Goal: Task Accomplishment & Management: Complete application form

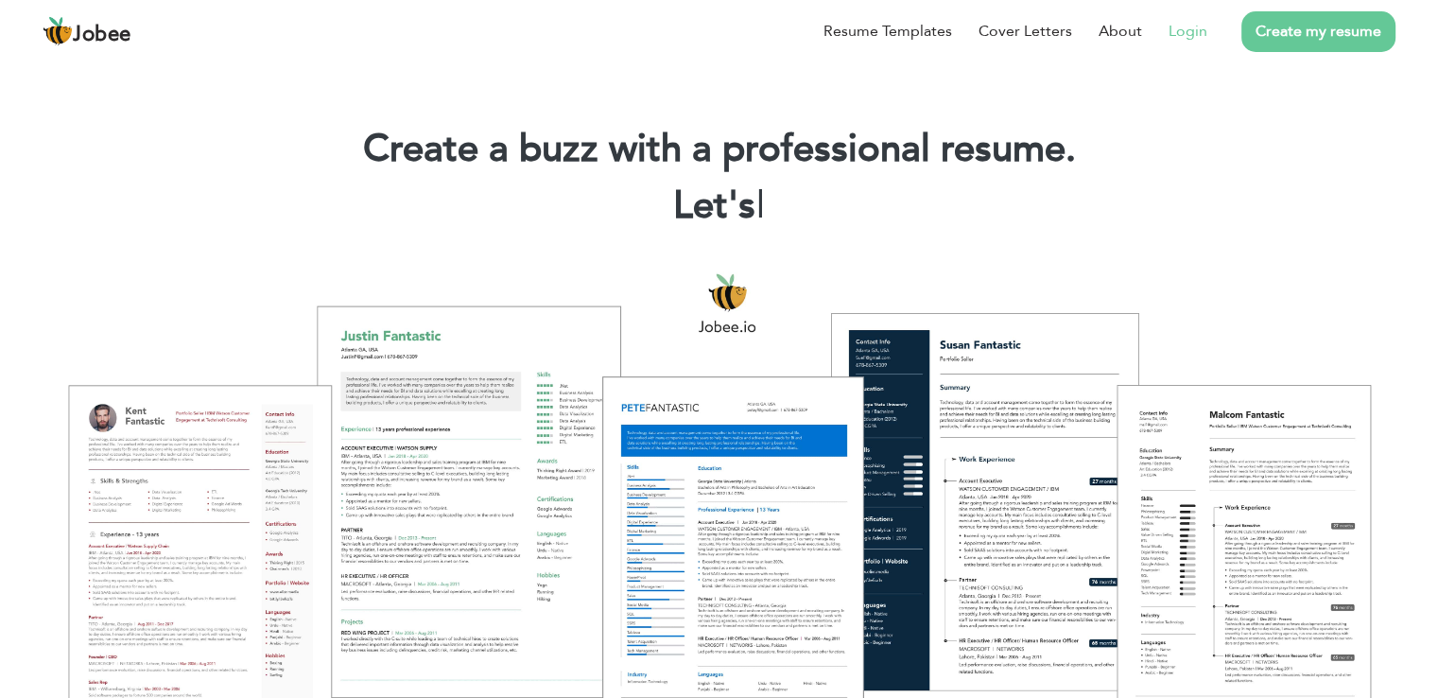
click at [1183, 34] on link "Login" at bounding box center [1188, 31] width 39 height 23
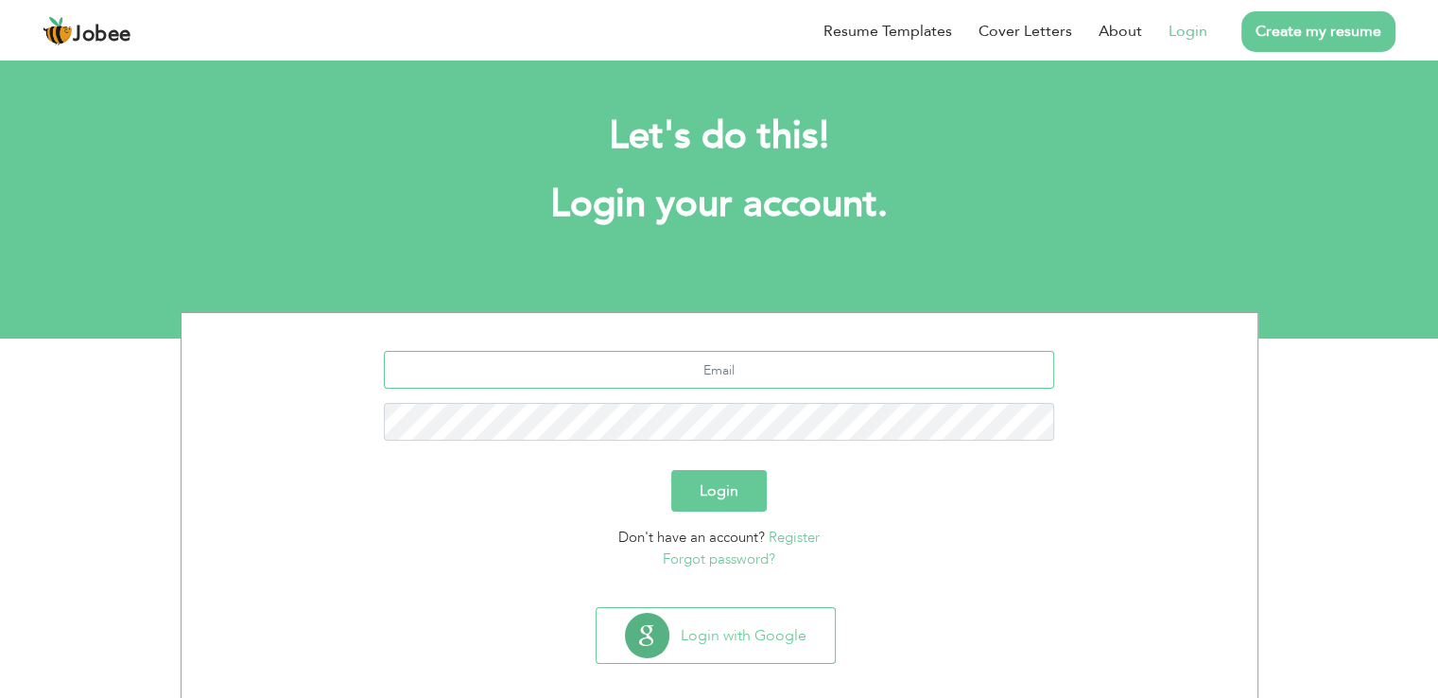
click at [648, 375] on input "text" at bounding box center [719, 370] width 670 height 38
type input "mnomankhanmeo@gmail.com"
click at [721, 492] on button "Login" at bounding box center [718, 491] width 95 height 42
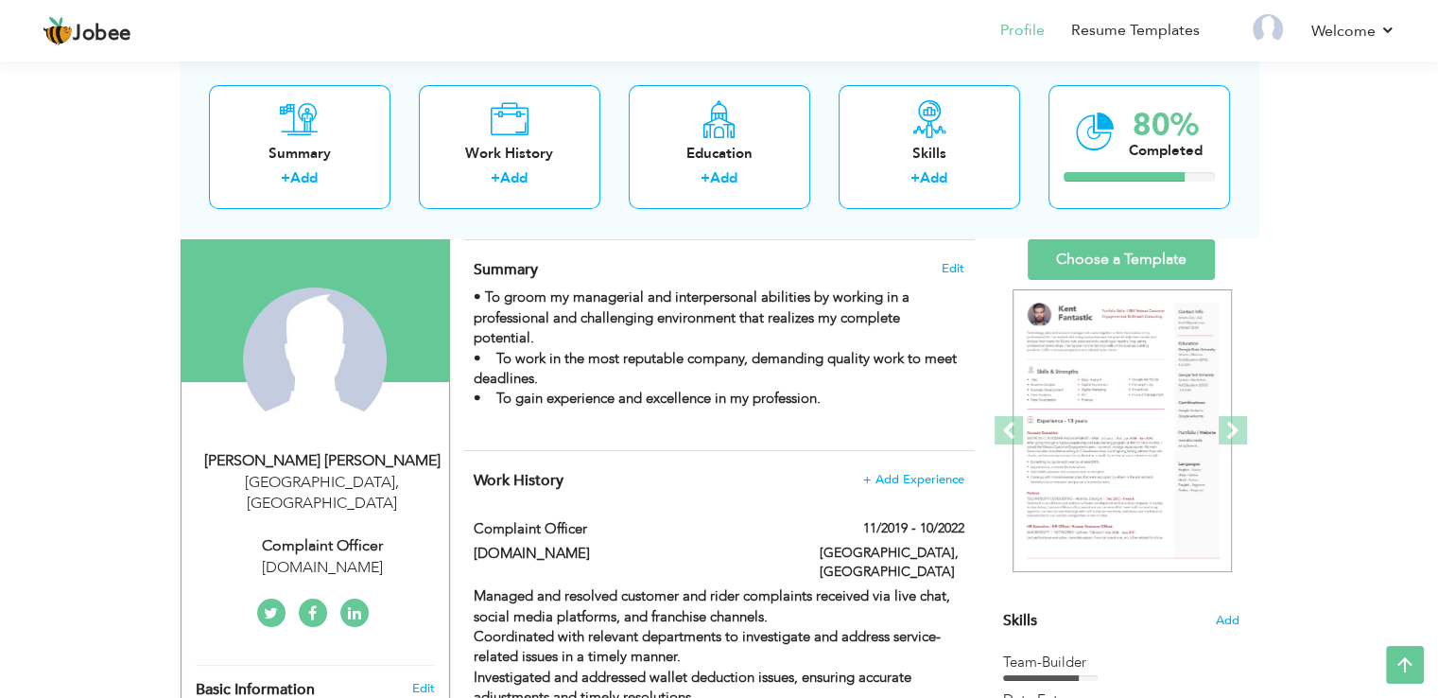
scroll to position [113, 0]
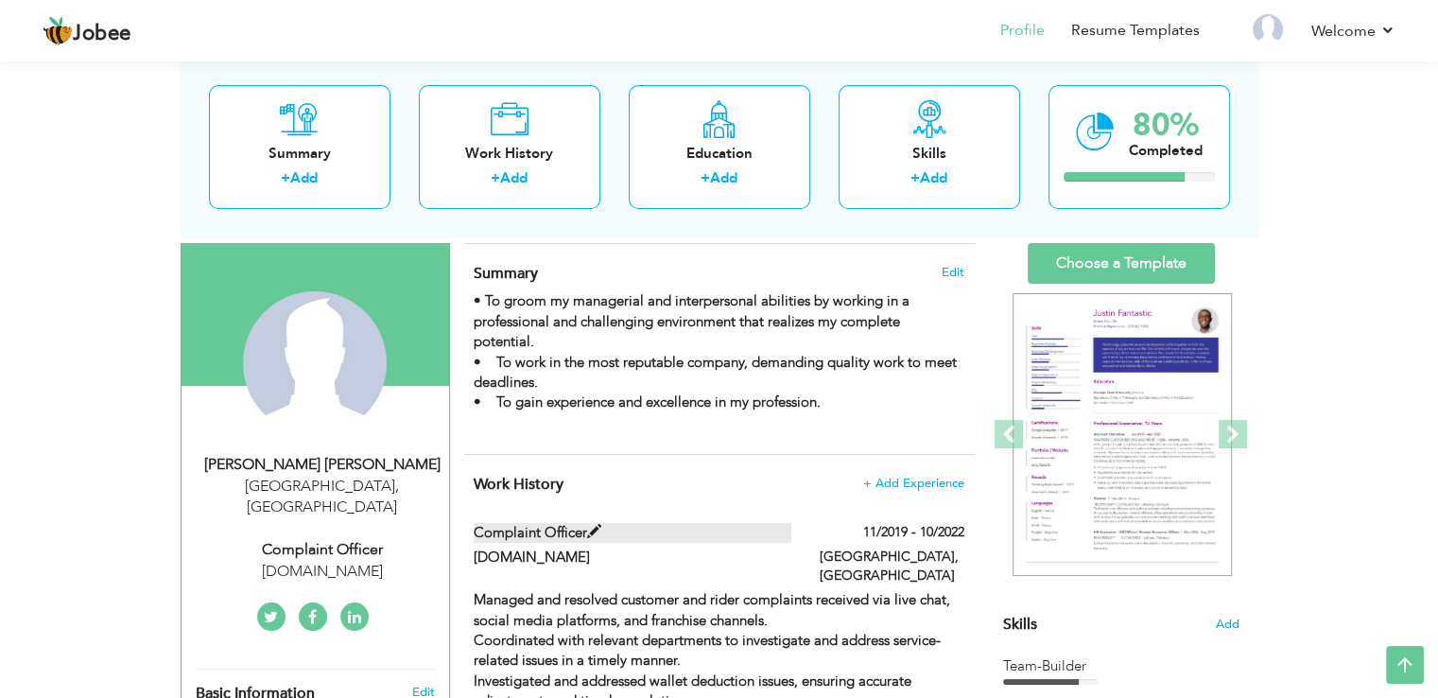
click at [605, 531] on label "Complaint Officer" at bounding box center [633, 533] width 318 height 20
type input "Complaint Officer"
type input "Bykea.PK"
type input "11/2019"
type input "10/2022"
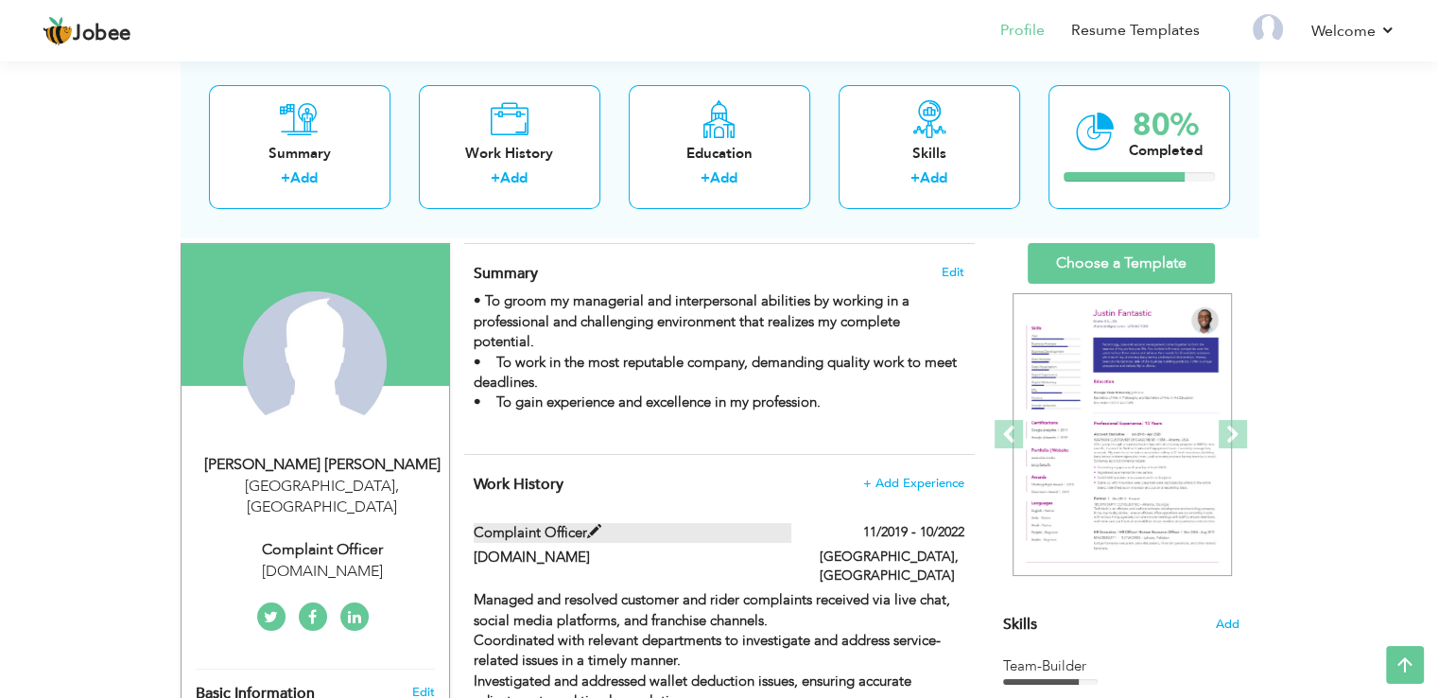
type input "Pakistan"
type input "Karachi"
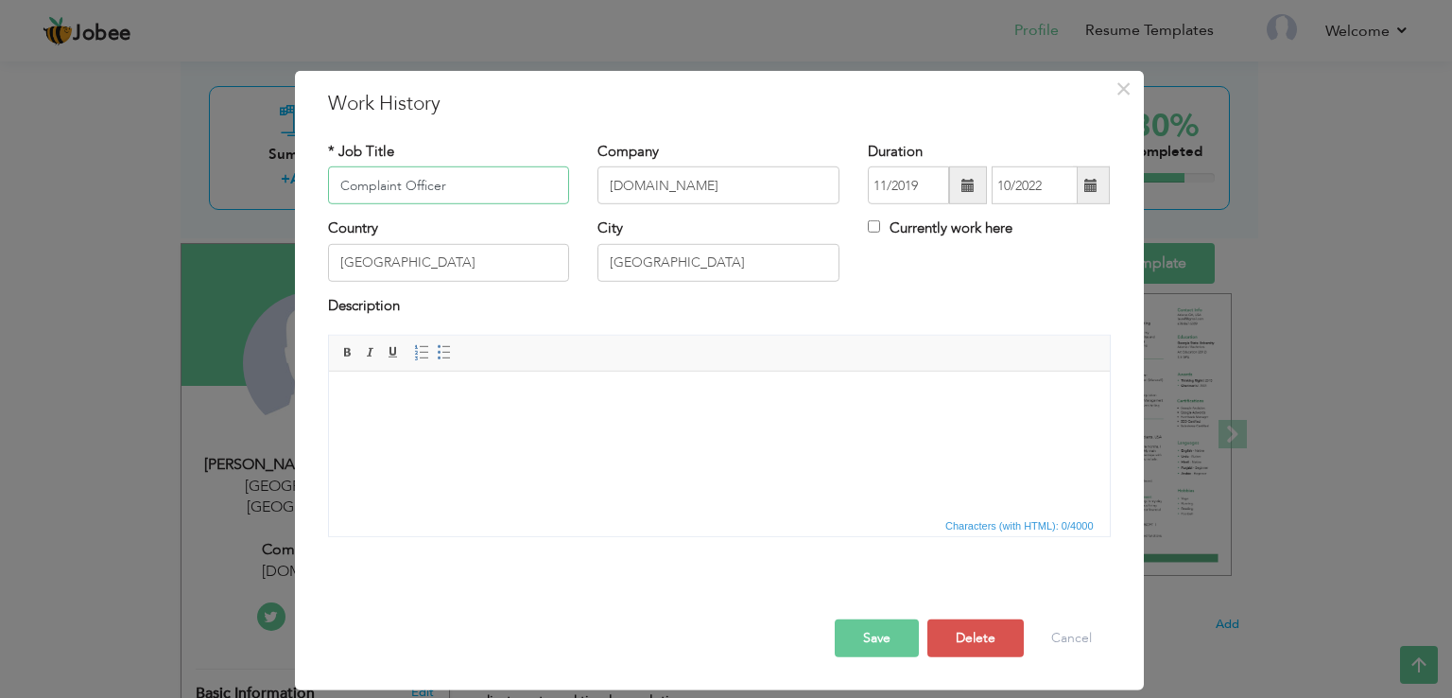
click at [448, 180] on input "Complaint Officer" at bounding box center [449, 185] width 242 height 38
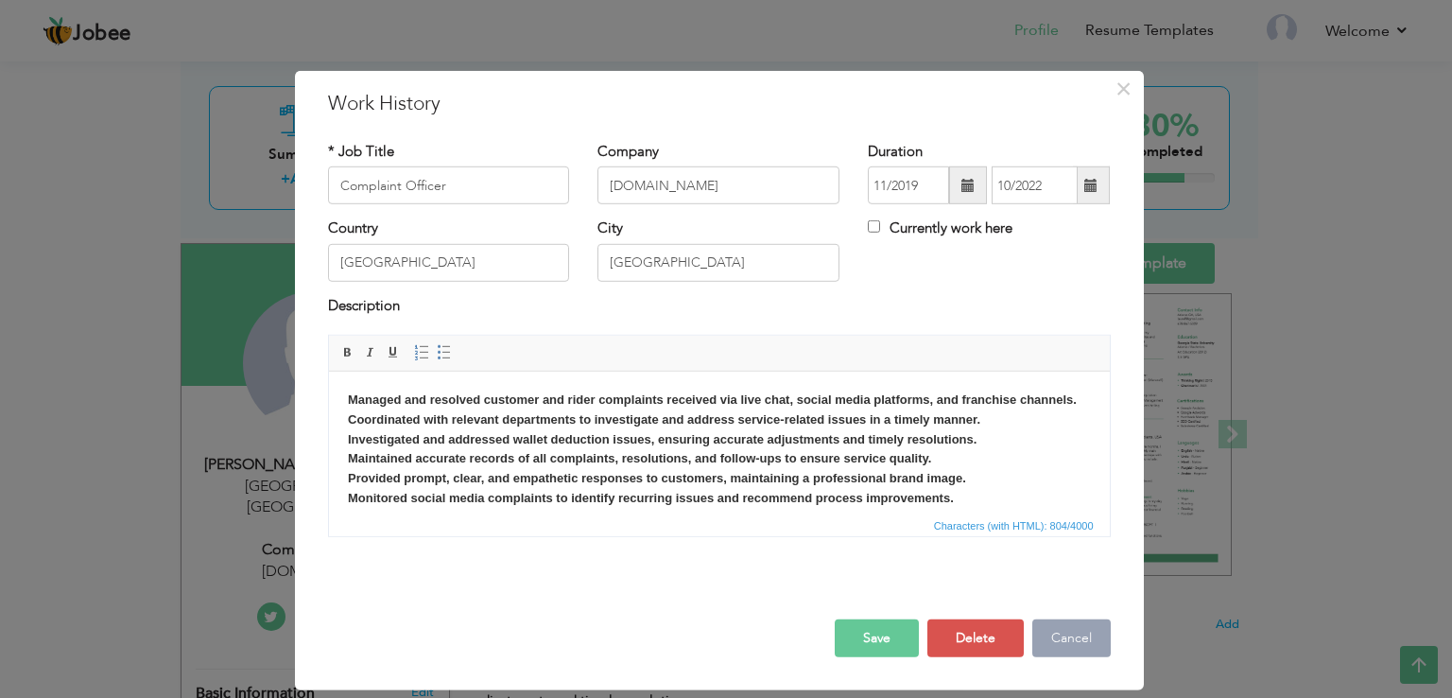
click at [1080, 640] on button "Cancel" at bounding box center [1071, 638] width 78 height 38
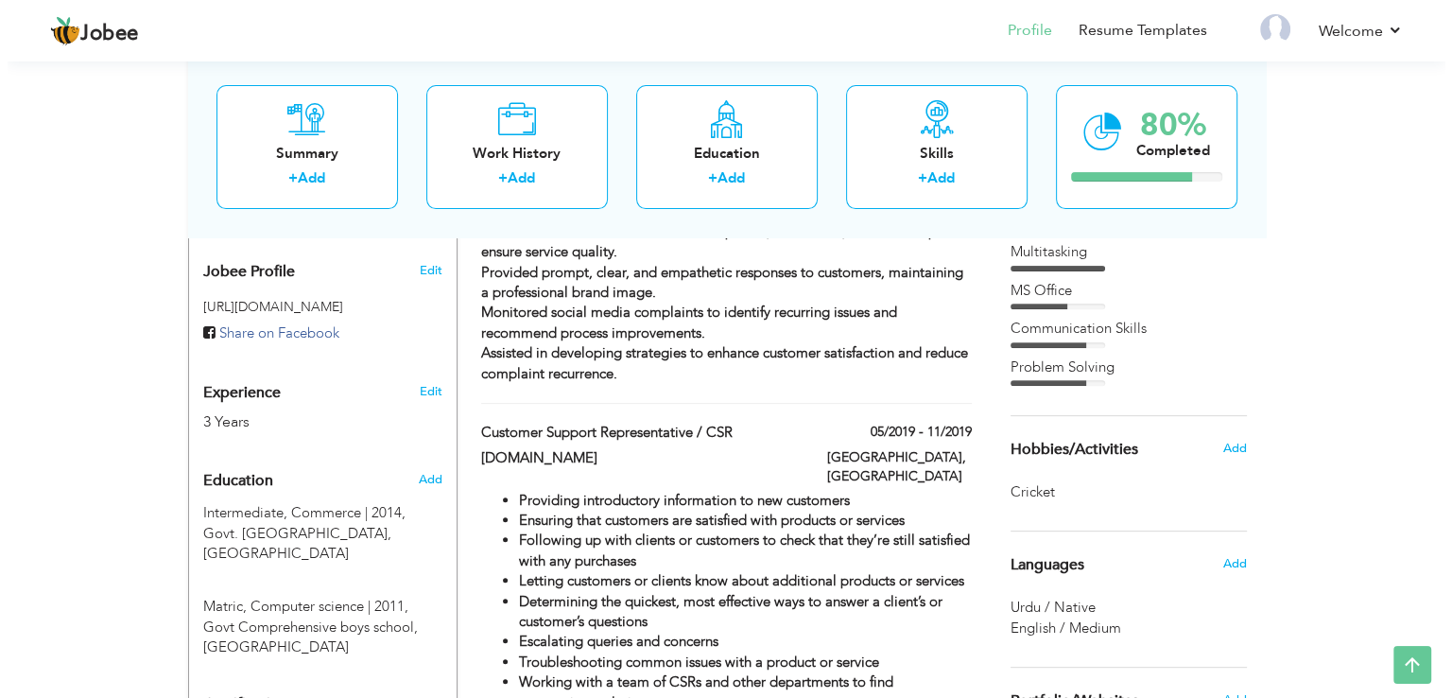
scroll to position [605, 0]
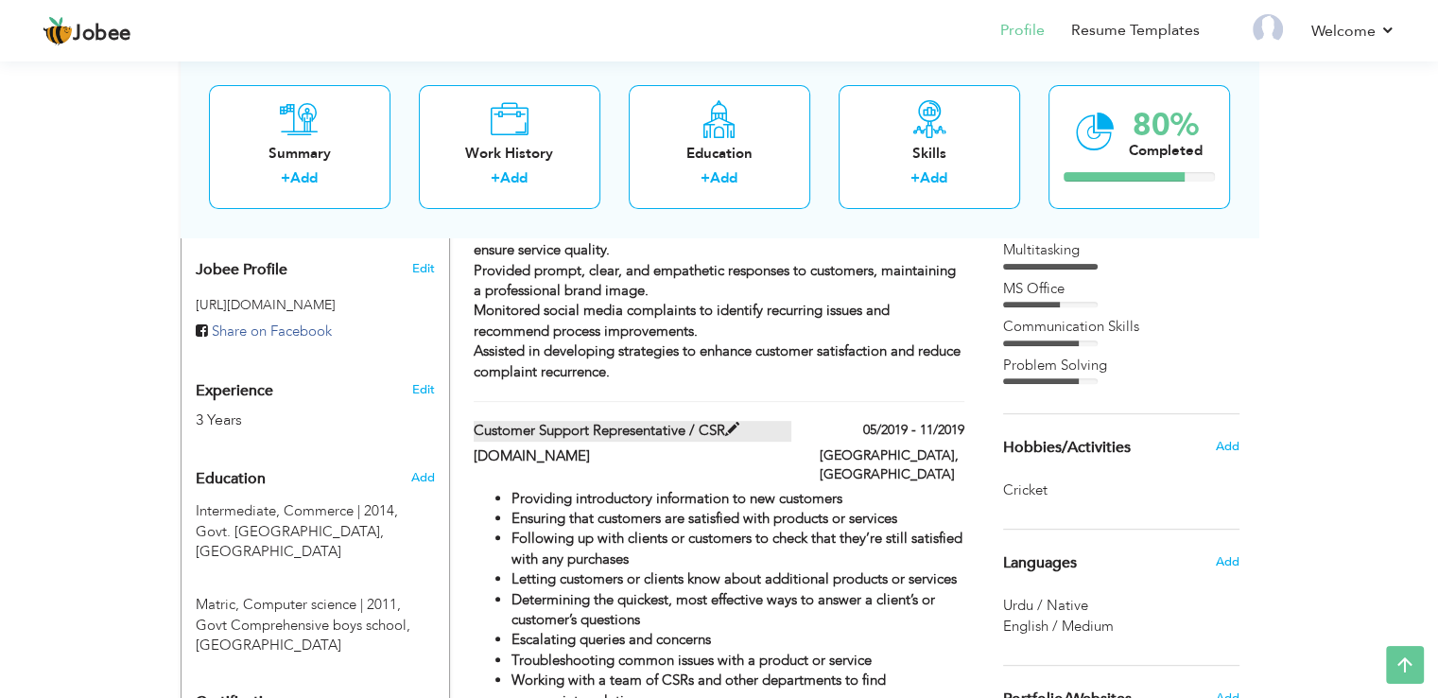
click at [737, 423] on span at bounding box center [732, 430] width 14 height 14
type input "Customer Support Representative / CSR"
type input "05/2019"
type input "11/2019"
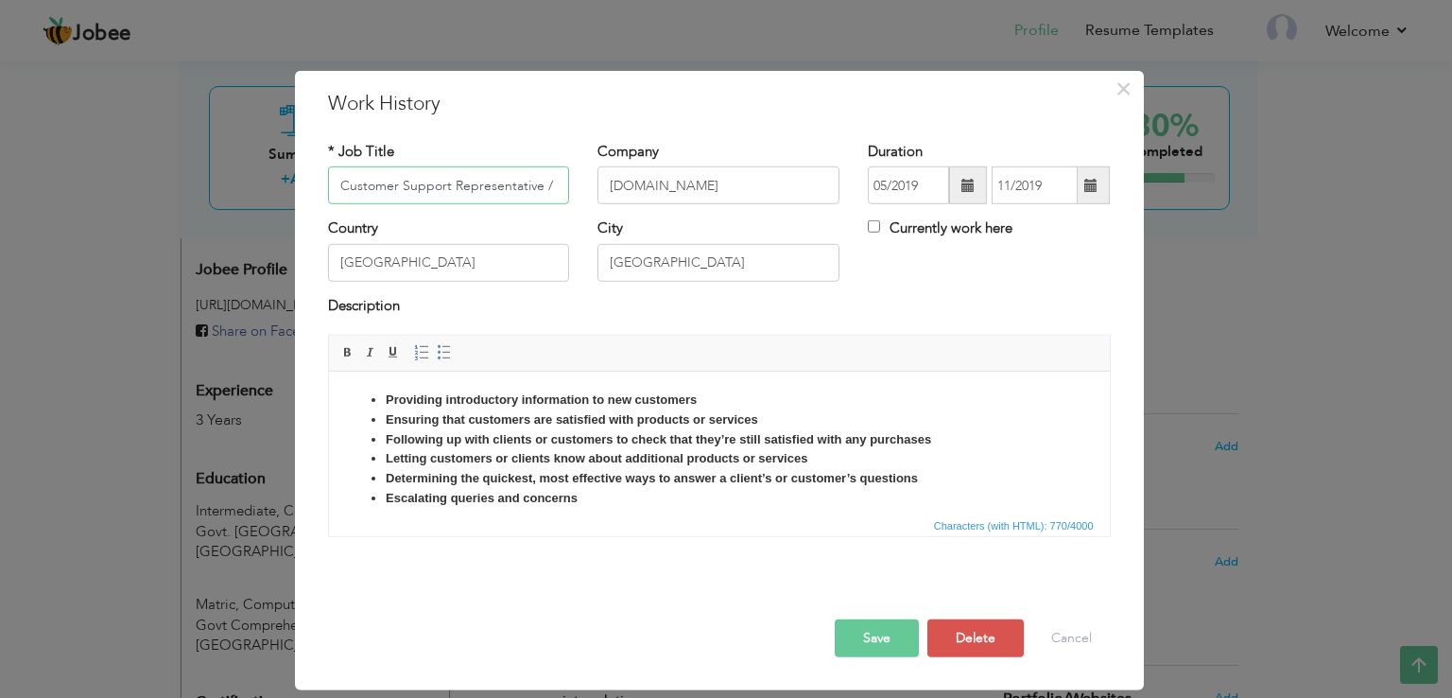
scroll to position [0, 18]
click at [1124, 90] on span "×" at bounding box center [1124, 89] width 16 height 34
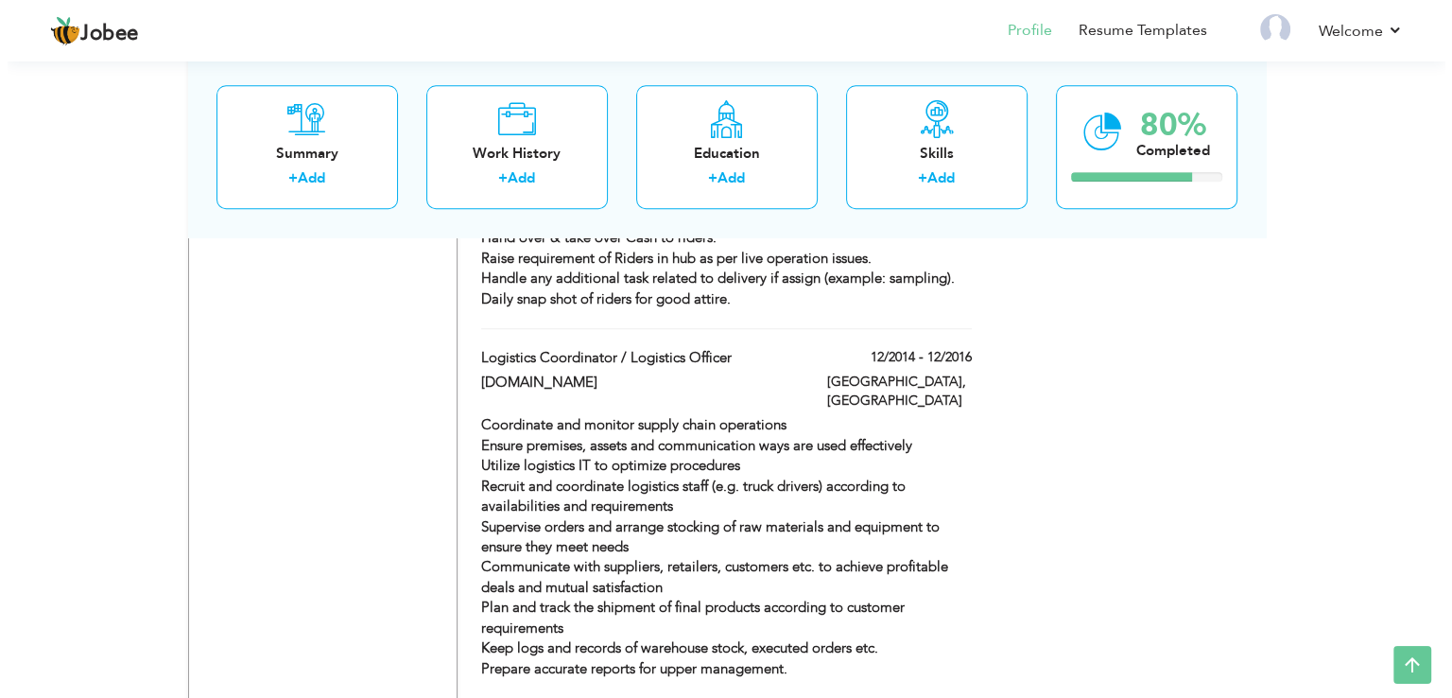
scroll to position [1444, 0]
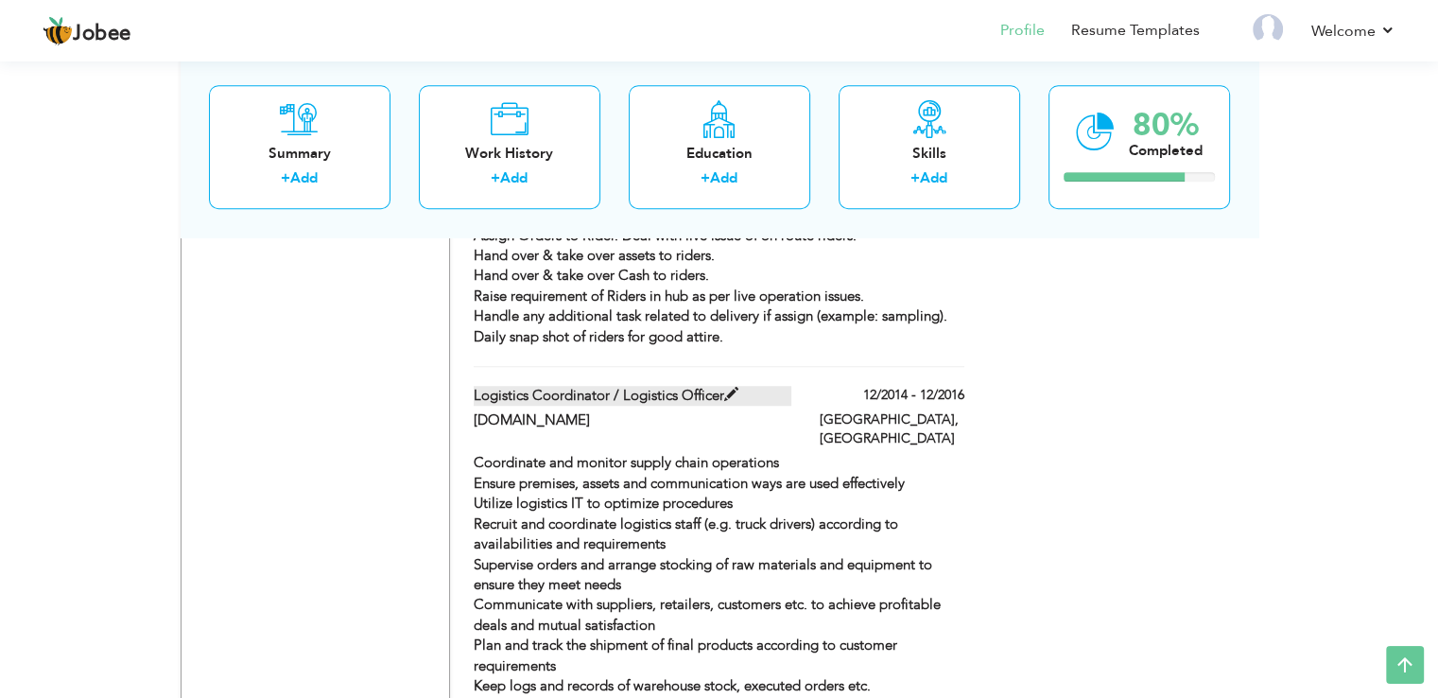
click at [716, 386] on label "Logistics Coordinator / Logistics Officer" at bounding box center [633, 396] width 318 height 20
type input "Logistics Coordinator / Logistics Officer"
type input "SERVISTICS.pk"
type input "12/2014"
type input "12/2016"
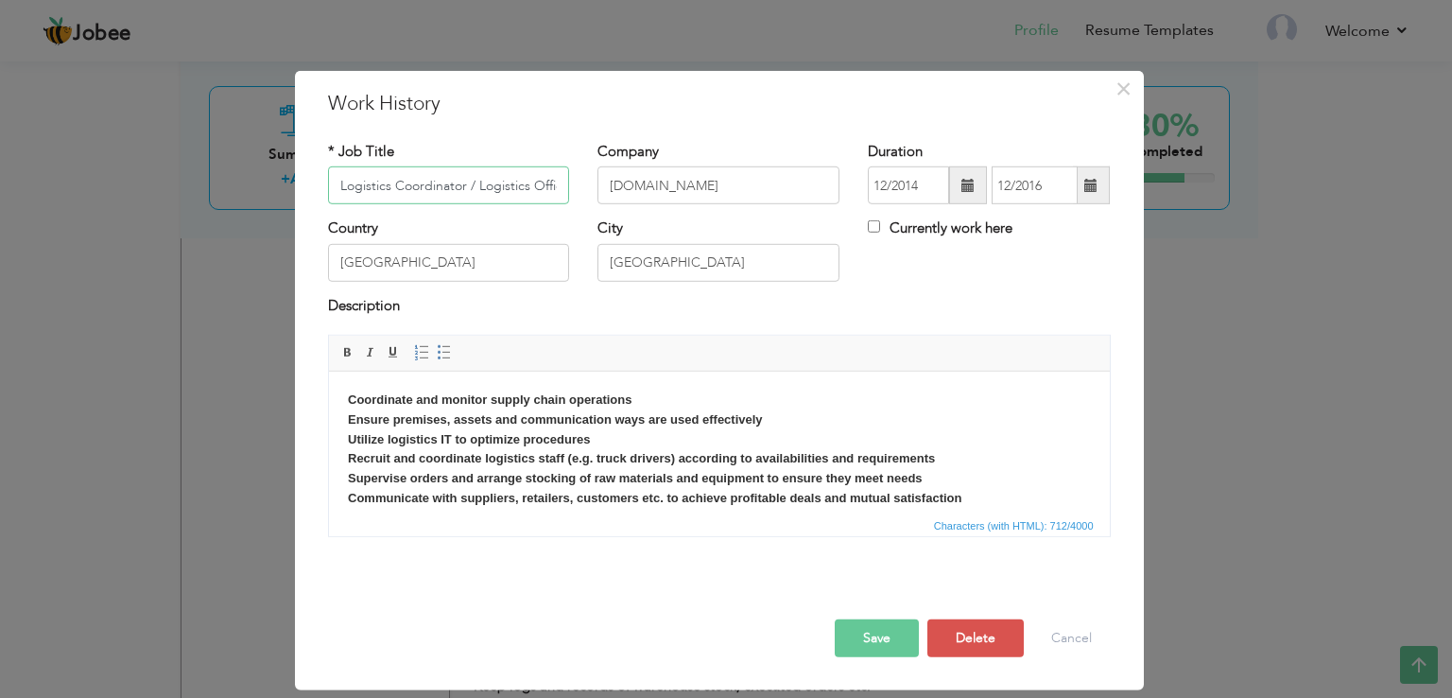
scroll to position [0, 14]
click at [492, 194] on input "Logistics Coordinator / Logistics Officer" at bounding box center [449, 185] width 242 height 38
click at [1047, 624] on button "Cancel" at bounding box center [1071, 638] width 78 height 38
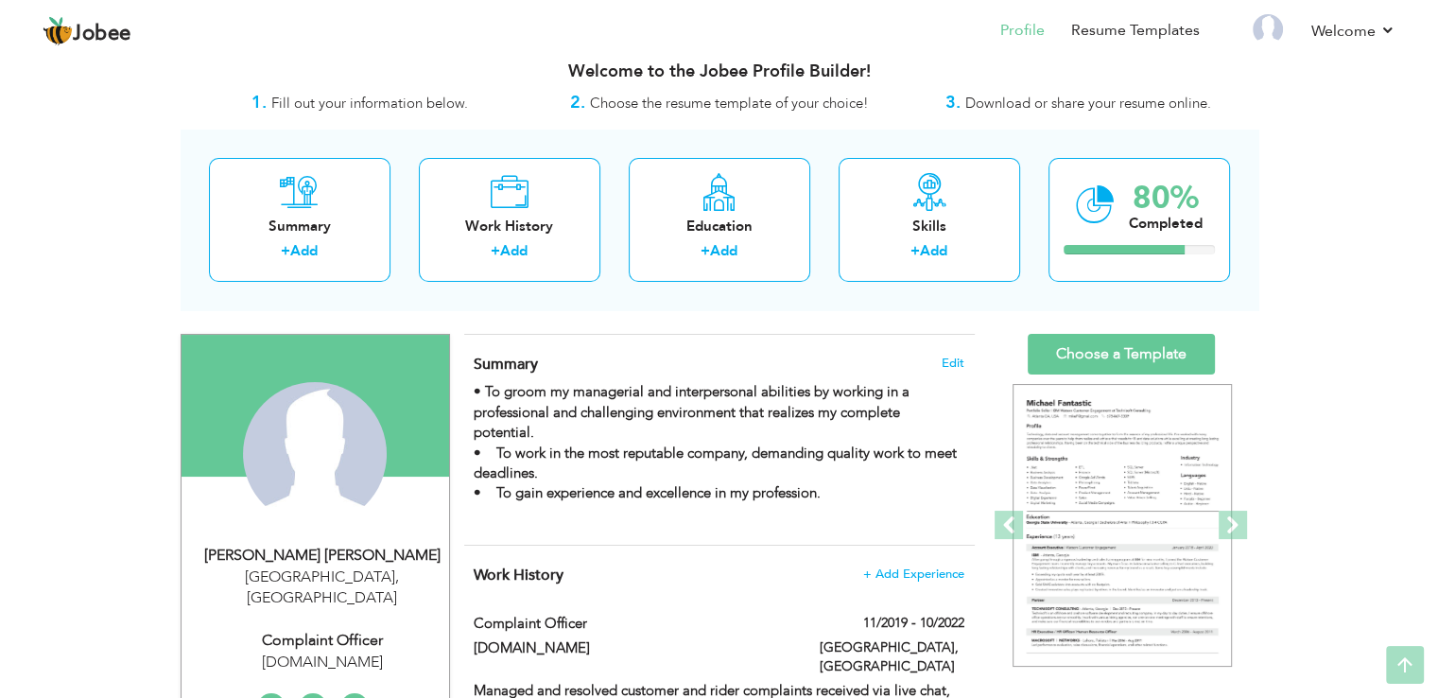
scroll to position [0, 0]
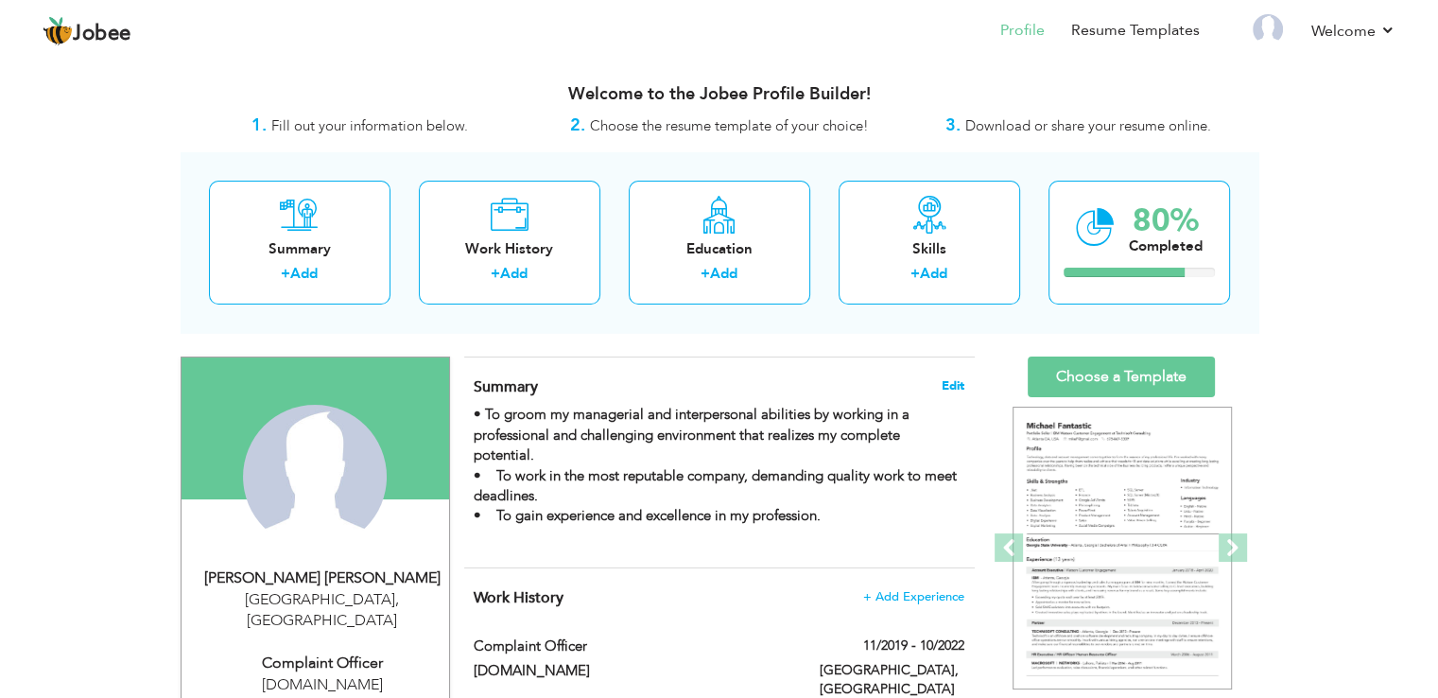
click at [950, 379] on span "Edit" at bounding box center [953, 385] width 23 height 13
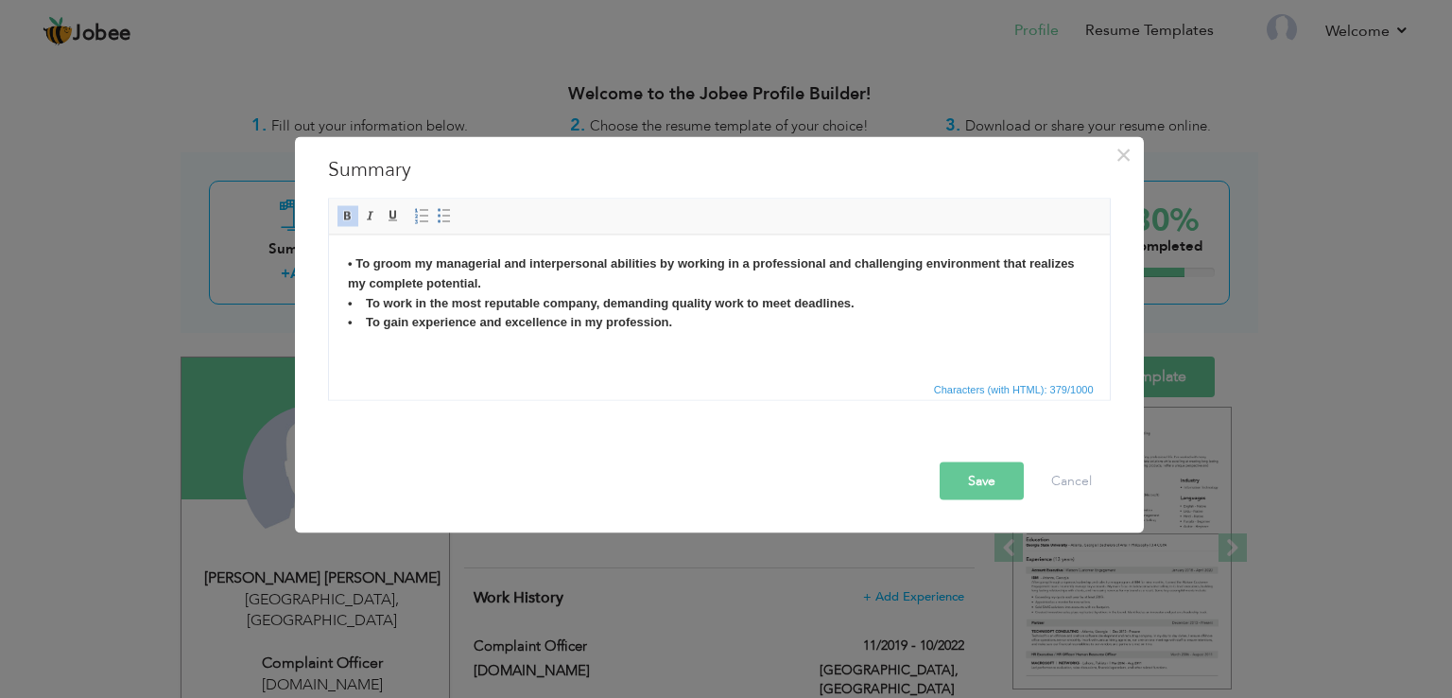
click at [768, 357] on html "• To groom my managerial and interpersonal abilities by working in a profession…" at bounding box center [718, 302] width 781 height 136
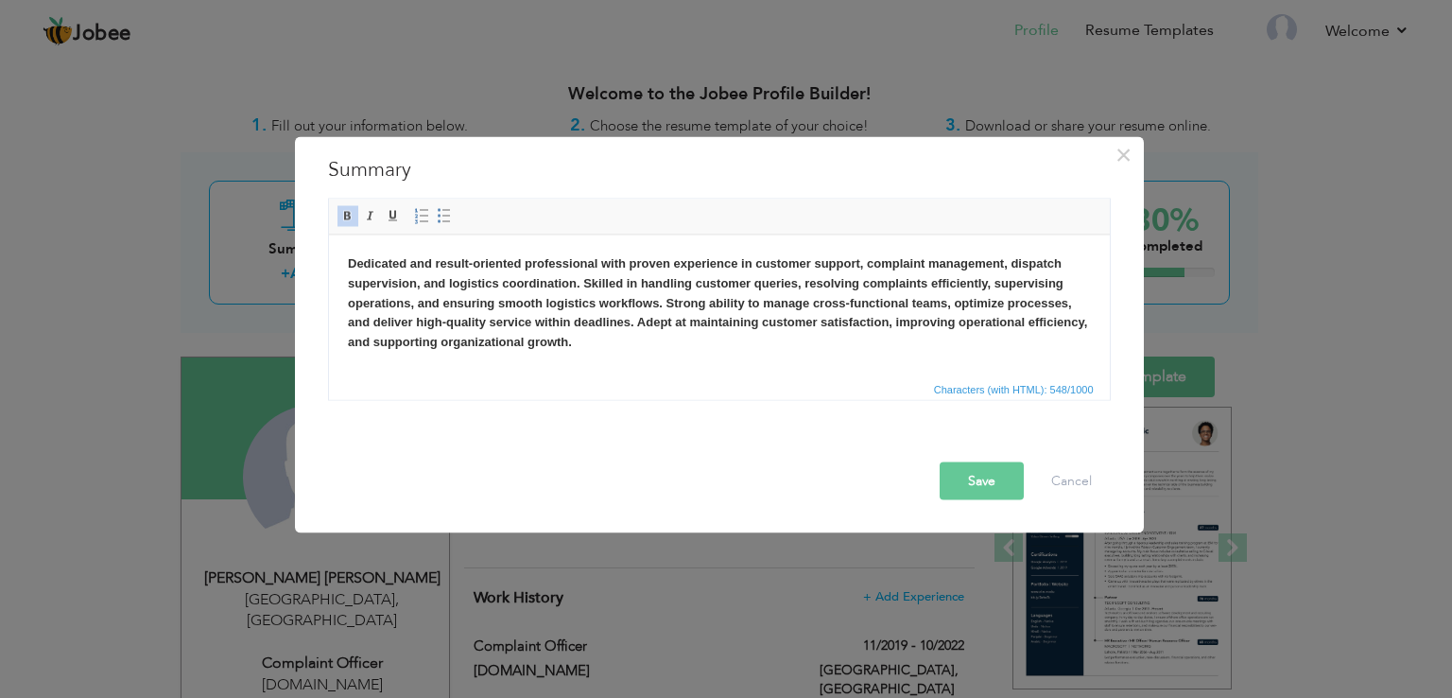
click at [961, 462] on button "Save" at bounding box center [982, 481] width 84 height 38
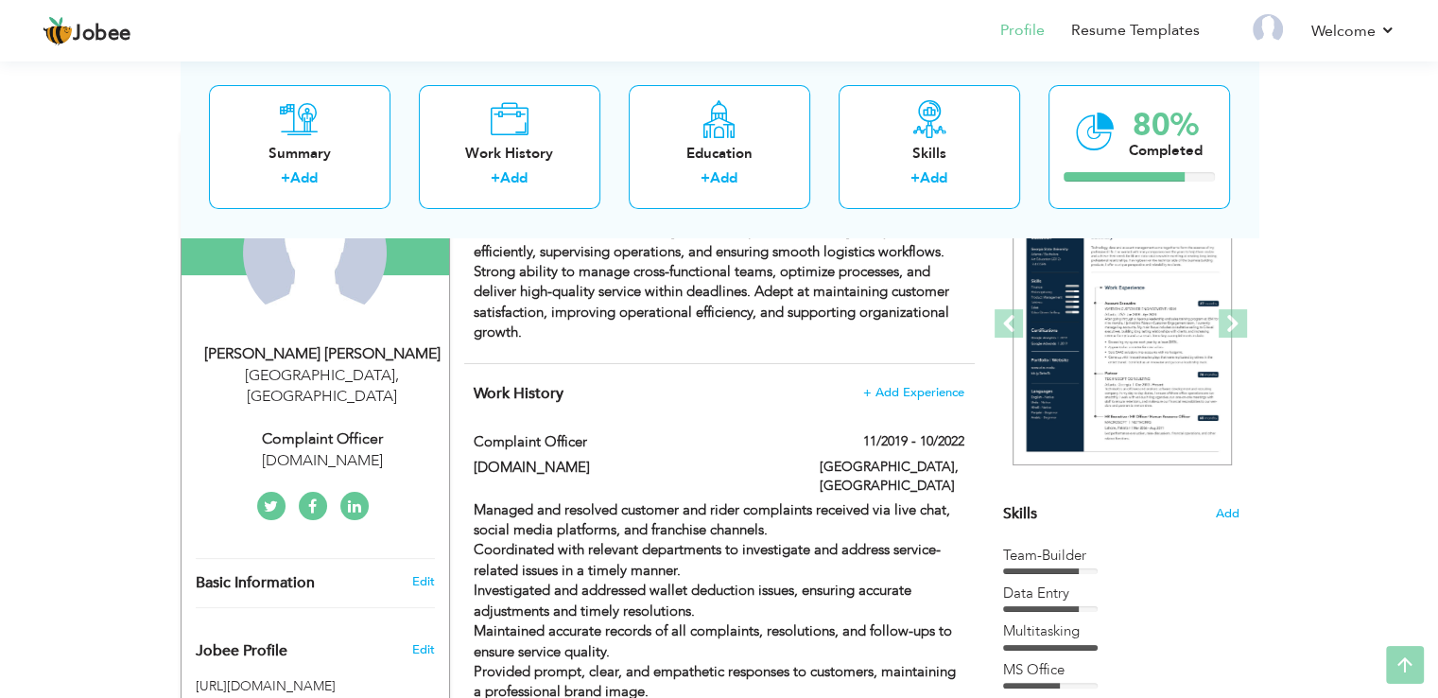
scroll to position [235, 0]
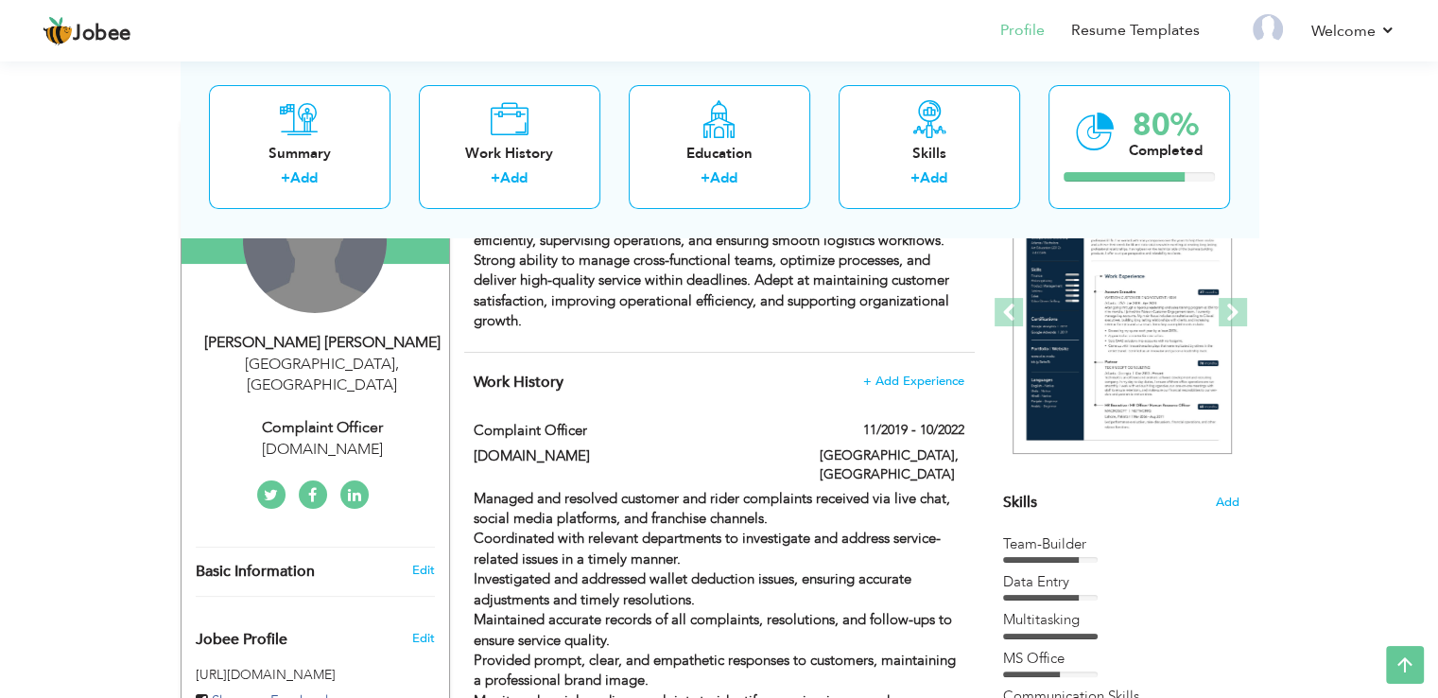
click at [329, 274] on div "Change Remove" at bounding box center [315, 241] width 144 height 144
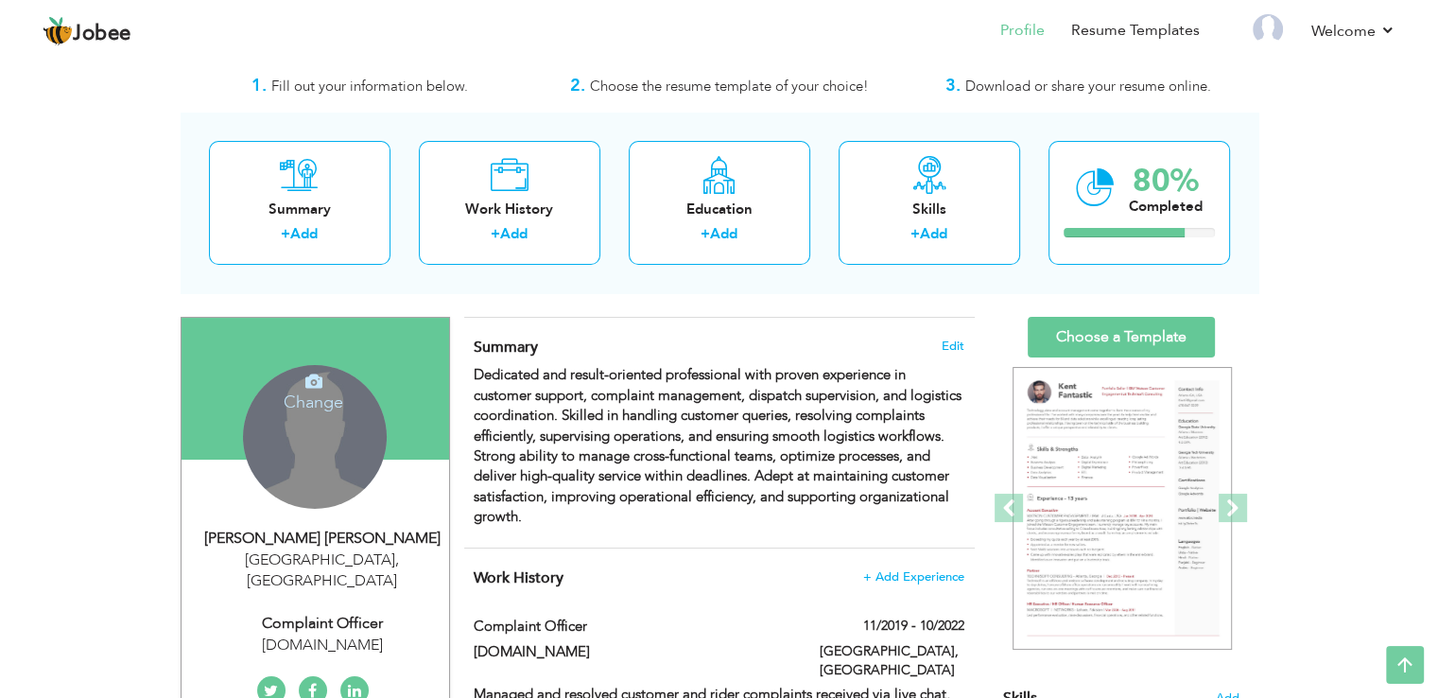
scroll to position [0, 0]
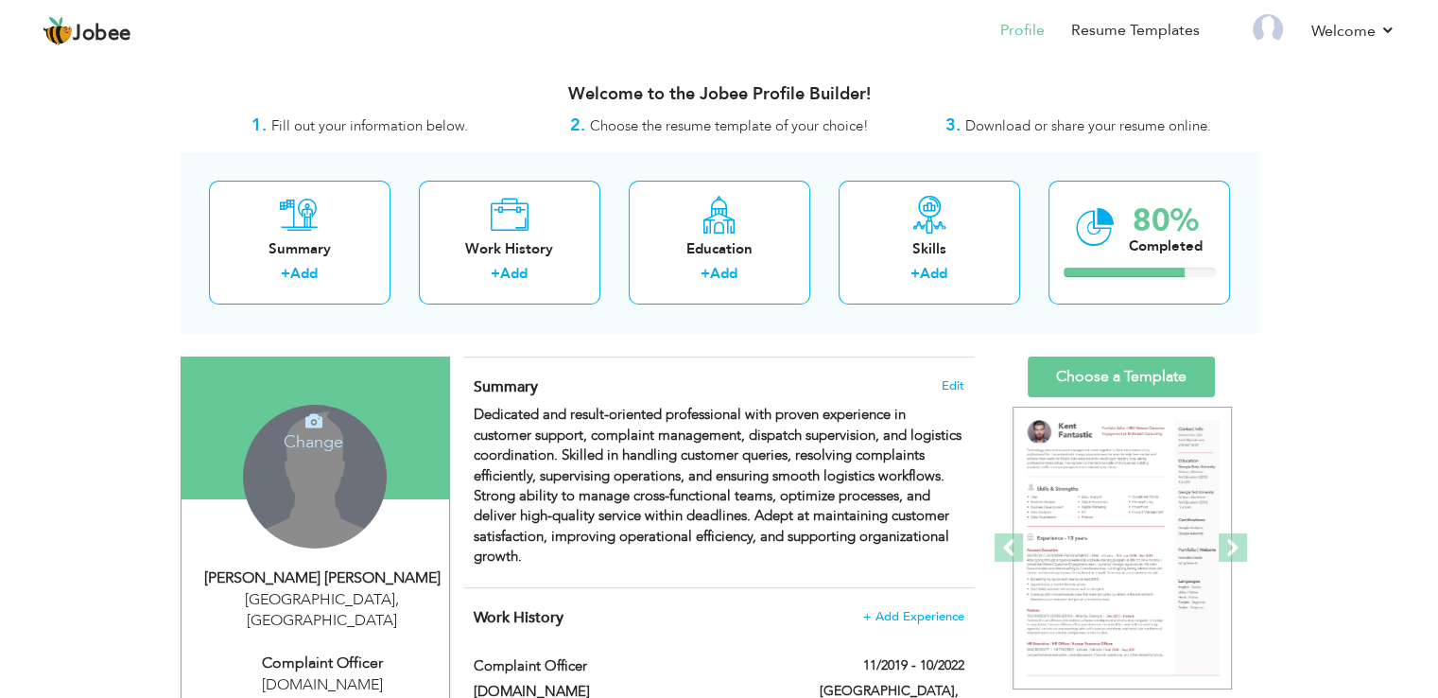
click at [318, 427] on icon at bounding box center [313, 420] width 17 height 17
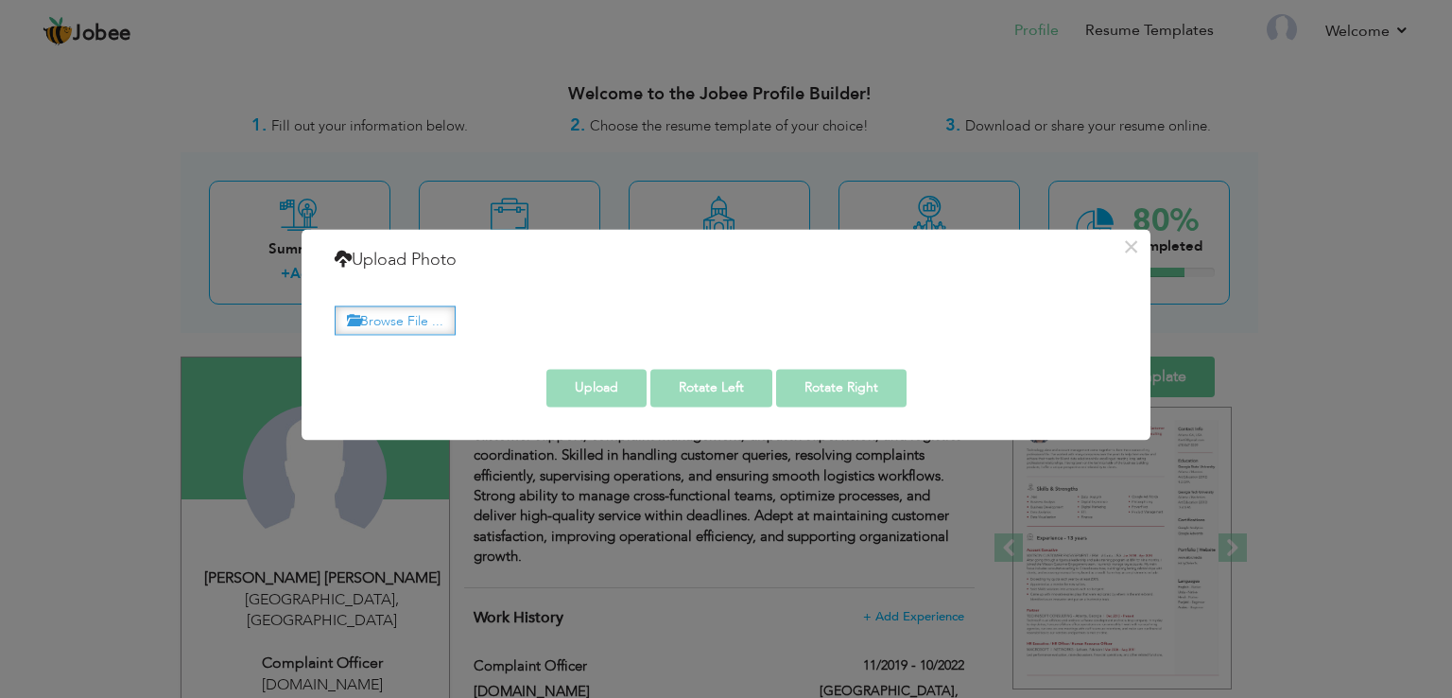
click at [436, 324] on label "Browse File ..." at bounding box center [395, 319] width 121 height 29
click at [0, 0] on input "Browse File ..." at bounding box center [0, 0] width 0 height 0
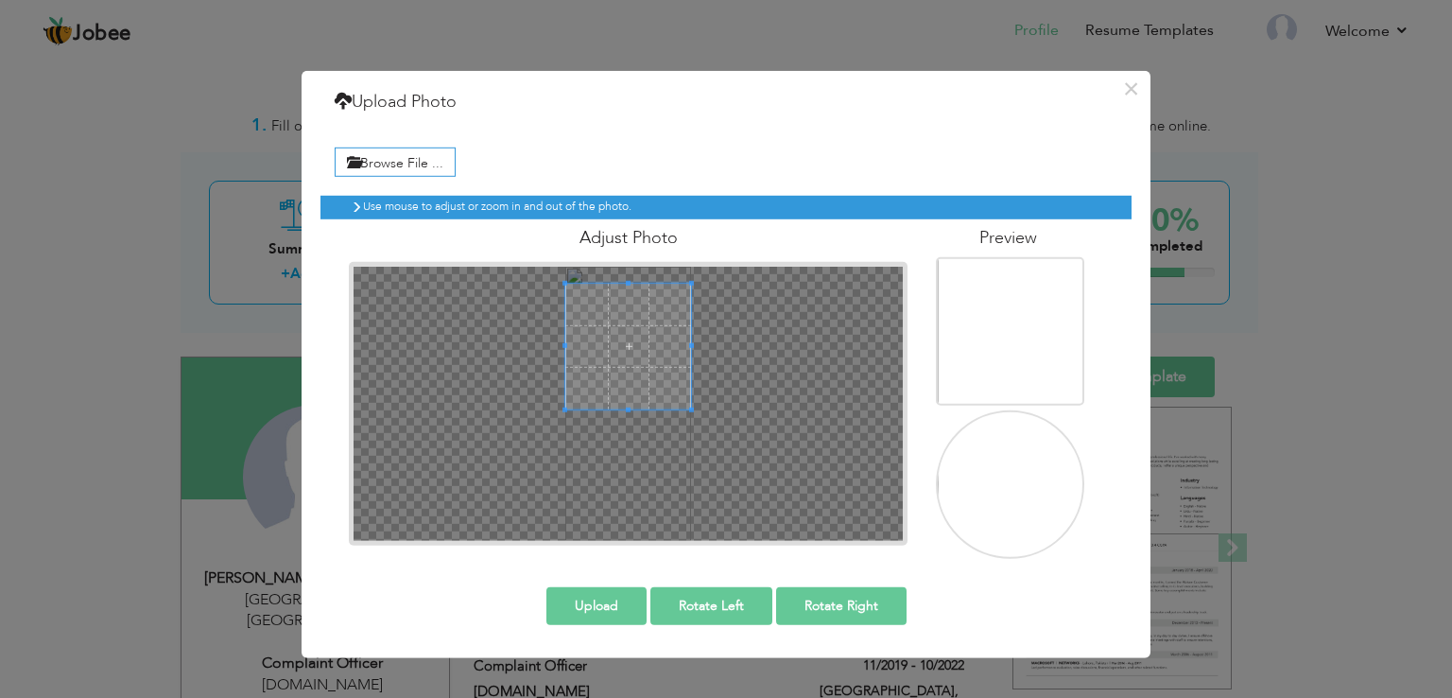
click at [611, 352] on span at bounding box center [628, 347] width 126 height 126
click at [638, 344] on span at bounding box center [628, 339] width 126 height 126
click at [651, 360] on span at bounding box center [628, 348] width 126 height 126
click at [605, 610] on button "Upload" at bounding box center [596, 605] width 100 height 38
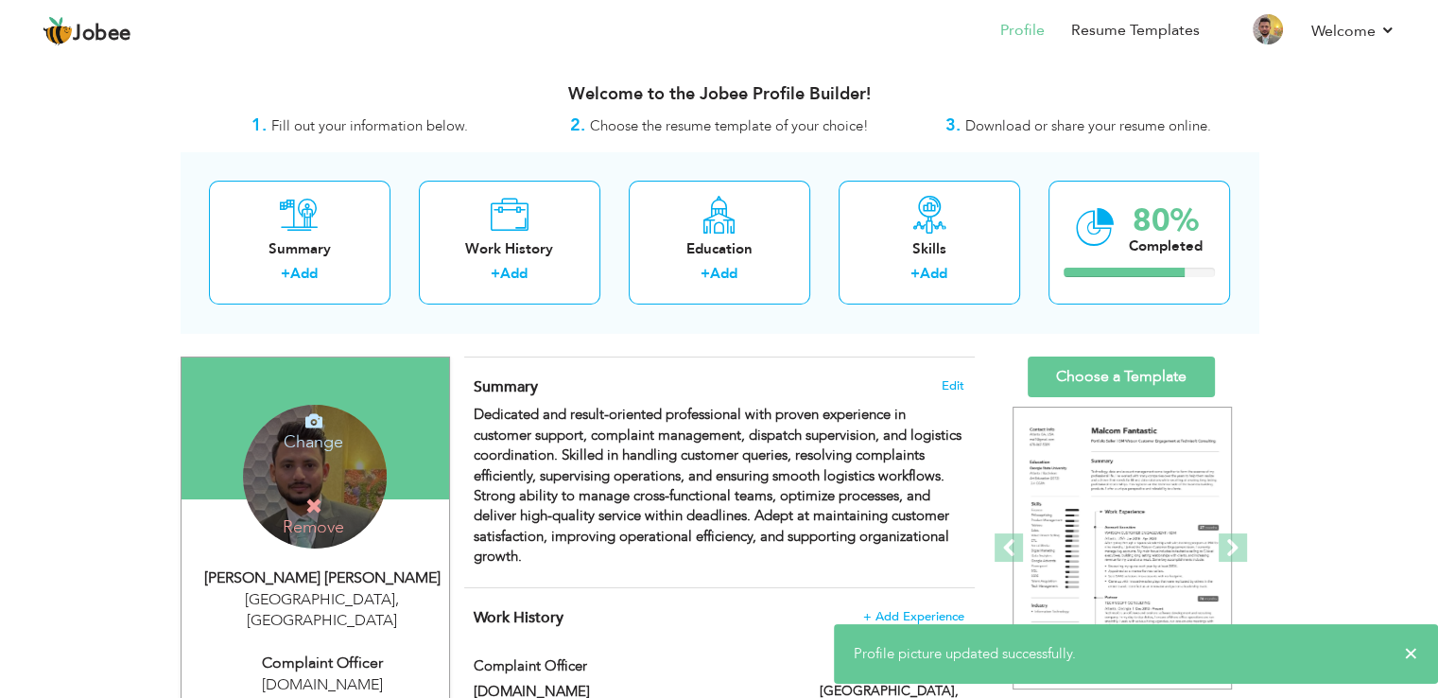
click at [307, 475] on div "Change Remove" at bounding box center [315, 477] width 144 height 144
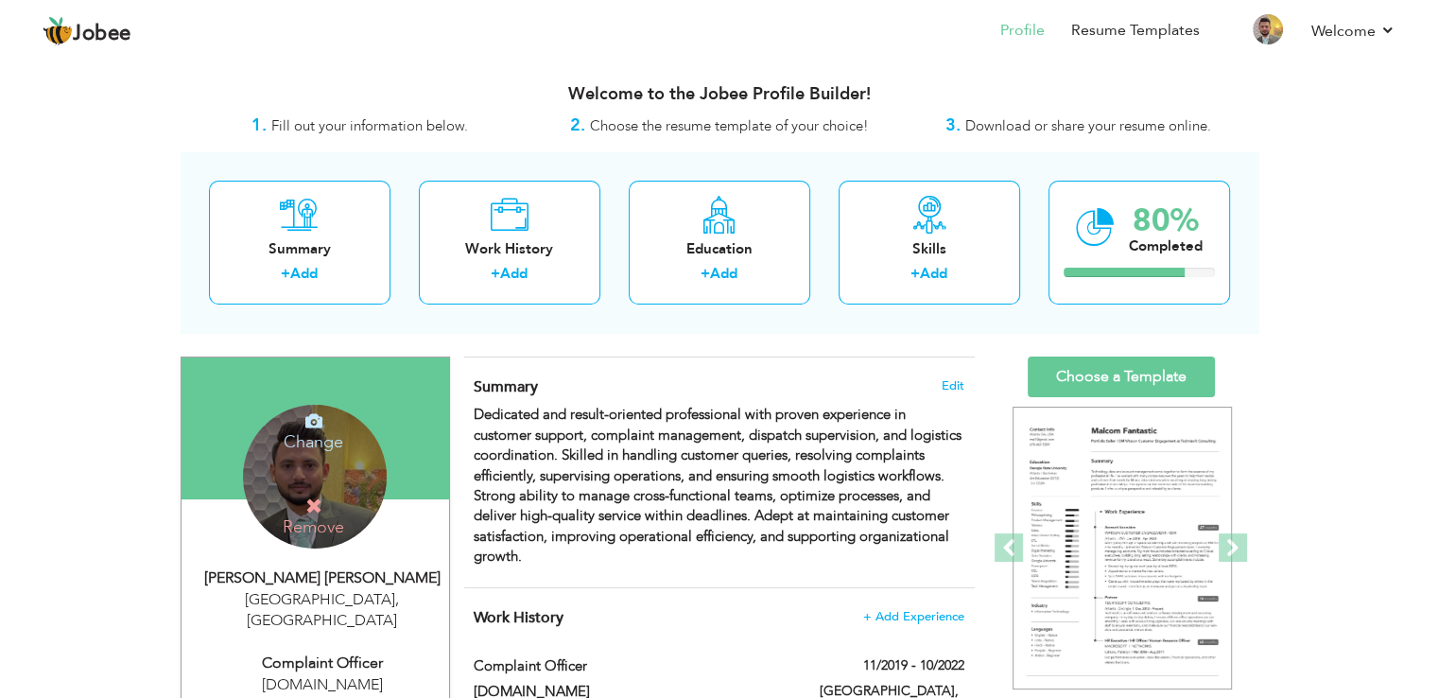
click at [319, 422] on icon at bounding box center [313, 420] width 17 height 17
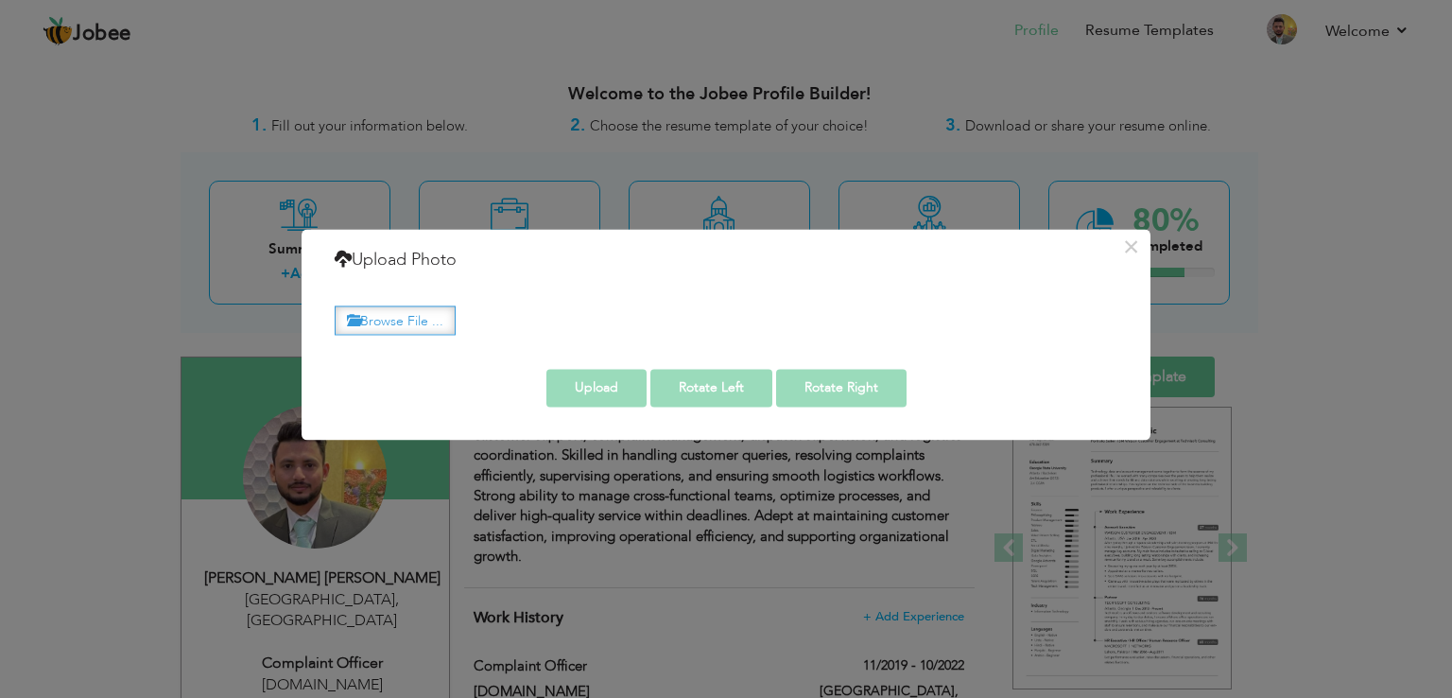
click at [385, 317] on label "Browse File ..." at bounding box center [395, 319] width 121 height 29
click at [0, 0] on input "Browse File ..." at bounding box center [0, 0] width 0 height 0
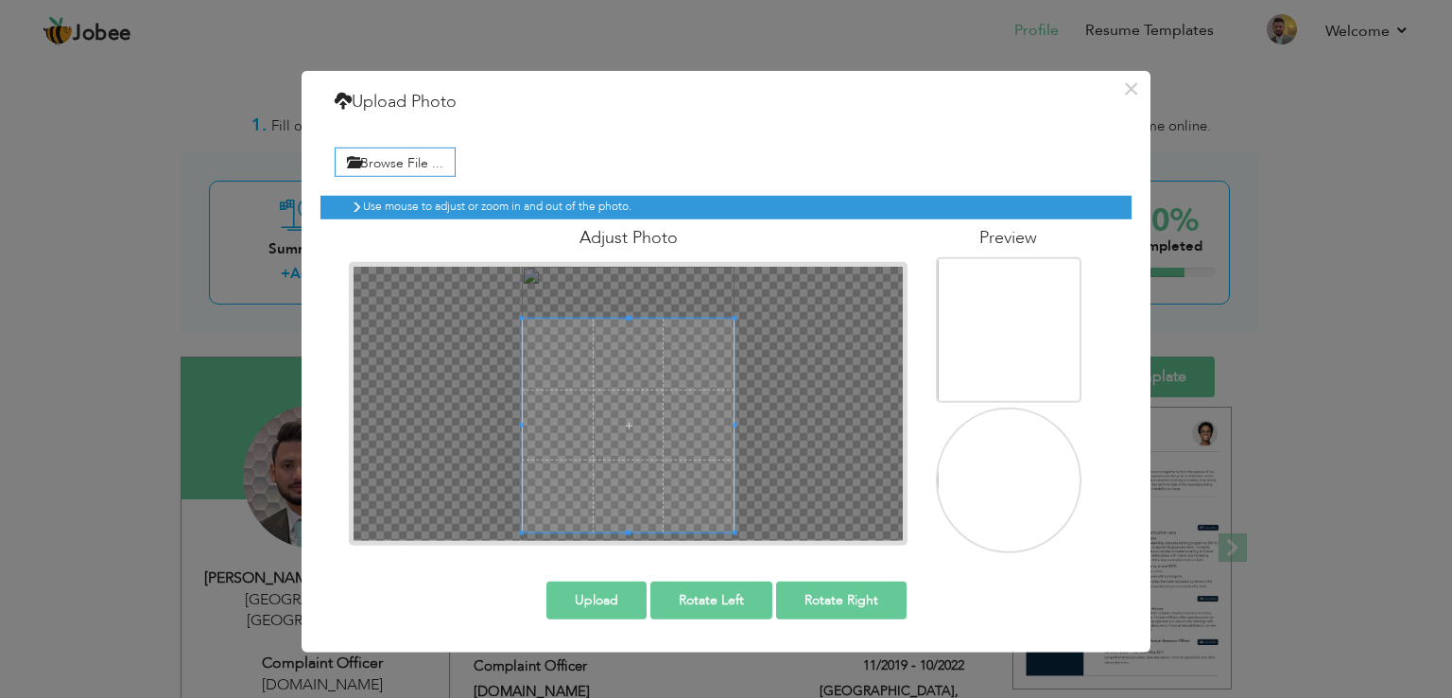
click at [827, 521] on div at bounding box center [628, 404] width 549 height 274
click at [583, 602] on button "Upload" at bounding box center [596, 599] width 100 height 38
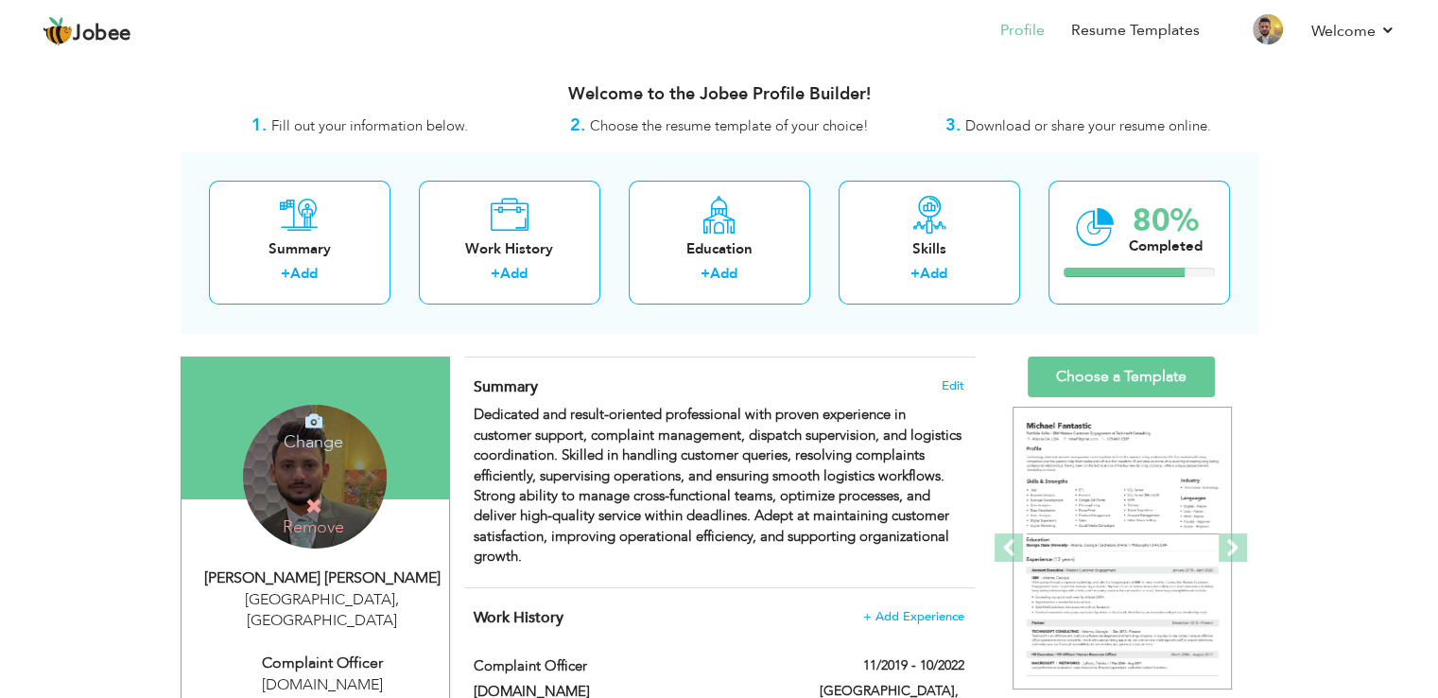
click at [329, 479] on div "Change Remove" at bounding box center [315, 477] width 144 height 144
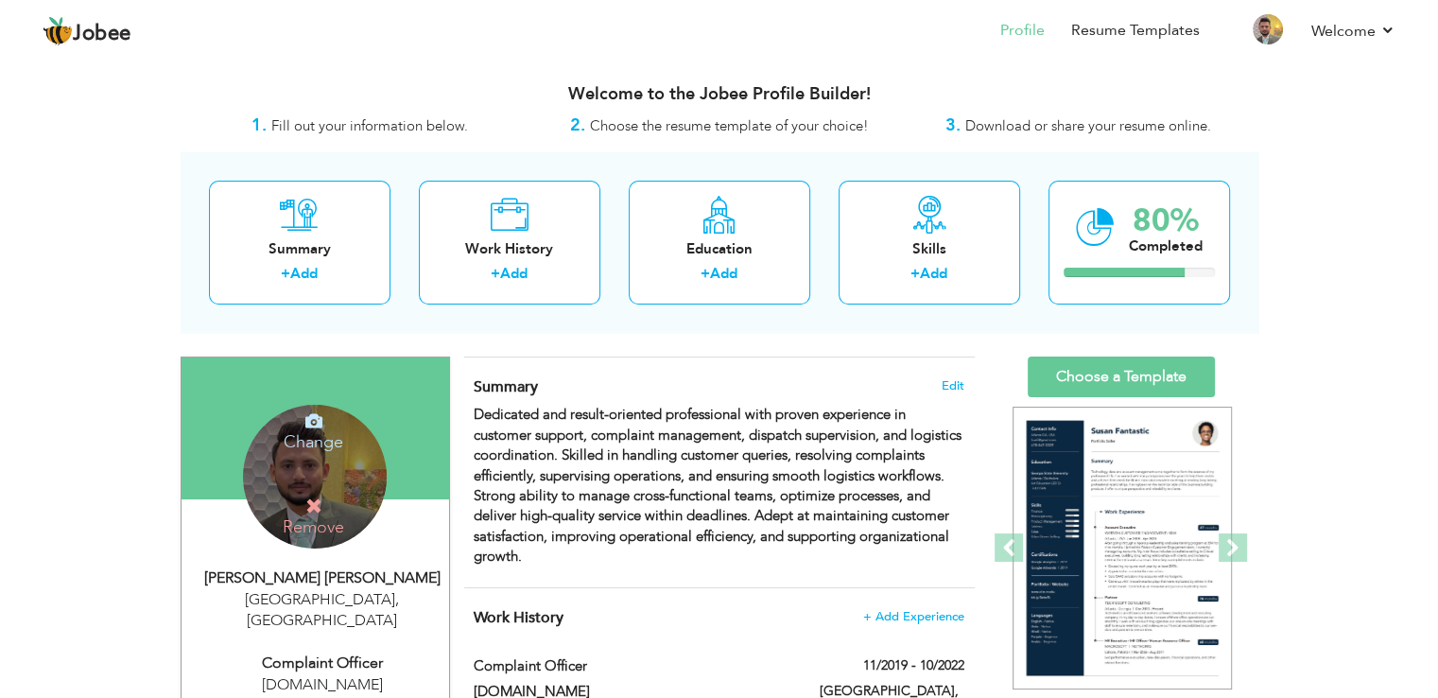
click at [334, 439] on h4 "Change" at bounding box center [313, 429] width 135 height 45
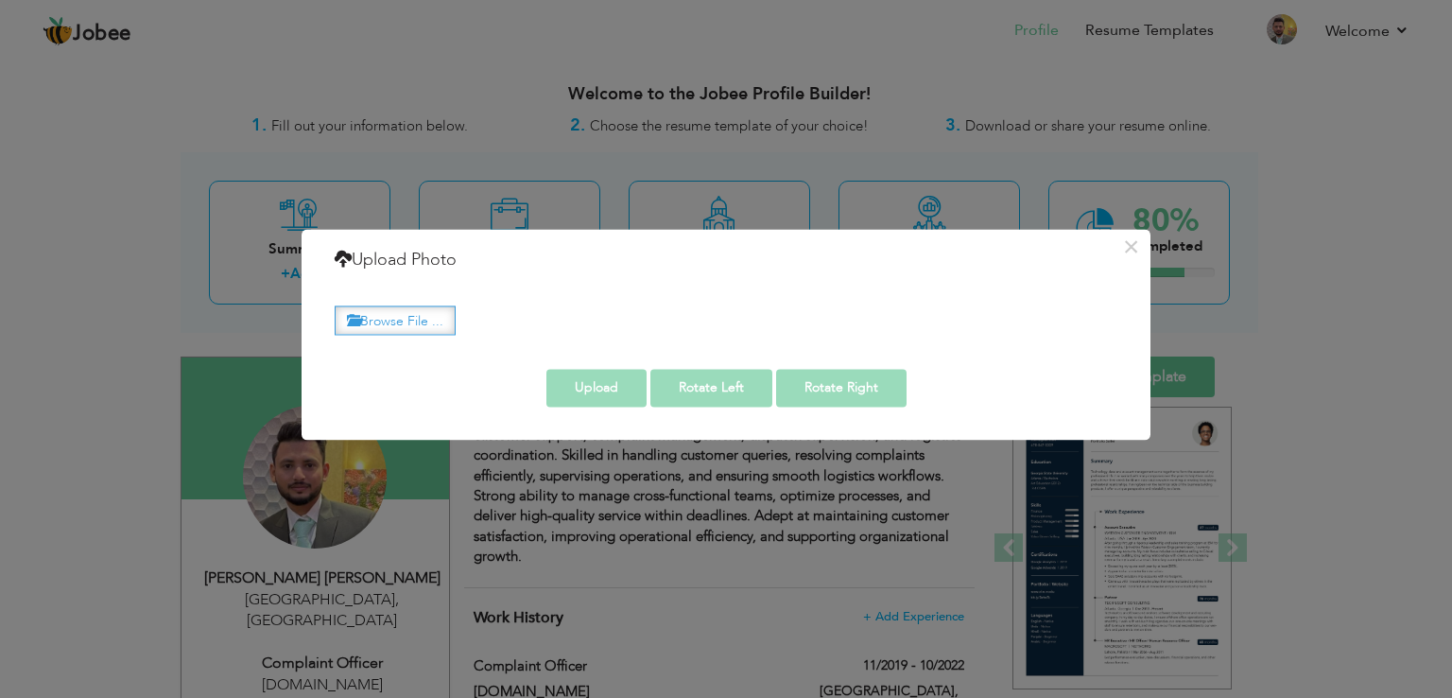
click at [417, 319] on label "Browse File ..." at bounding box center [395, 319] width 121 height 29
click at [0, 0] on input "Browse File ..." at bounding box center [0, 0] width 0 height 0
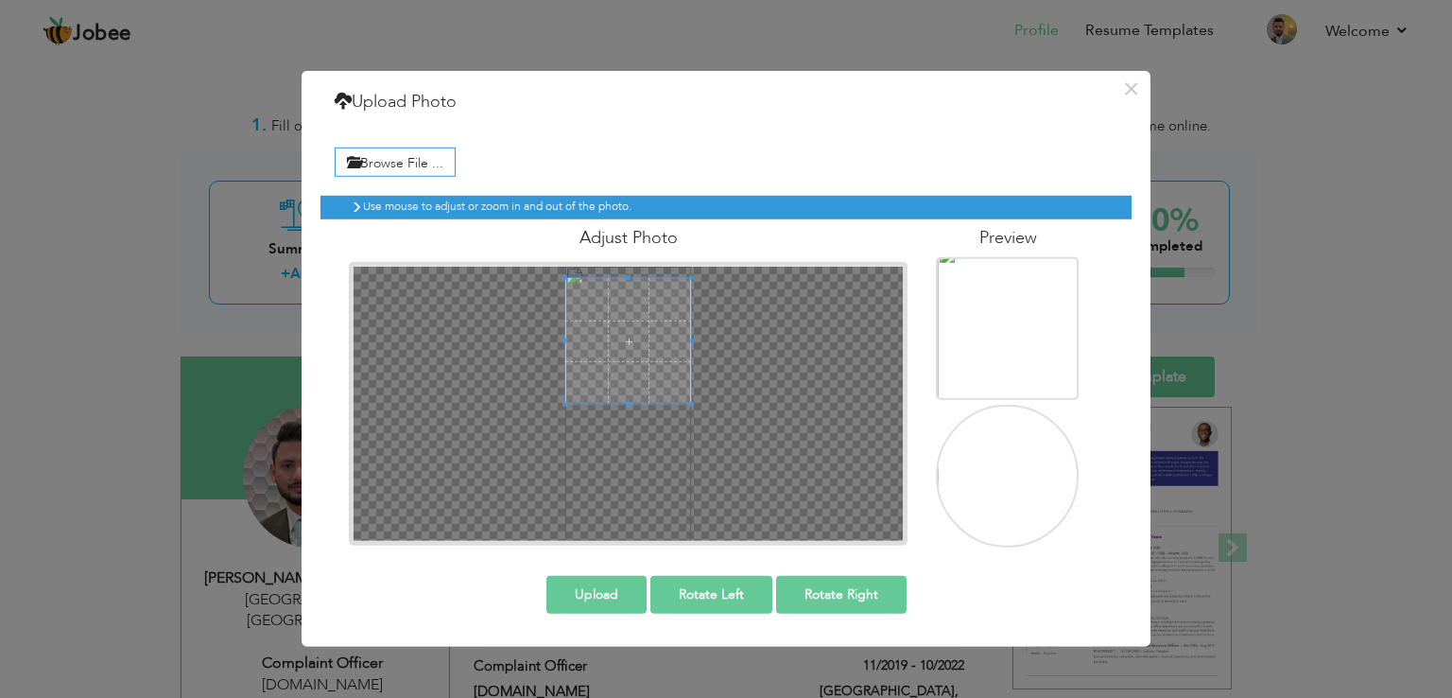
click at [592, 325] on span at bounding box center [628, 341] width 126 height 126
click at [592, 588] on button "Upload" at bounding box center [596, 594] width 100 height 38
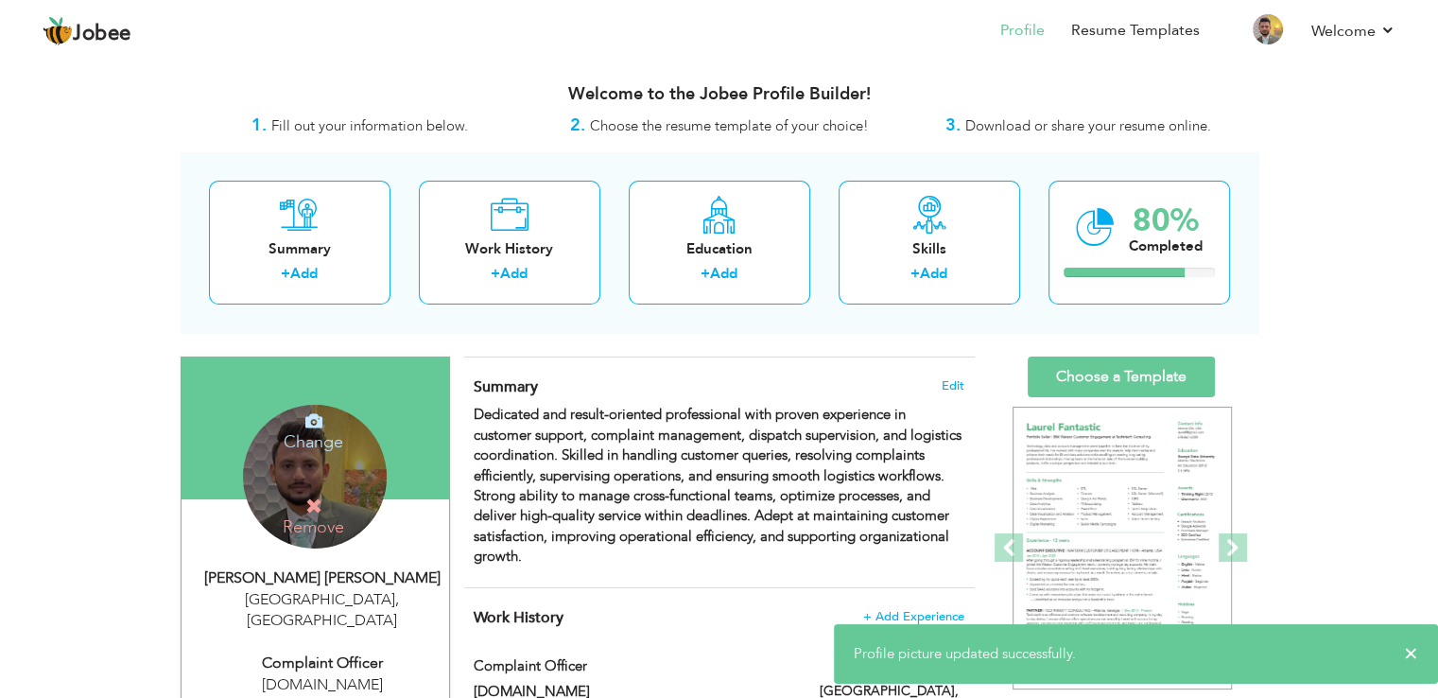
click at [308, 452] on div "Change Remove" at bounding box center [315, 477] width 144 height 144
click at [314, 432] on h4 "Change" at bounding box center [313, 429] width 135 height 45
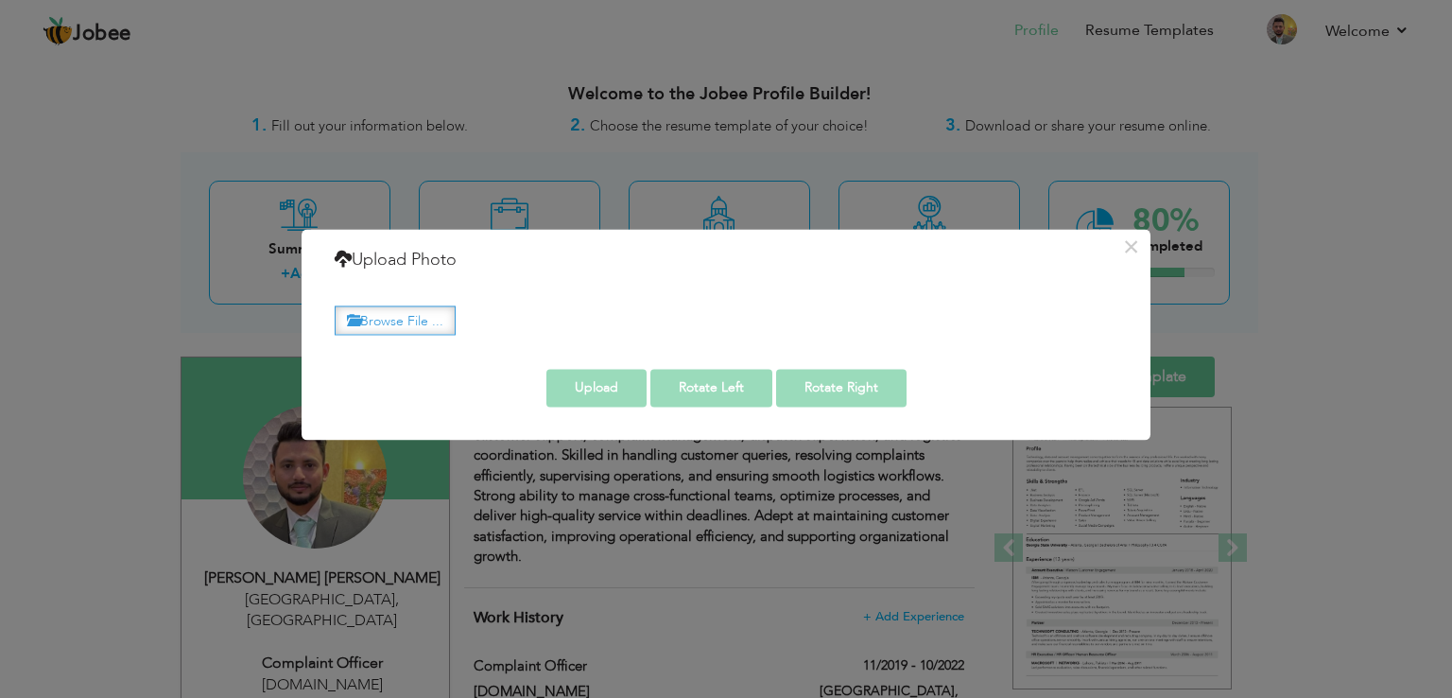
click at [397, 308] on label "Browse File ..." at bounding box center [395, 319] width 121 height 29
click at [0, 0] on input "Browse File ..." at bounding box center [0, 0] width 0 height 0
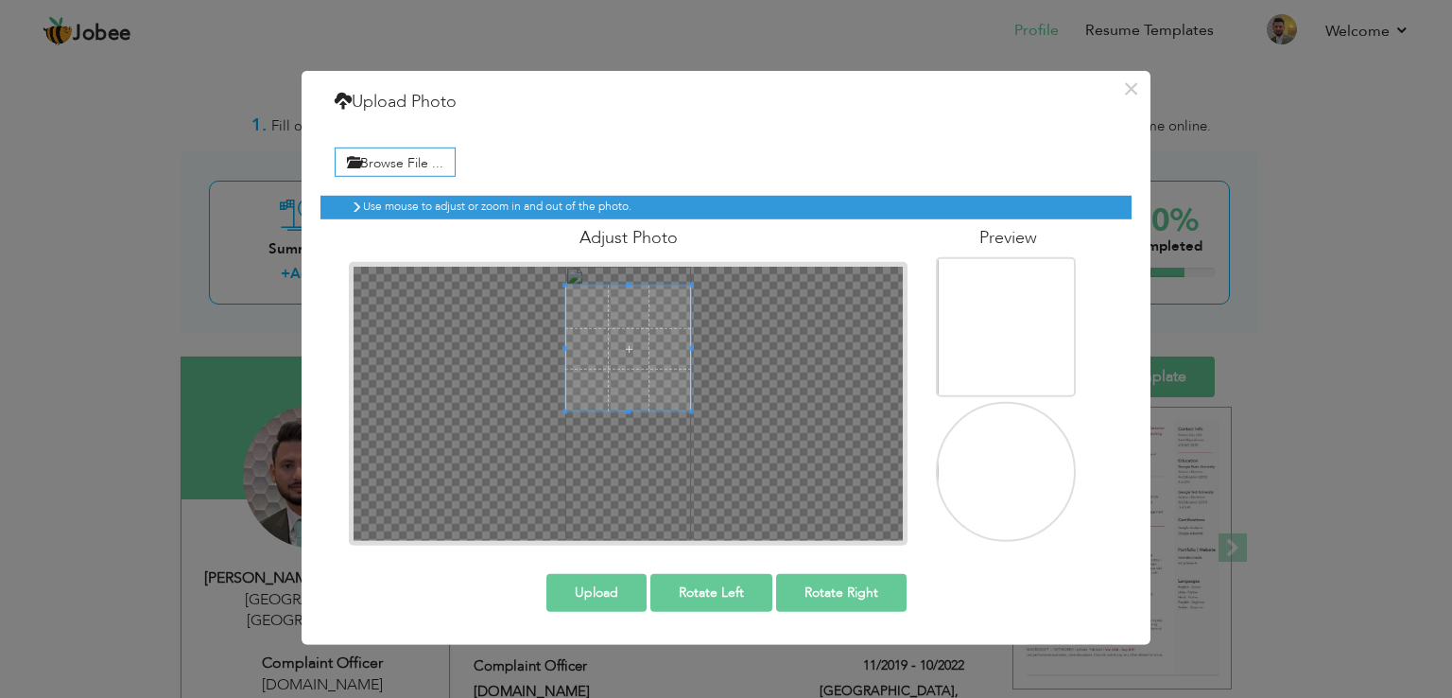
click at [598, 322] on span at bounding box center [628, 349] width 126 height 126
click at [695, 601] on button "Rotate Left" at bounding box center [711, 593] width 122 height 38
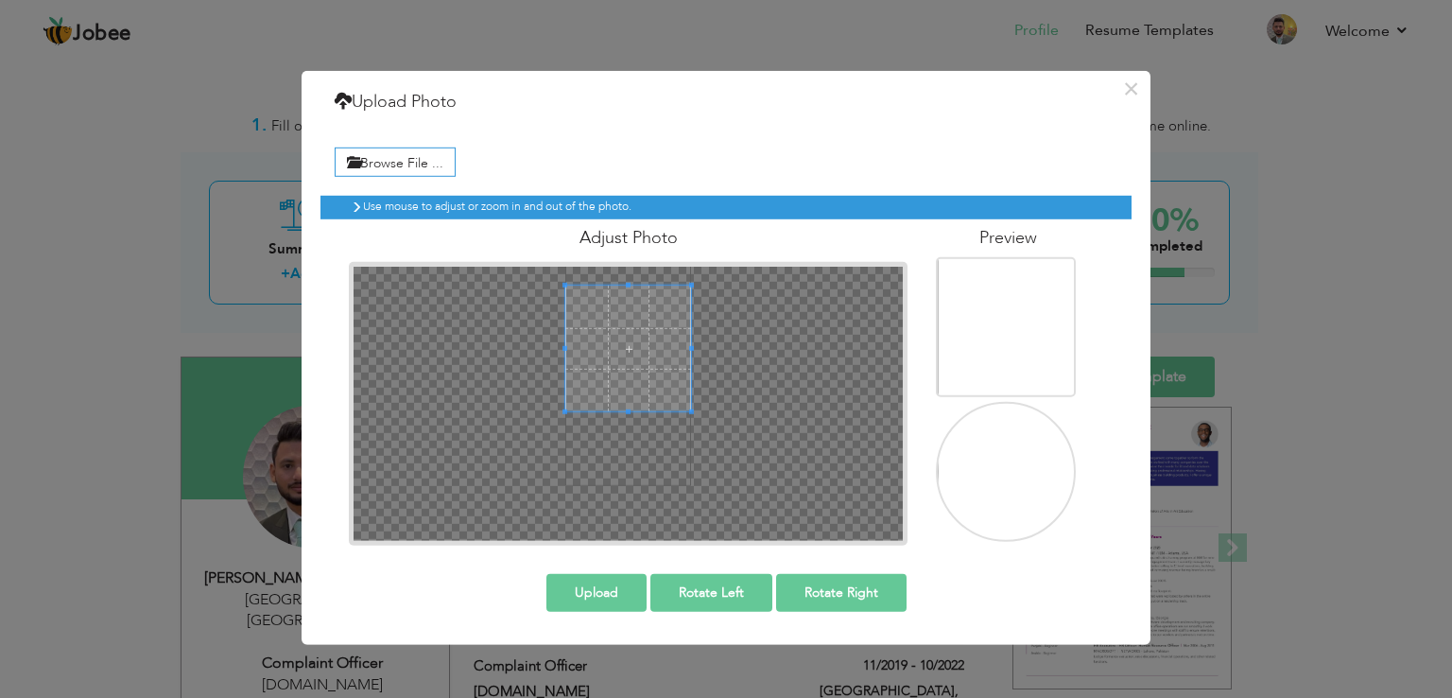
click at [854, 592] on button "Rotate Right" at bounding box center [841, 593] width 130 height 38
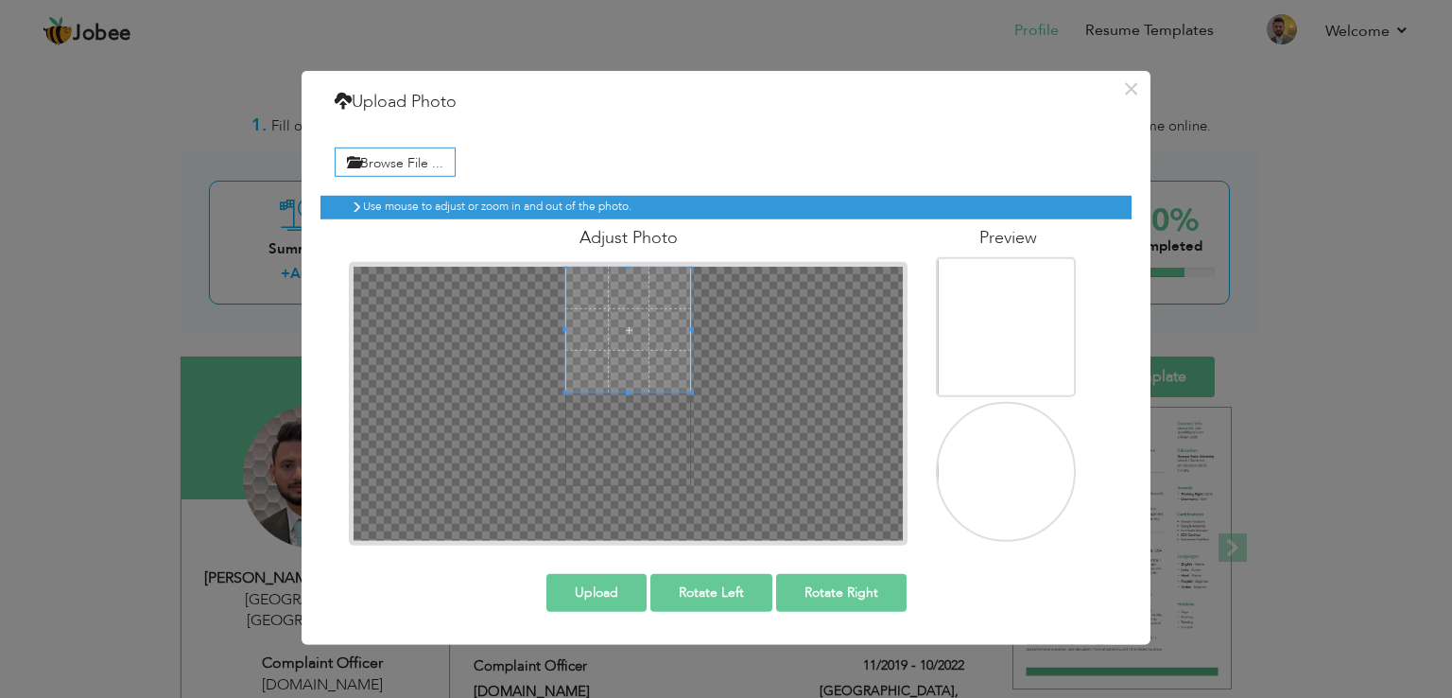
click at [633, 326] on span at bounding box center [628, 330] width 126 height 126
click at [639, 362] on span at bounding box center [628, 330] width 126 height 126
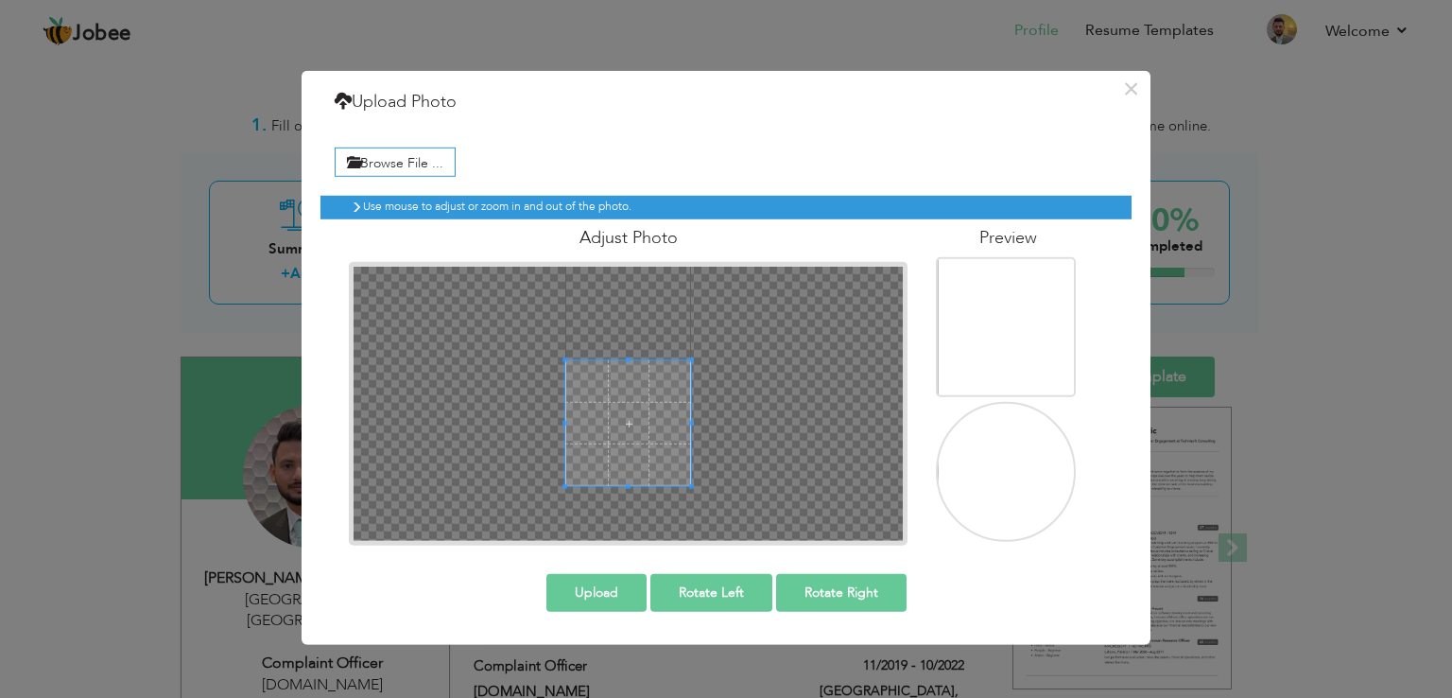
click at [632, 517] on div at bounding box center [628, 404] width 549 height 274
click at [352, 206] on icon at bounding box center [356, 206] width 11 height 11
click at [420, 161] on label "Browse File ..." at bounding box center [395, 161] width 121 height 29
click at [0, 0] on input "Browse File ..." at bounding box center [0, 0] width 0 height 0
click at [1134, 78] on button "×" at bounding box center [1131, 89] width 30 height 30
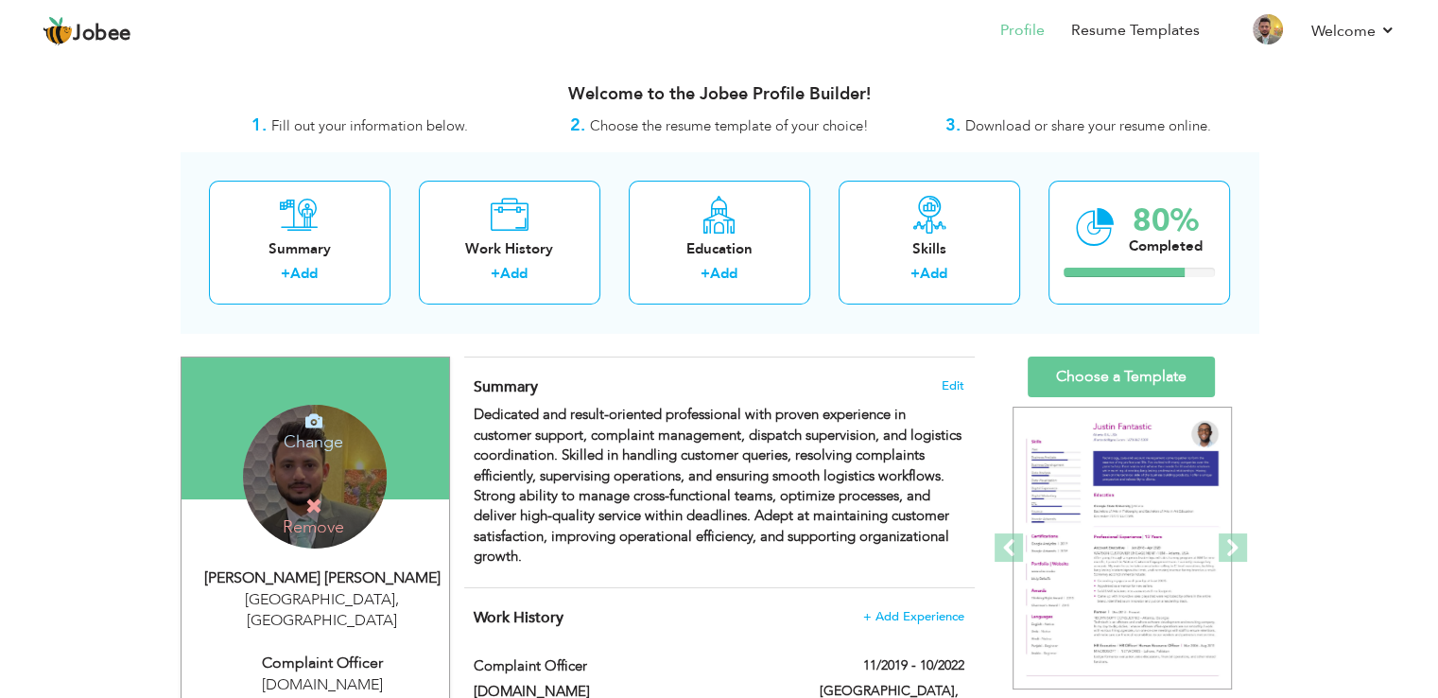
click at [324, 472] on div "Change Remove" at bounding box center [315, 477] width 144 height 144
click at [323, 408] on h4 "Change" at bounding box center [313, 429] width 135 height 45
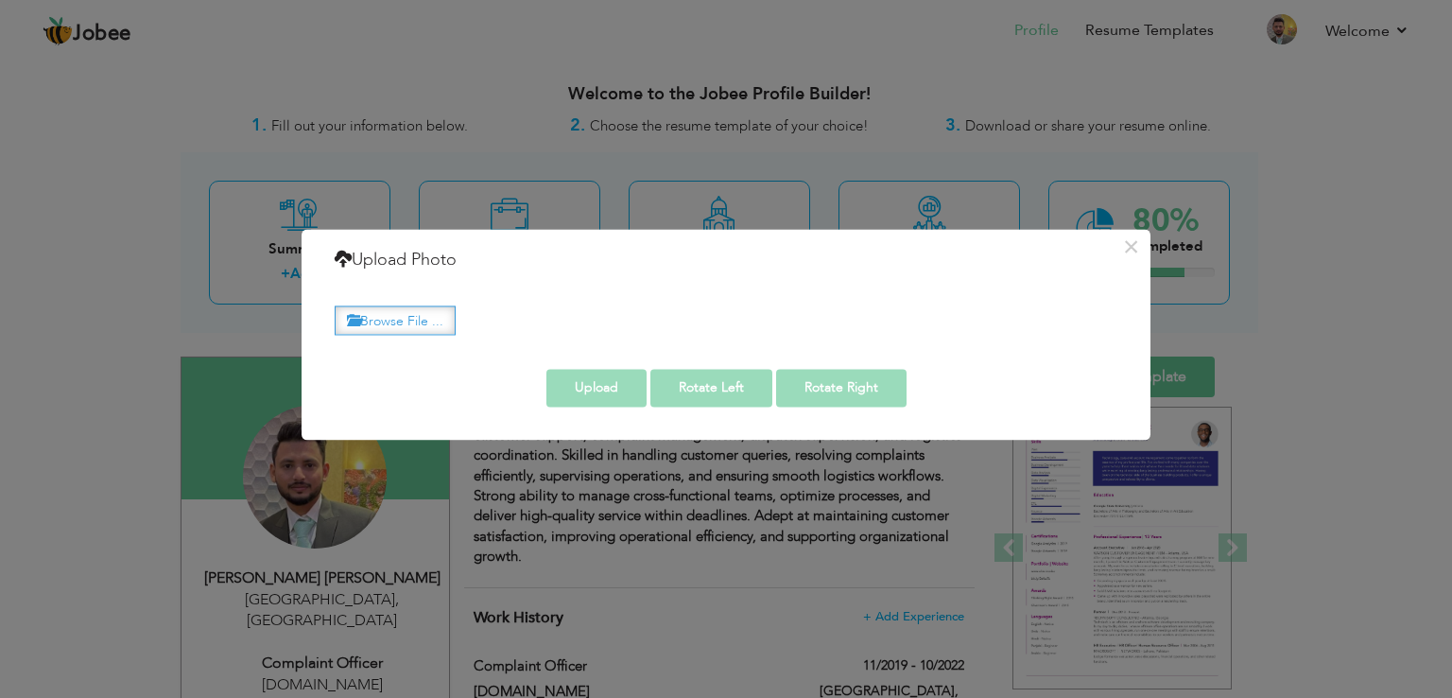
click at [442, 306] on label "Browse File ..." at bounding box center [395, 319] width 121 height 29
click at [0, 0] on input "Browse File ..." at bounding box center [0, 0] width 0 height 0
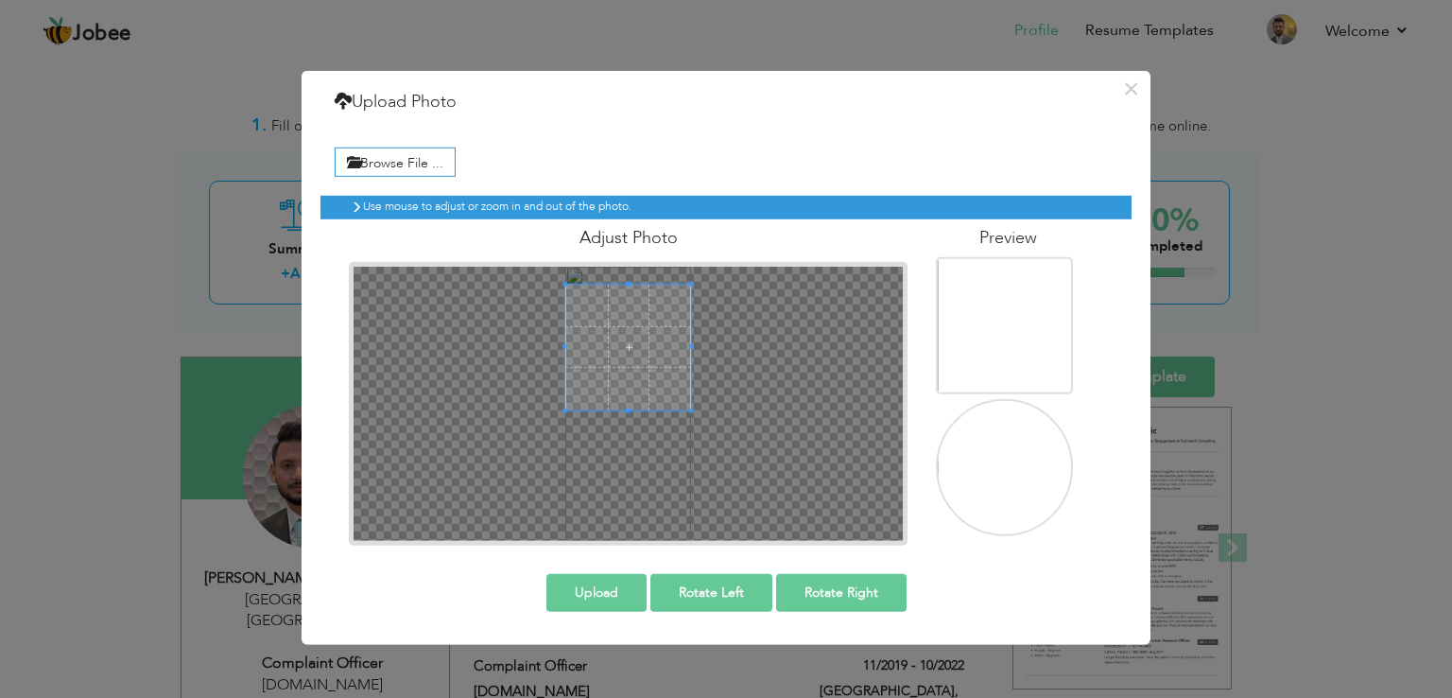
click at [668, 347] on span at bounding box center [628, 348] width 126 height 126
click at [1011, 318] on img at bounding box center [1006, 389] width 137 height 299
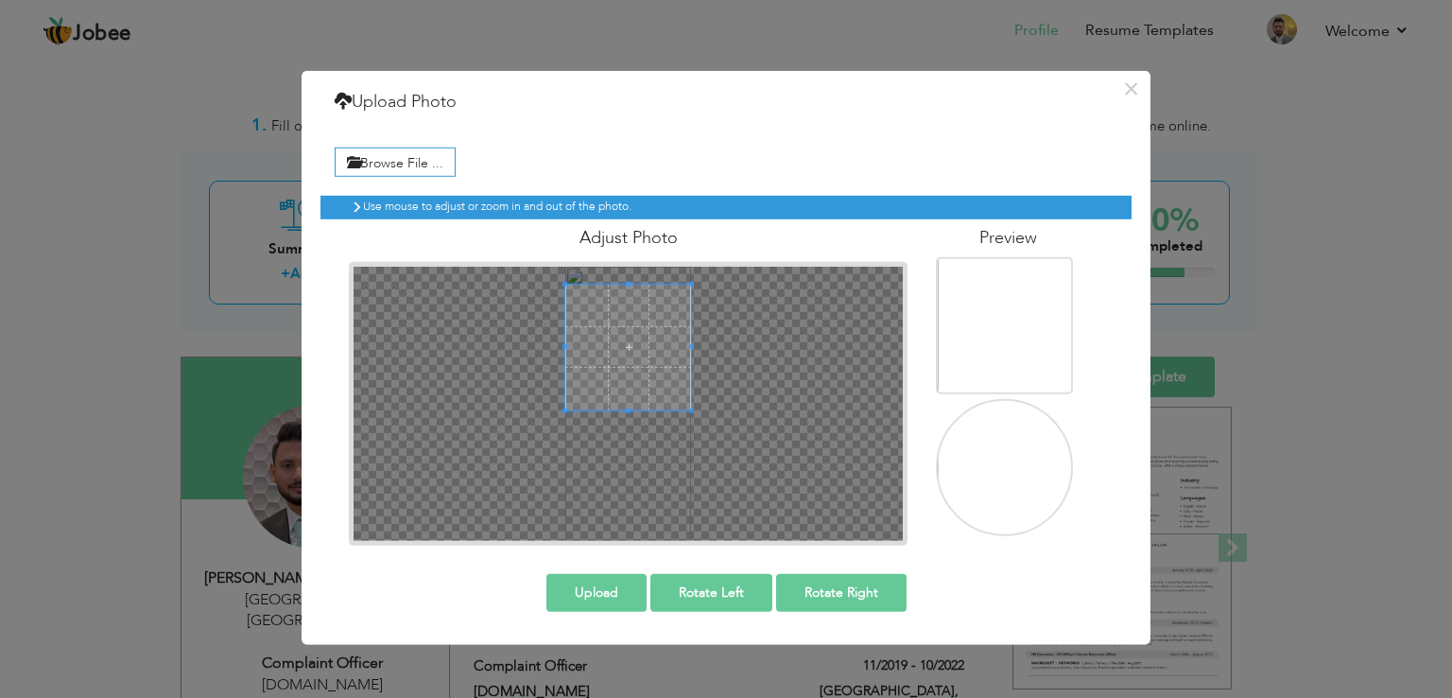
click at [614, 580] on button "Upload" at bounding box center [596, 593] width 100 height 38
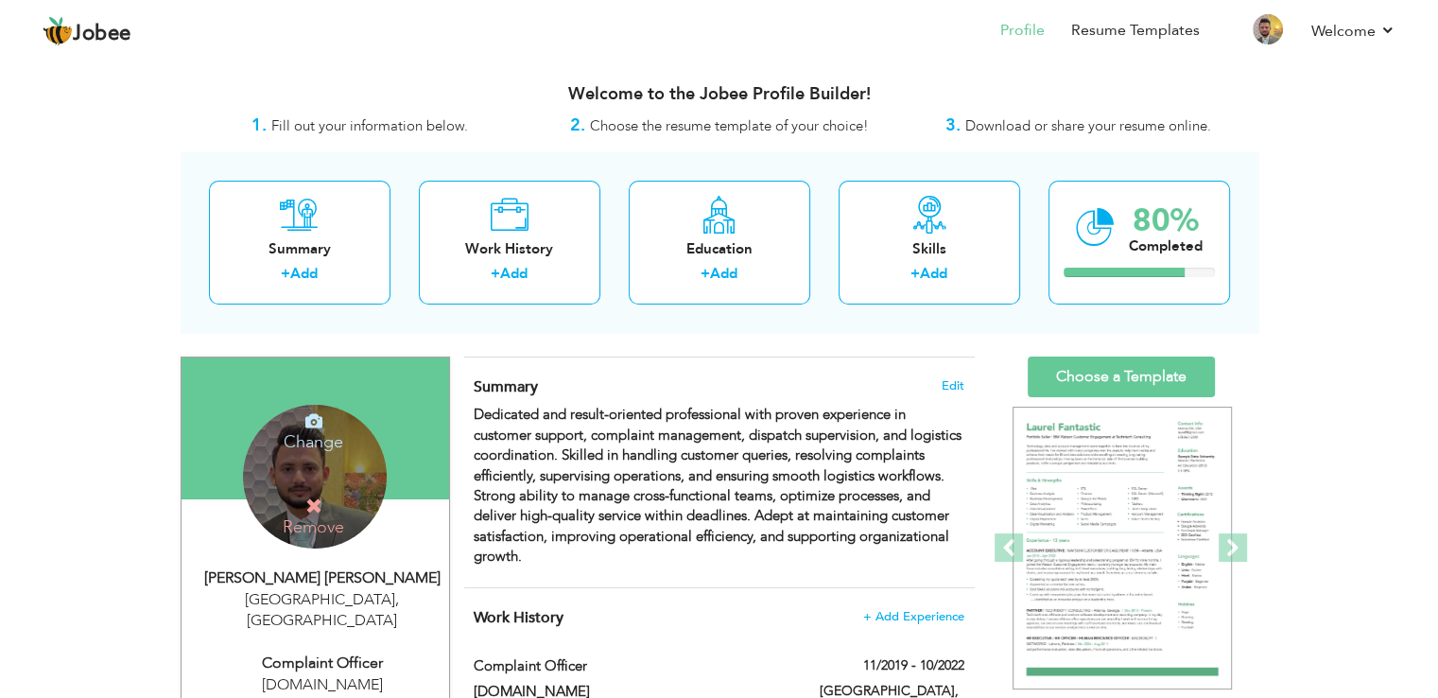
click at [305, 493] on div "Change Remove" at bounding box center [315, 477] width 144 height 144
click at [309, 417] on icon at bounding box center [313, 420] width 17 height 17
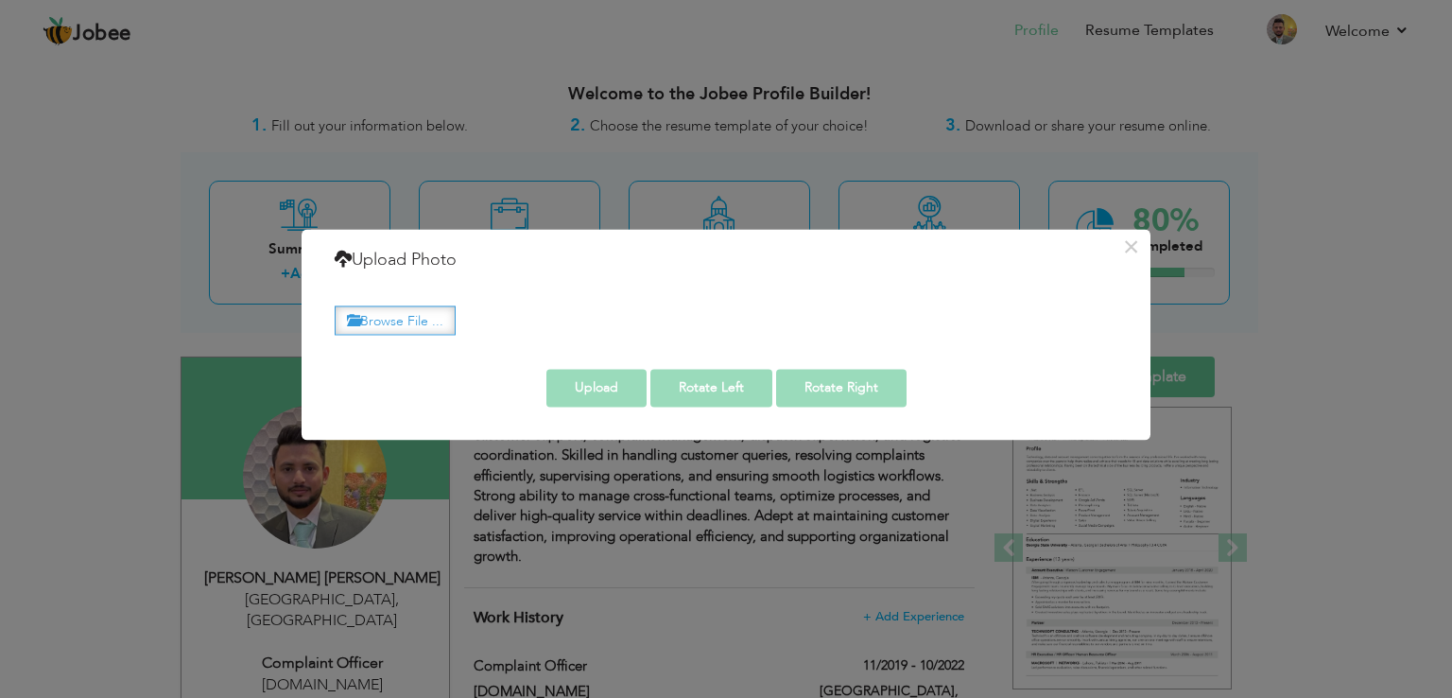
click at [396, 306] on label "Browse File ..." at bounding box center [395, 319] width 121 height 29
click at [0, 0] on input "Browse File ..." at bounding box center [0, 0] width 0 height 0
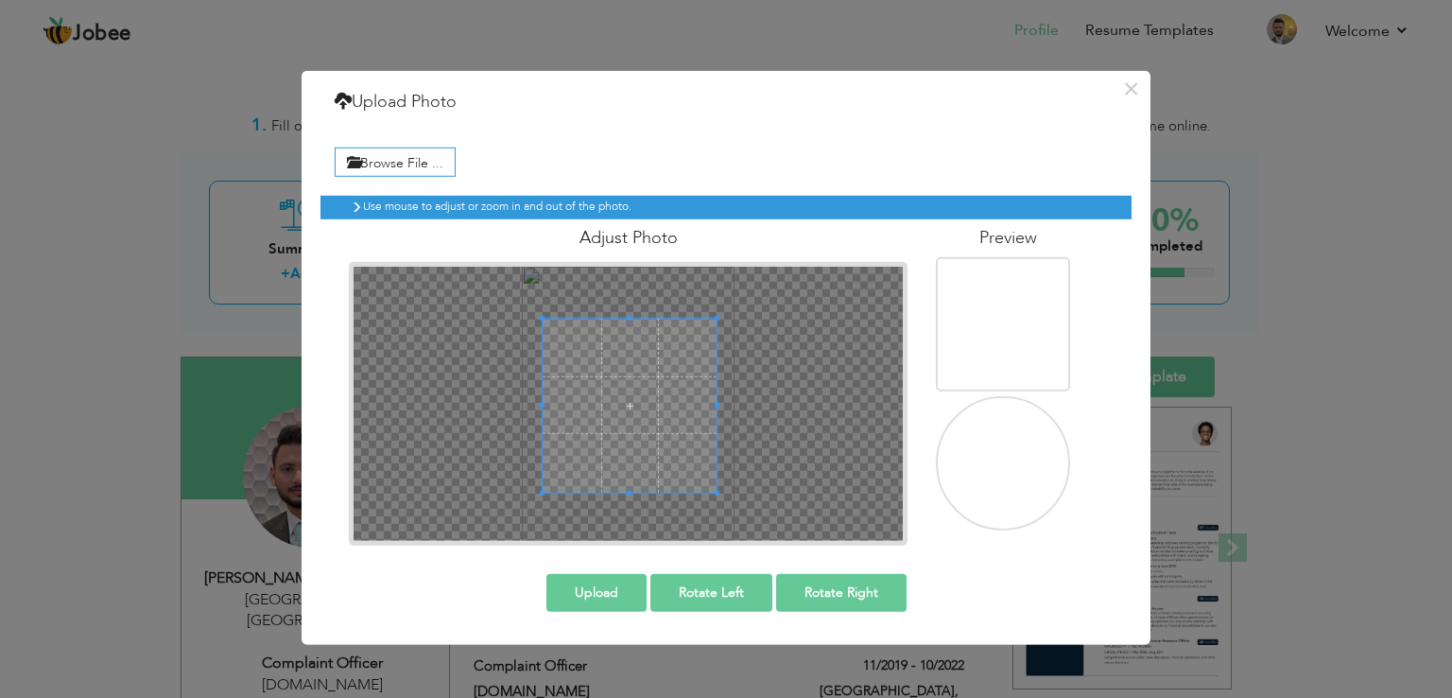
click at [794, 527] on div at bounding box center [628, 404] width 549 height 274
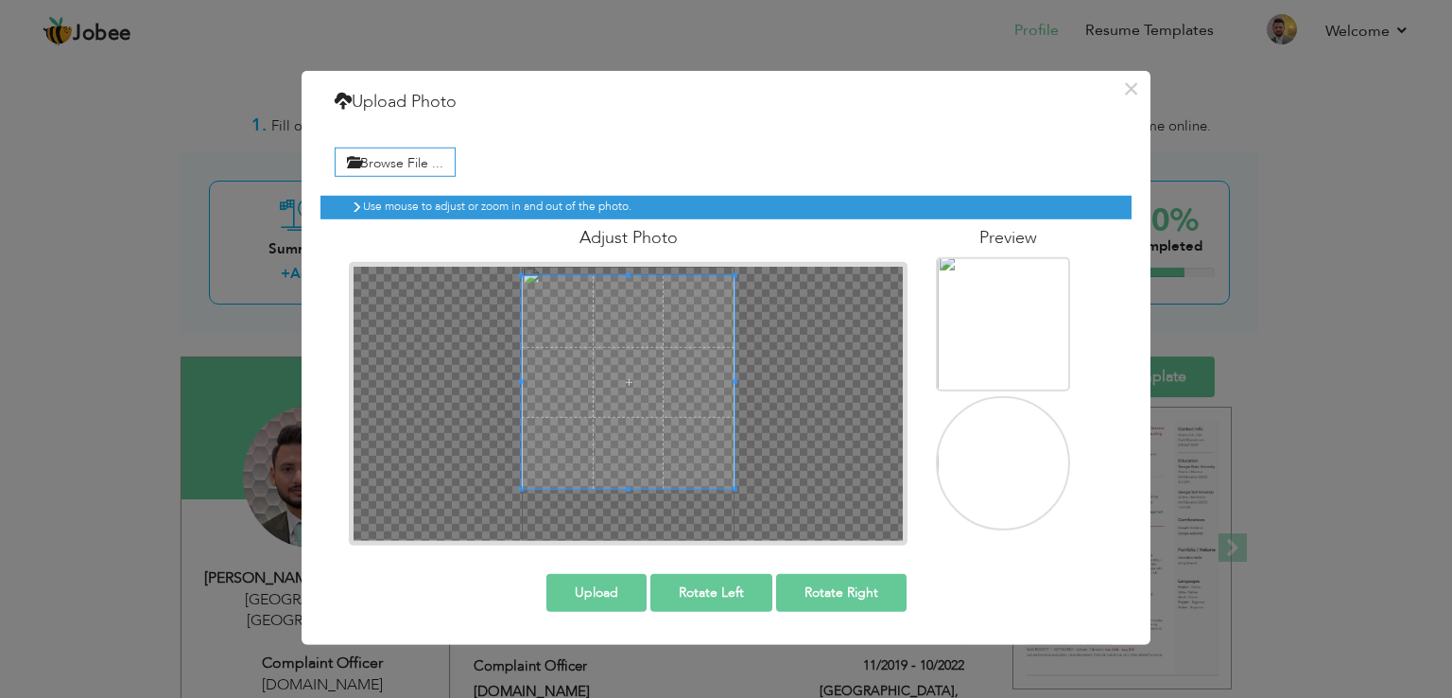
click at [669, 359] on span at bounding box center [629, 382] width 214 height 214
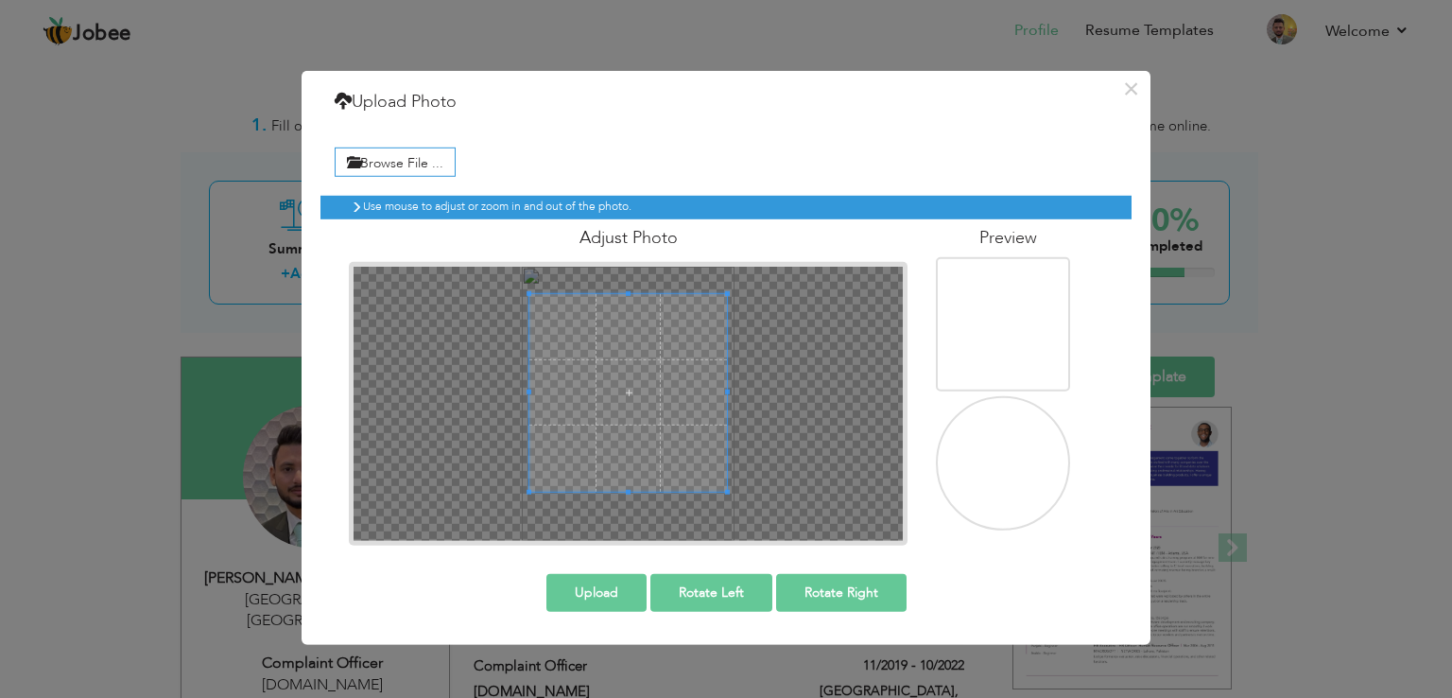
click at [620, 294] on div at bounding box center [628, 393] width 198 height 198
click at [631, 354] on span at bounding box center [629, 397] width 197 height 197
click at [615, 566] on div "Upload Rotate Left Rotate Right" at bounding box center [726, 593] width 840 height 66
click at [612, 587] on button "Upload" at bounding box center [596, 593] width 100 height 38
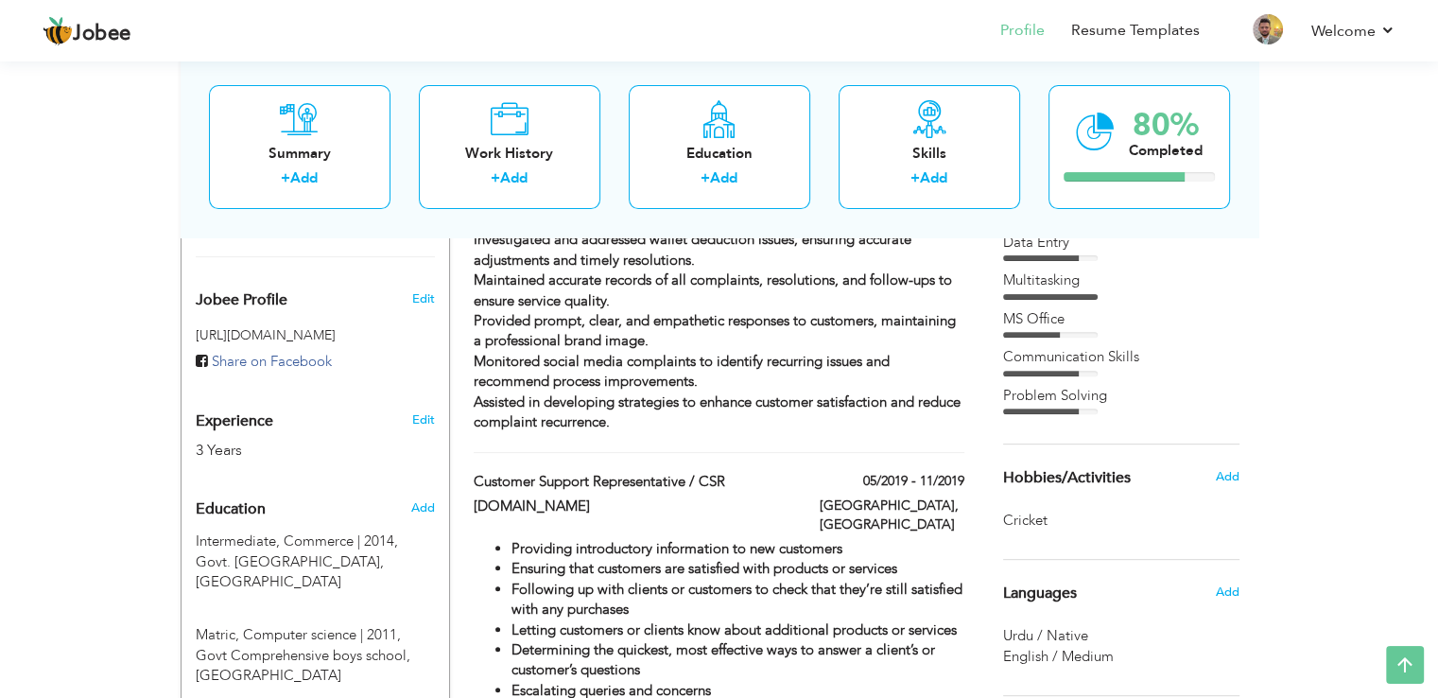
scroll to position [556, 0]
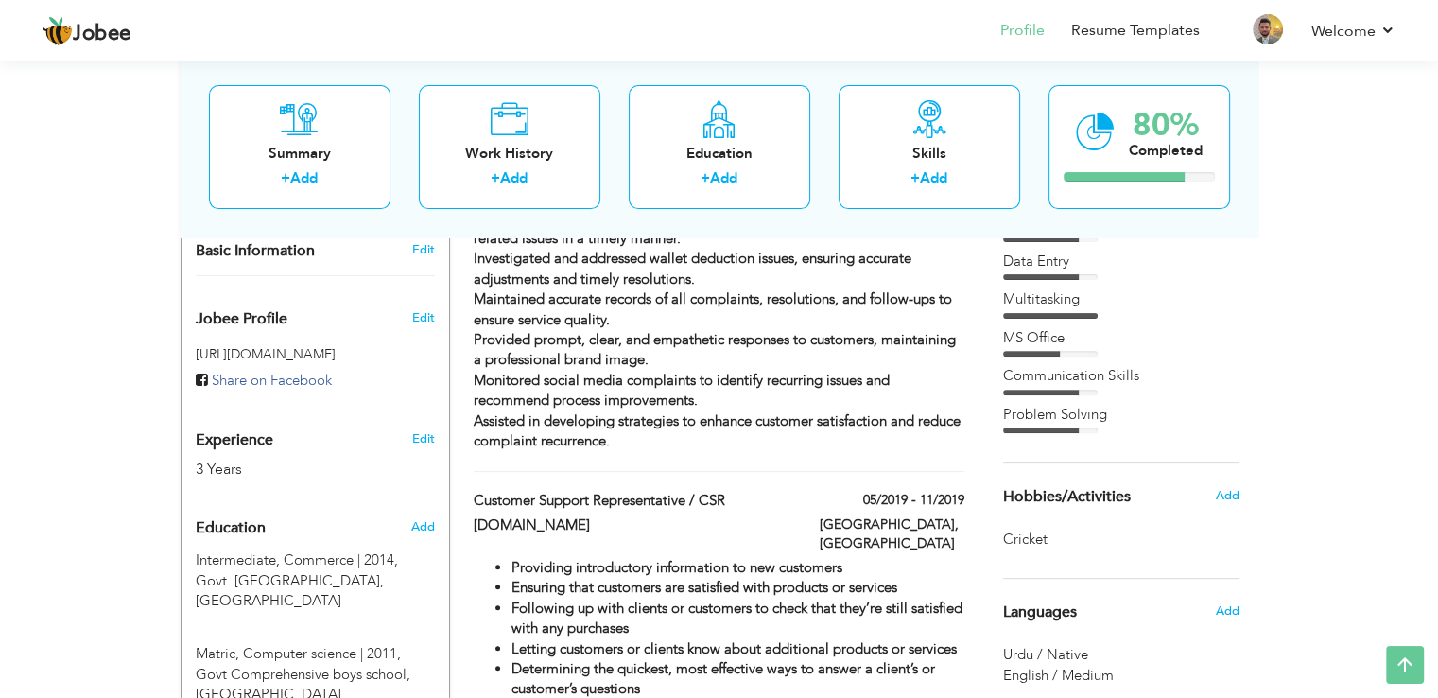
click at [408, 413] on div "Edit" at bounding box center [426, 433] width 44 height 45
type input "Noman"
type input "Naseeb Khan"
type input "03000213799"
select select "number:166"
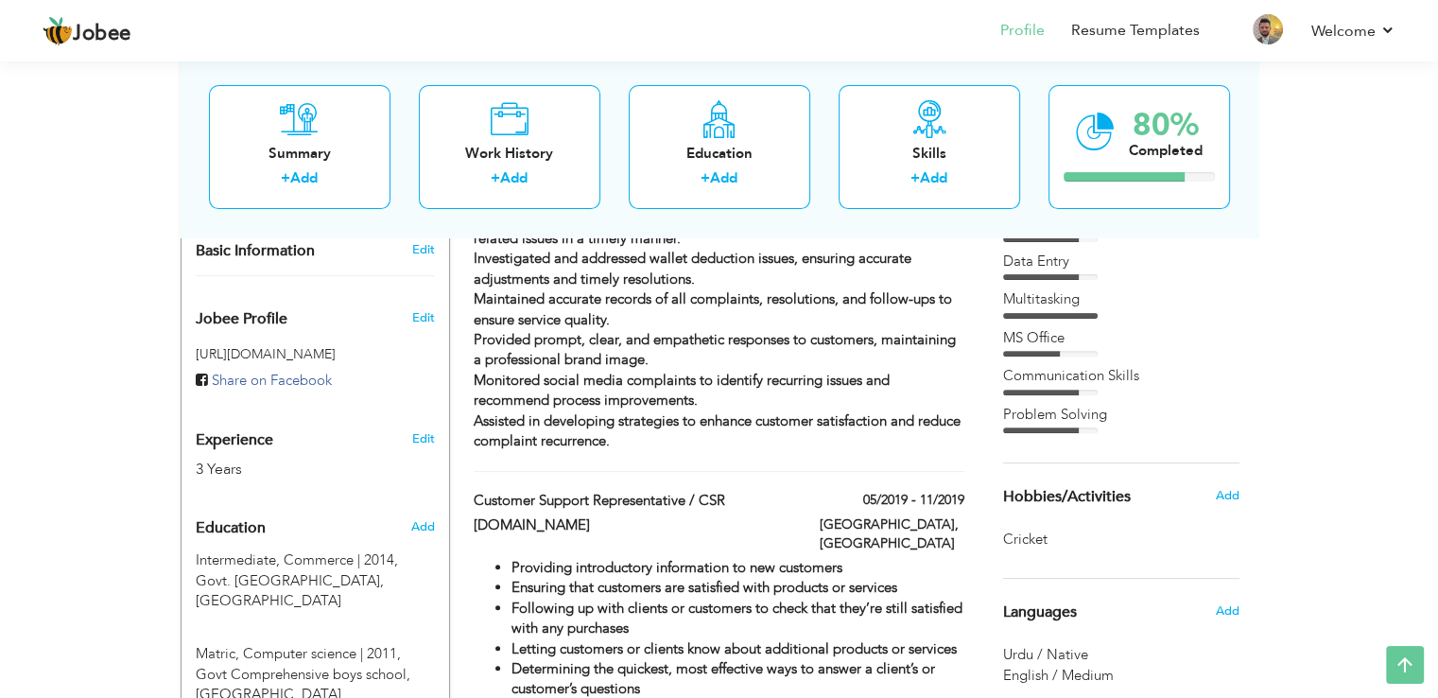
type input "Karachi"
select select "number:5"
type input "Bykea.pk"
type input "Complaint officer"
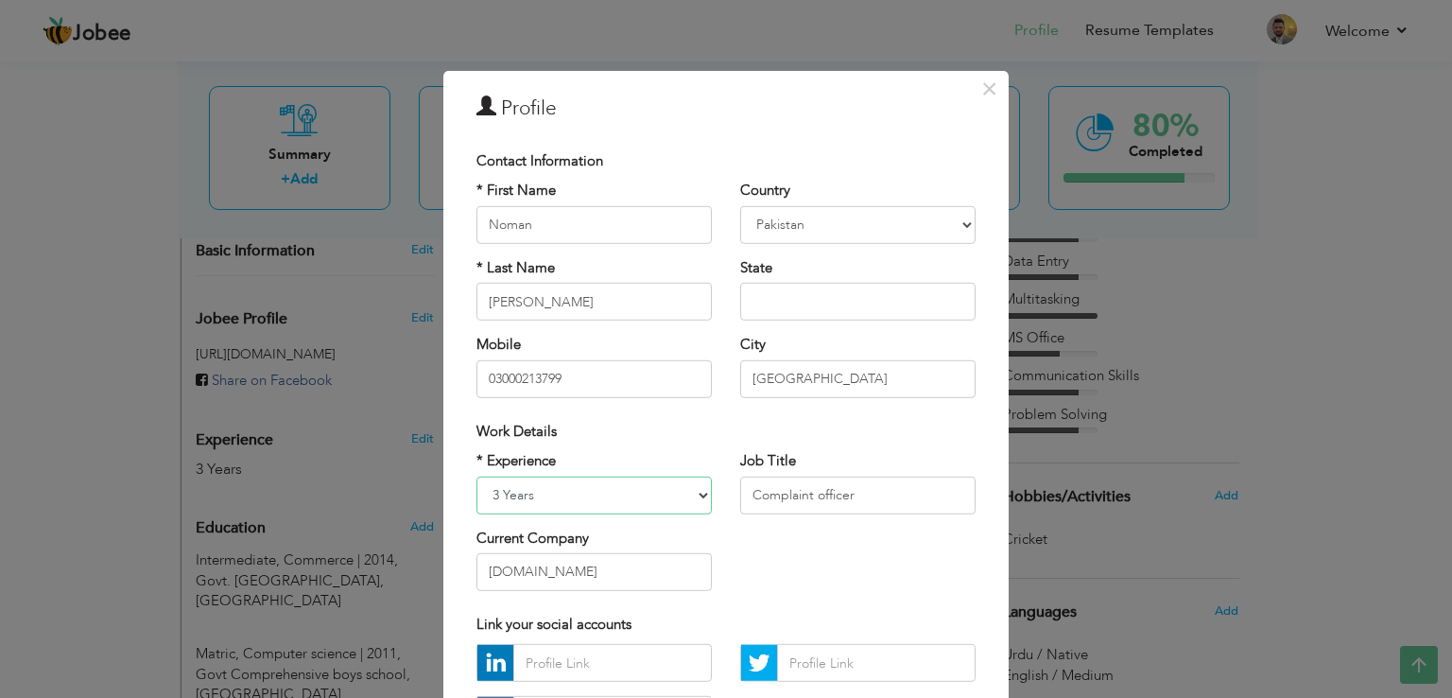
click at [545, 481] on select "Entry Level Less than 1 Year 1 Year 2 Years 3 Years 4 Years 5 Years 6 Years 7 Y…" at bounding box center [593, 495] width 235 height 38
click at [751, 534] on div "* Experience Entry Level Less than 1 Year 1 Year 2 Years 3 Years 4 Years 5 Year…" at bounding box center [726, 528] width 528 height 154
click at [992, 88] on button "×" at bounding box center [989, 89] width 30 height 30
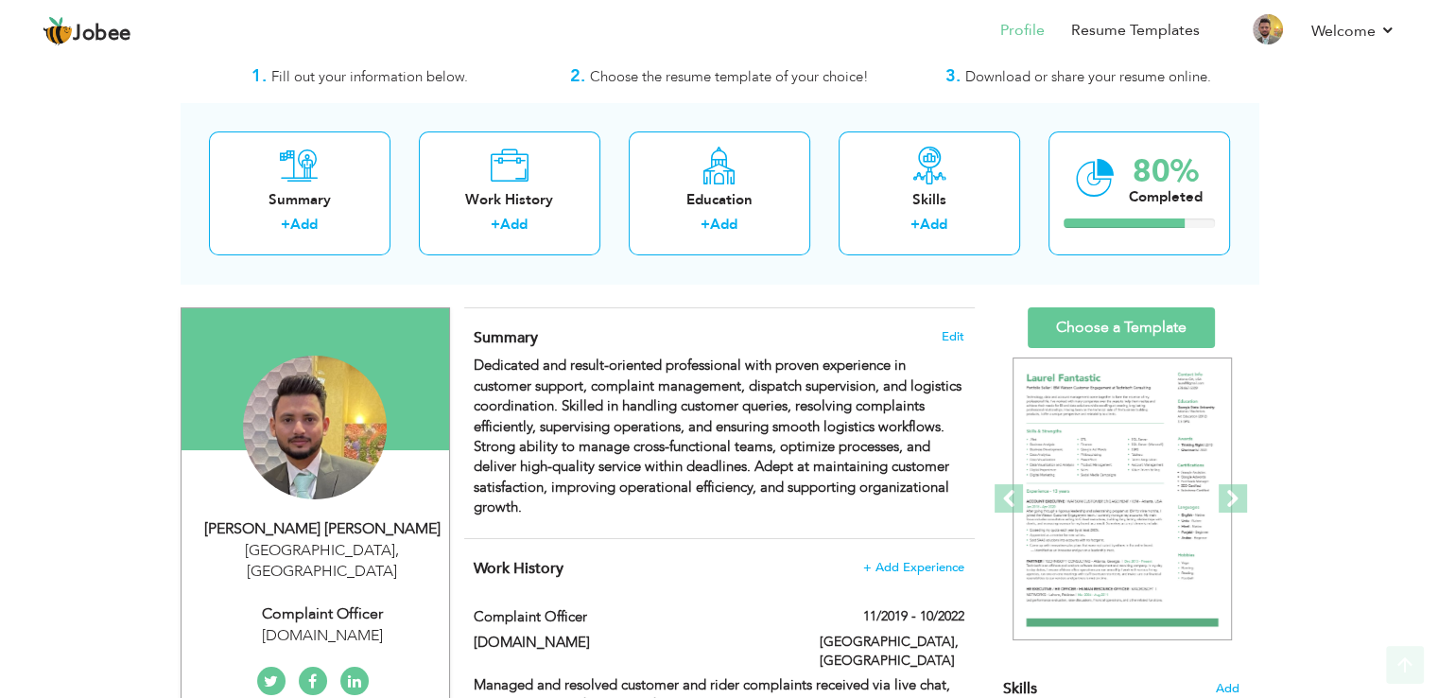
scroll to position [46, 0]
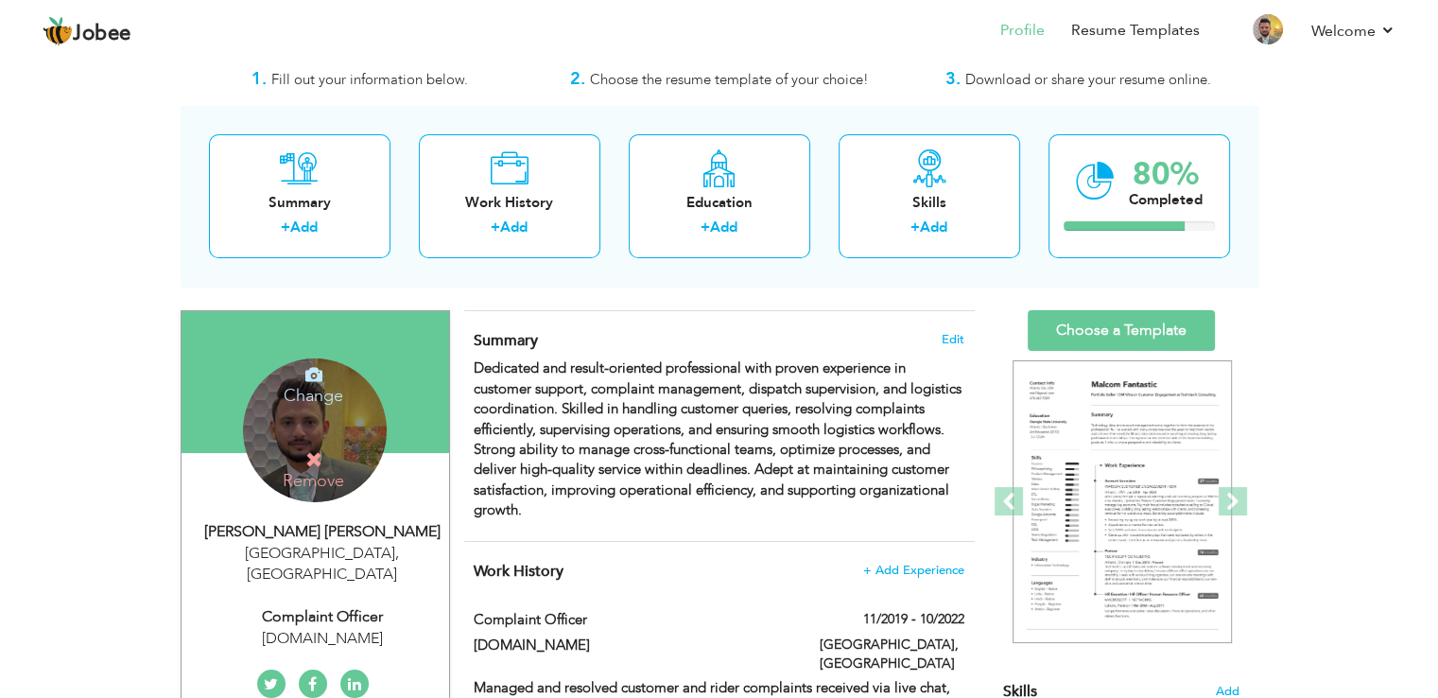
click at [325, 372] on h4 "Change" at bounding box center [313, 382] width 135 height 45
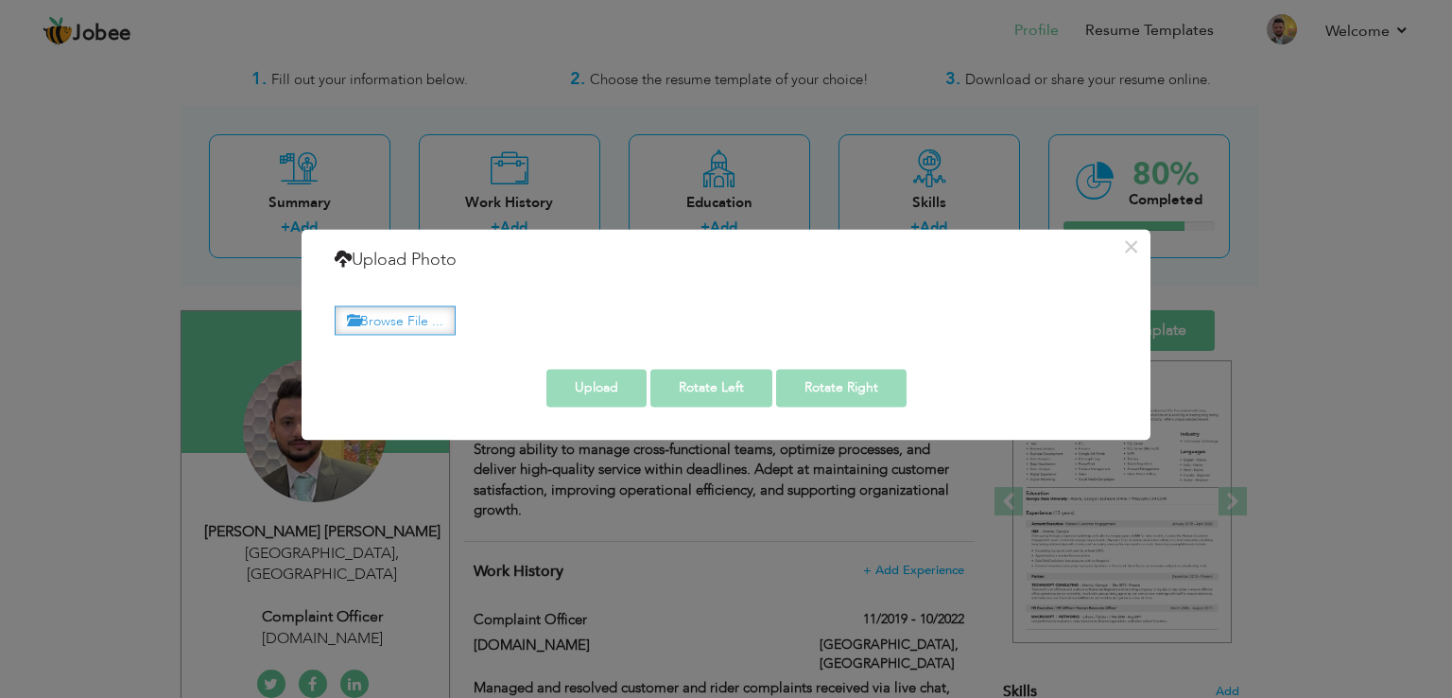
click at [391, 322] on label "Browse File ..." at bounding box center [395, 319] width 121 height 29
click at [0, 0] on input "Browse File ..." at bounding box center [0, 0] width 0 height 0
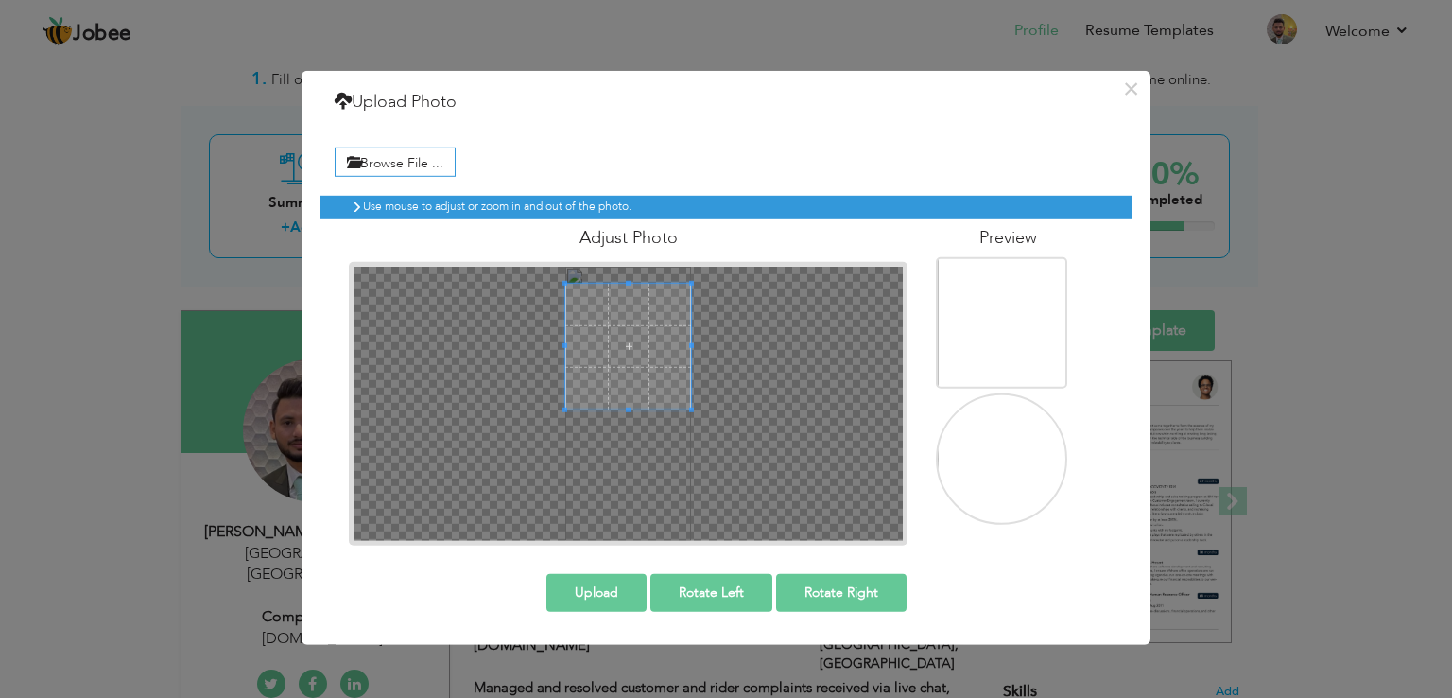
click at [658, 324] on span at bounding box center [628, 347] width 126 height 126
click at [617, 368] on span at bounding box center [628, 338] width 126 height 126
click at [594, 578] on button "Upload" at bounding box center [596, 593] width 100 height 38
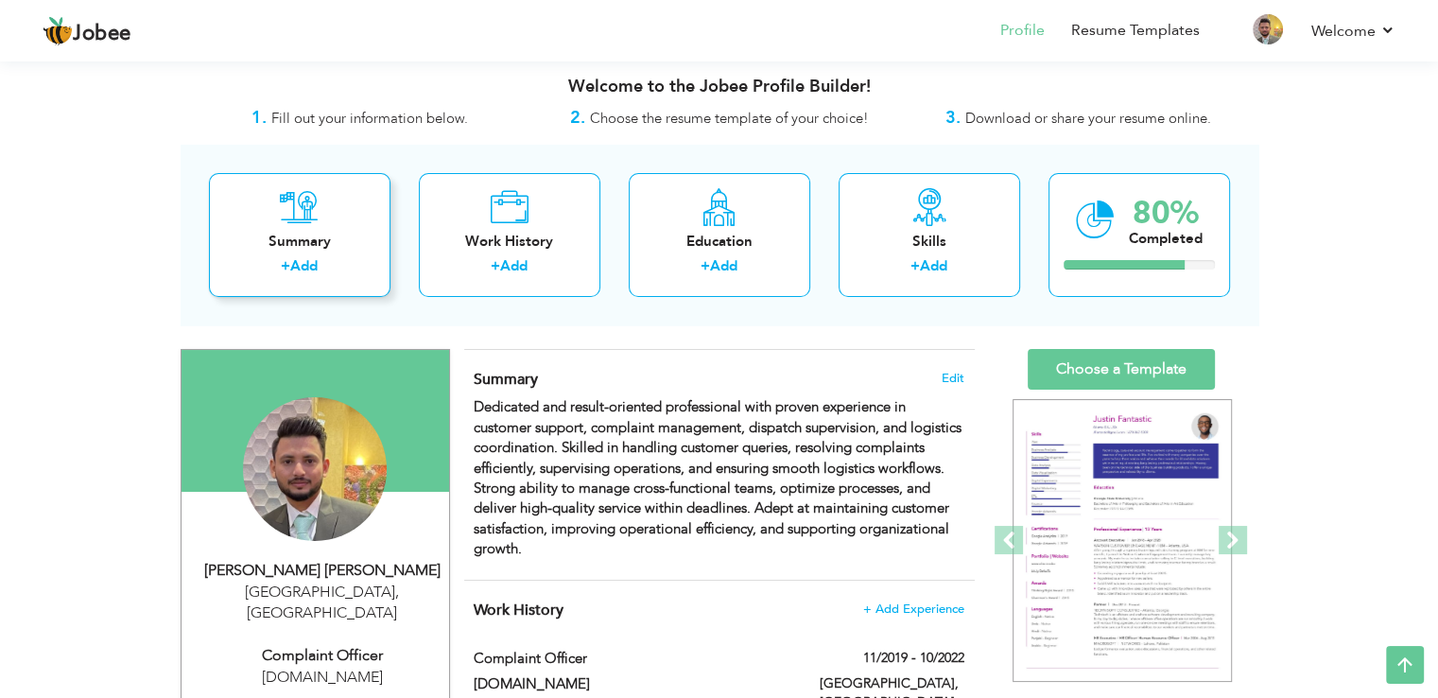
scroll to position [0, 0]
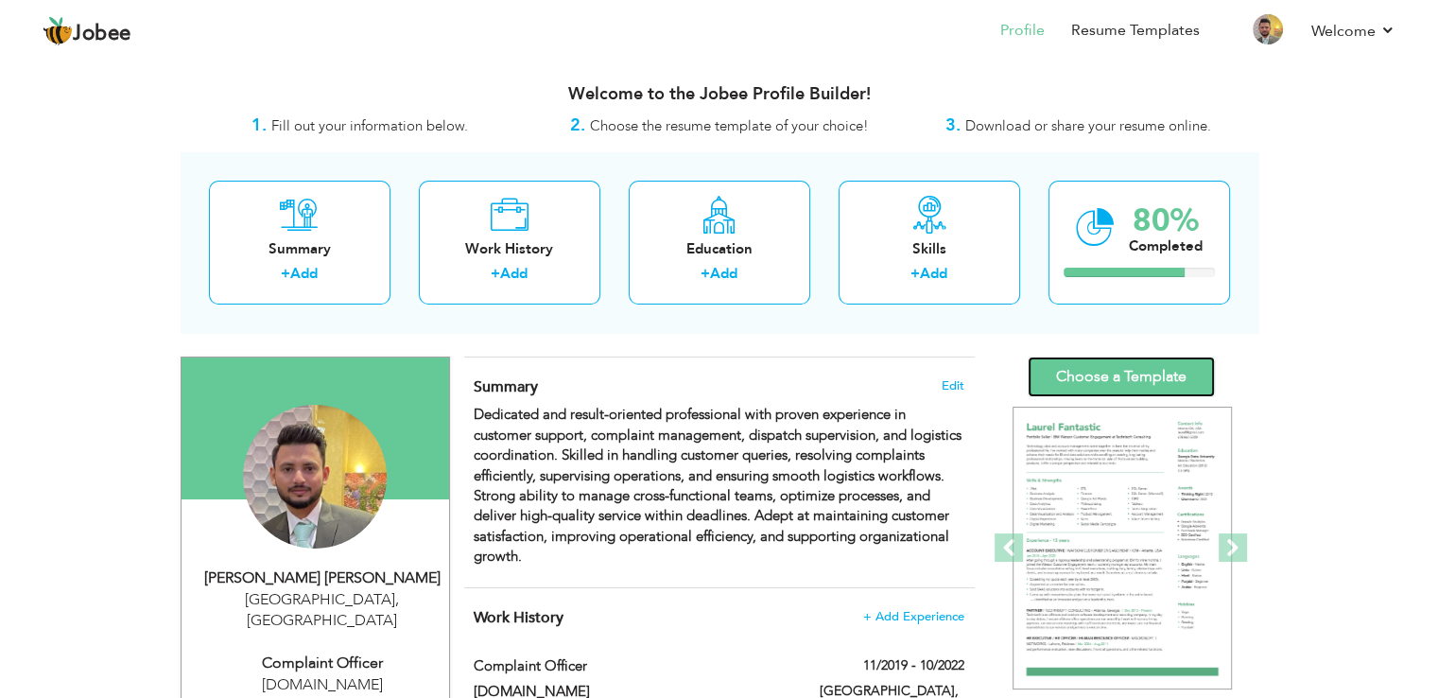
click at [1125, 363] on link "Choose a Template" at bounding box center [1121, 376] width 187 height 41
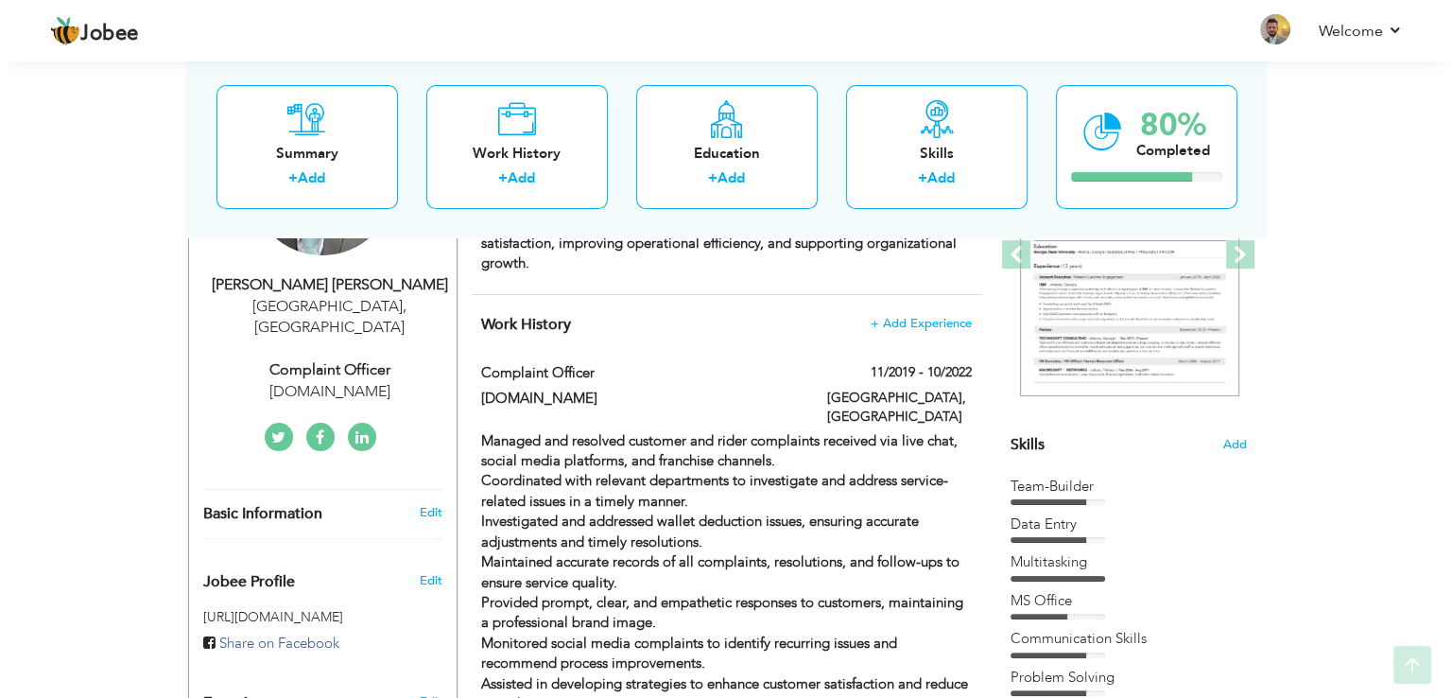
scroll to position [367, 0]
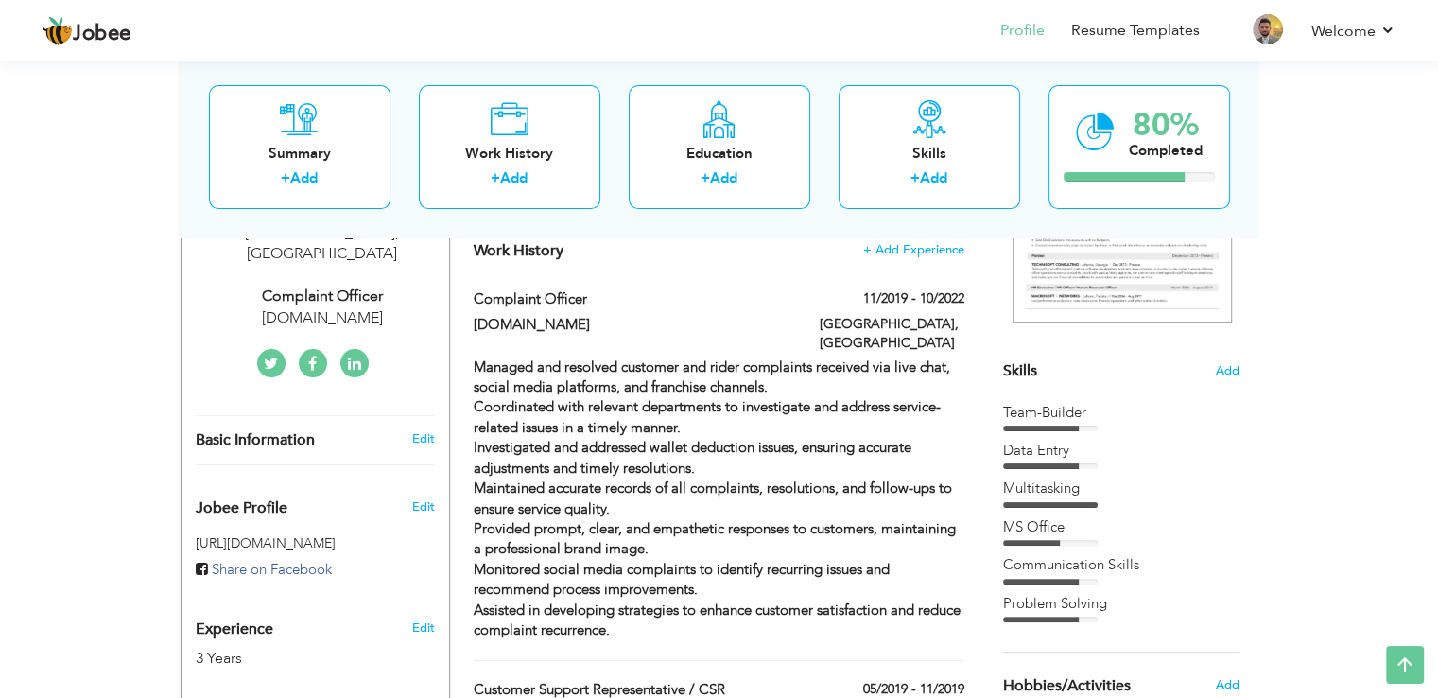
click at [420, 429] on div "Basic Information Edit" at bounding box center [316, 440] width 268 height 48
select select "number:166"
select select "number:5"
type input "Bykea.pk"
type input "Complaint officer"
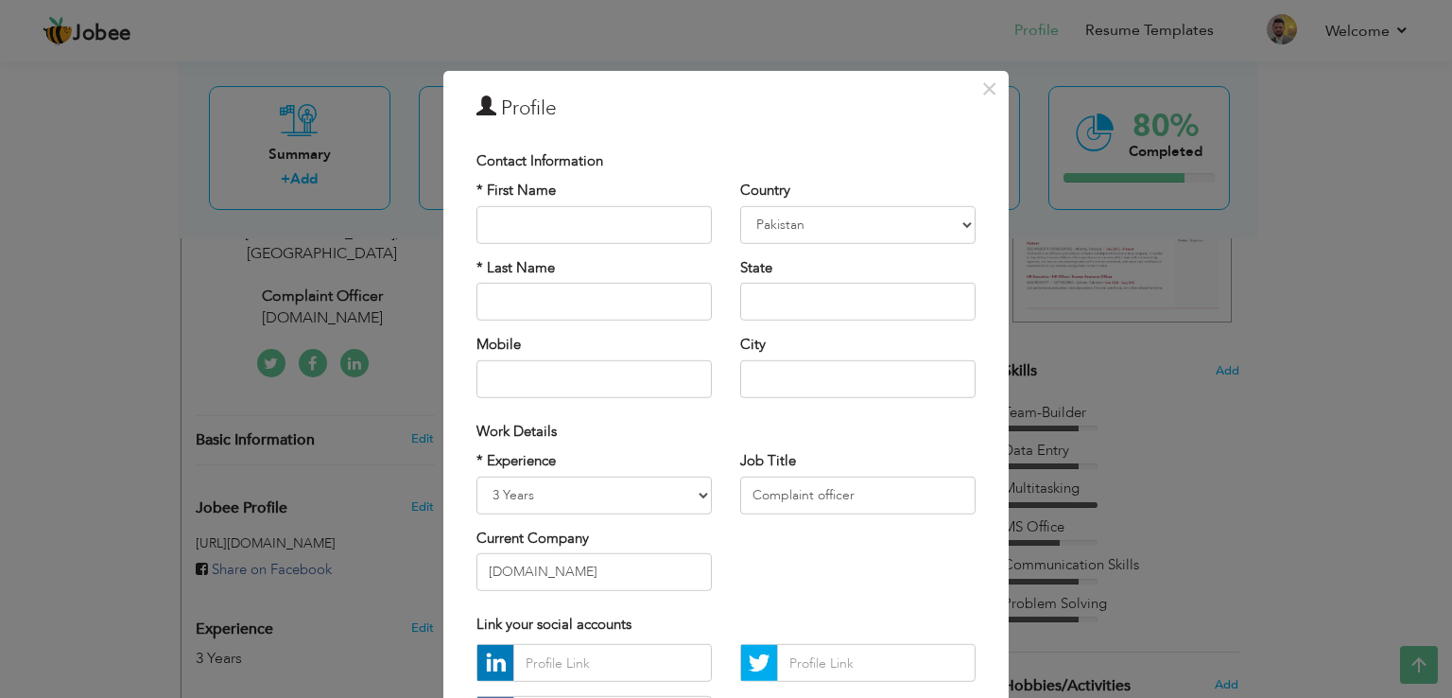
click at [805, 549] on div "* Experience Entry Level Less than 1 Year 1 Year 2 Years 3 Years 4 Years 5 Year…" at bounding box center [726, 528] width 528 height 154
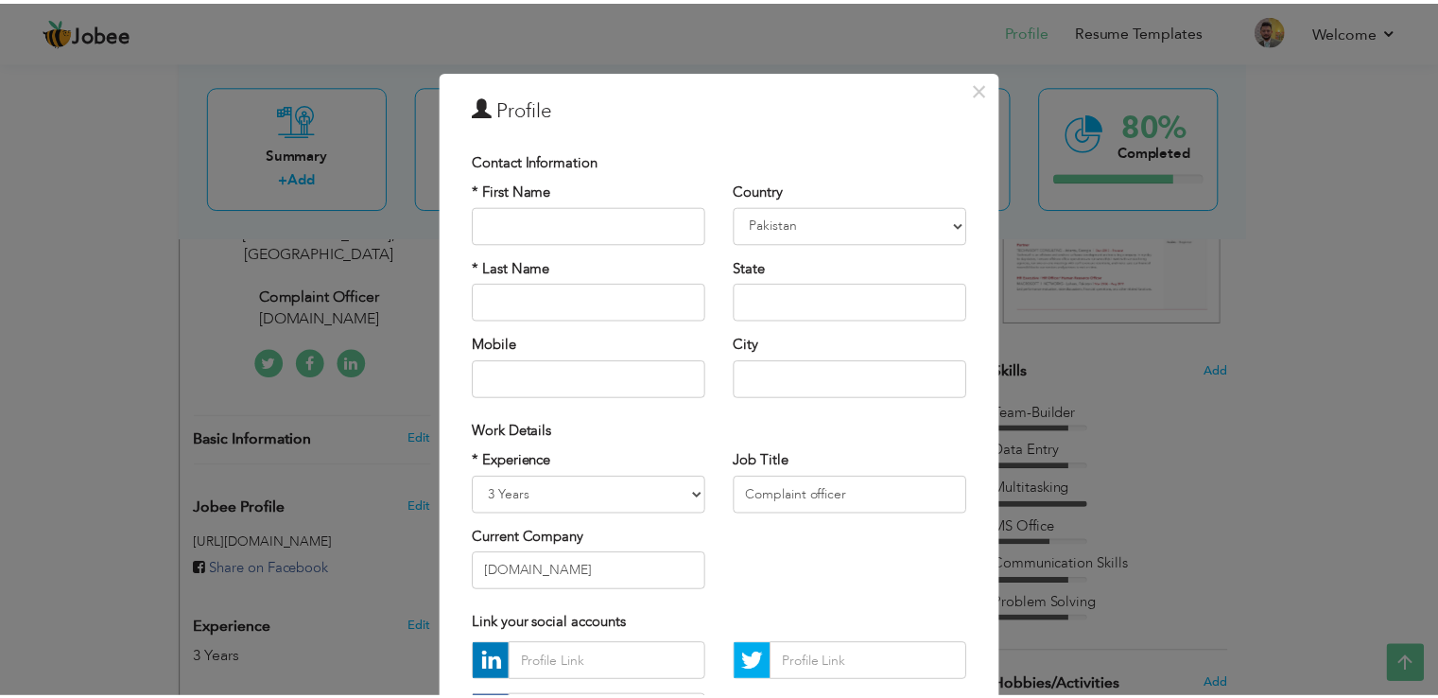
scroll to position [164, 0]
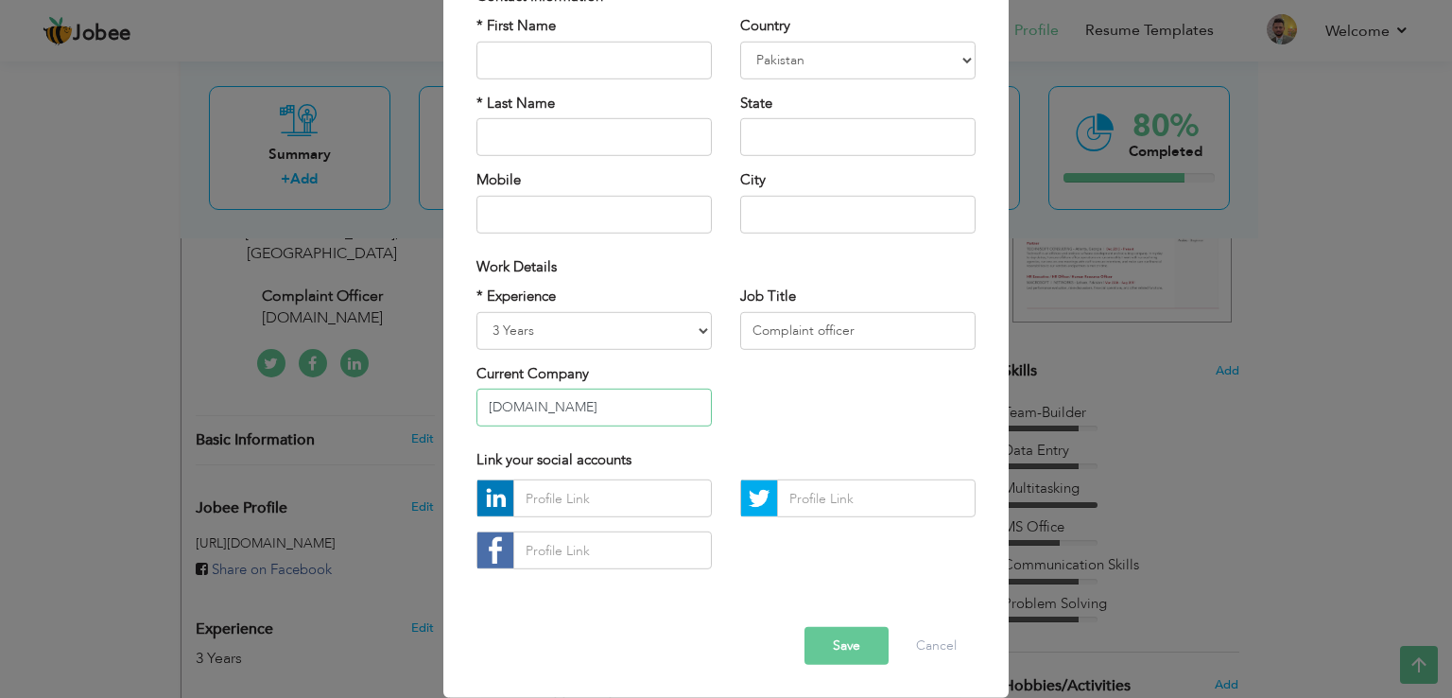
click at [685, 407] on input "Bykea.pk" at bounding box center [593, 408] width 235 height 38
click at [856, 345] on input "Complaint officer" at bounding box center [857, 330] width 235 height 38
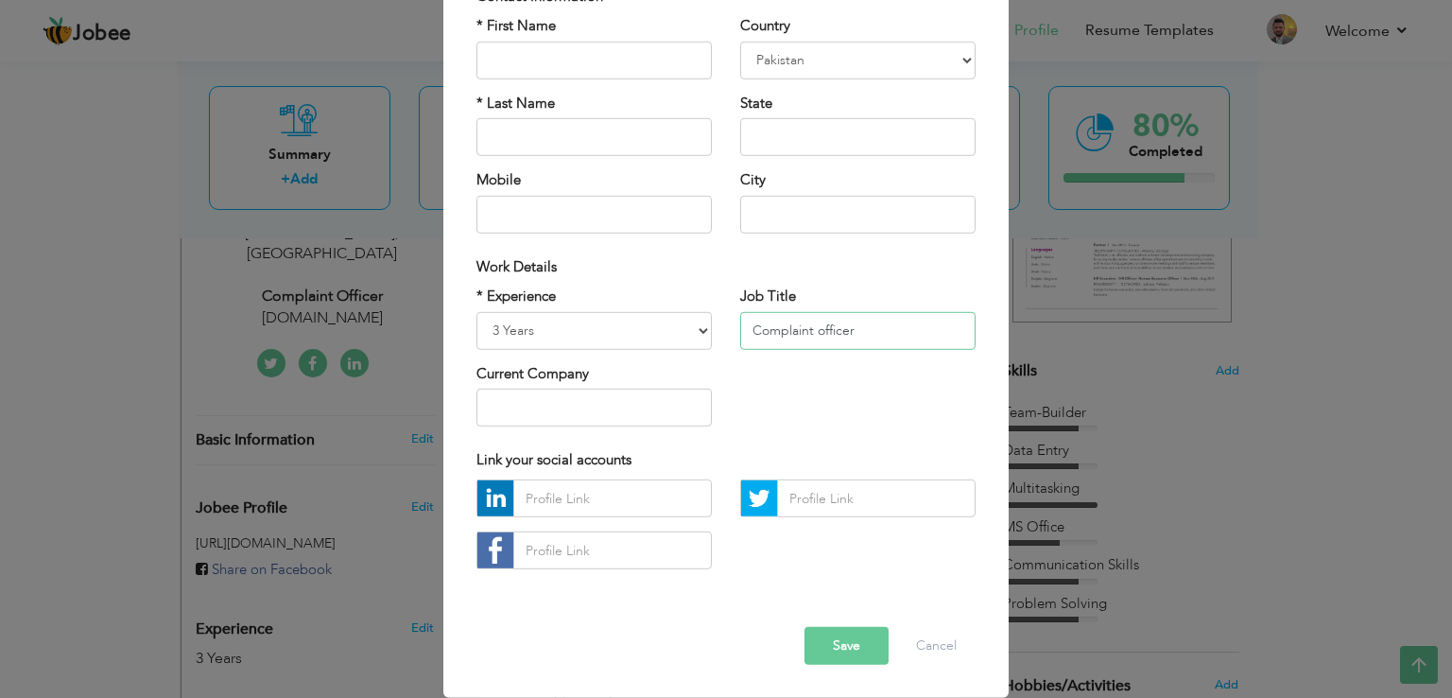
click at [856, 345] on input "Complaint officer" at bounding box center [857, 330] width 235 height 38
click at [663, 331] on select "Entry Level Less than 1 Year 1 Year 2 Years 3 Years 4 Years 5 Years 6 Years 7 Y…" at bounding box center [593, 330] width 235 height 38
select select "number:12"
click at [476, 311] on select "Entry Level Less than 1 Year 1 Year 2 Years 3 Years 4 Years 5 Years 6 Years 7 Y…" at bounding box center [593, 330] width 235 height 38
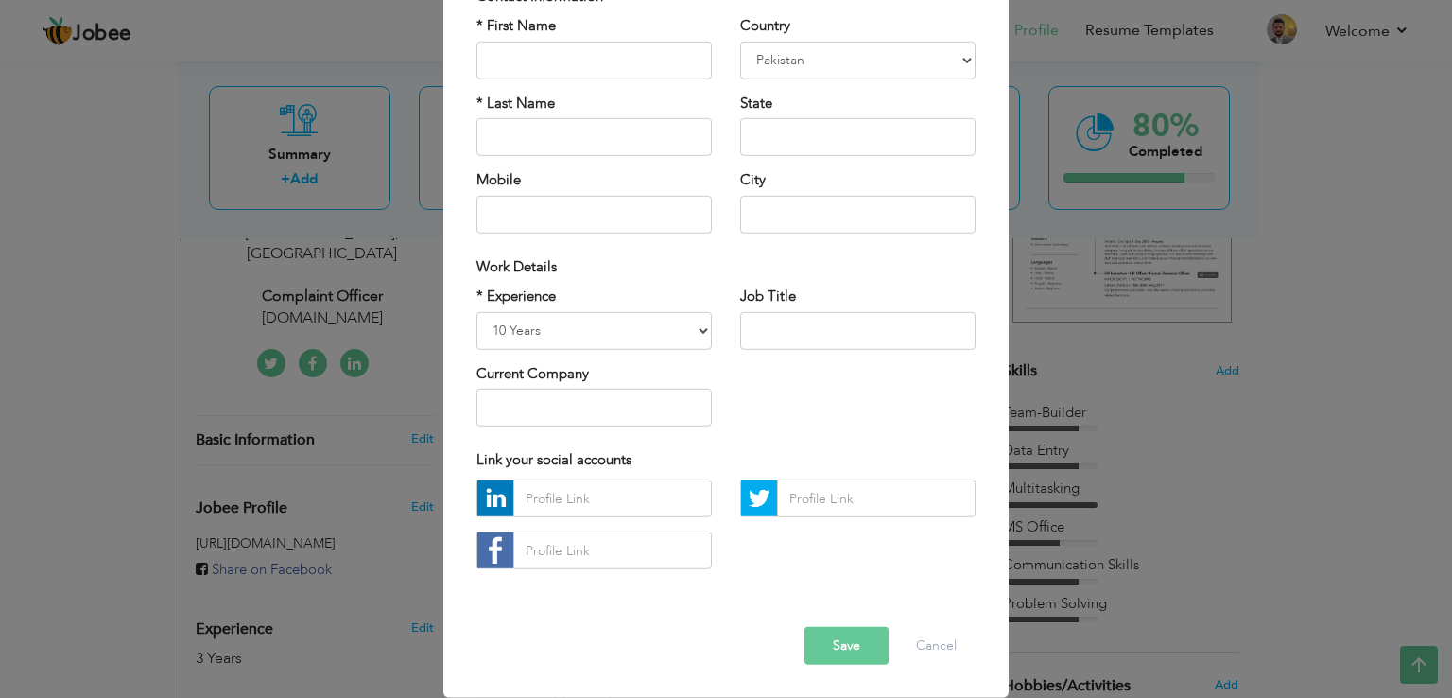
click at [835, 663] on button "Save" at bounding box center [847, 646] width 84 height 38
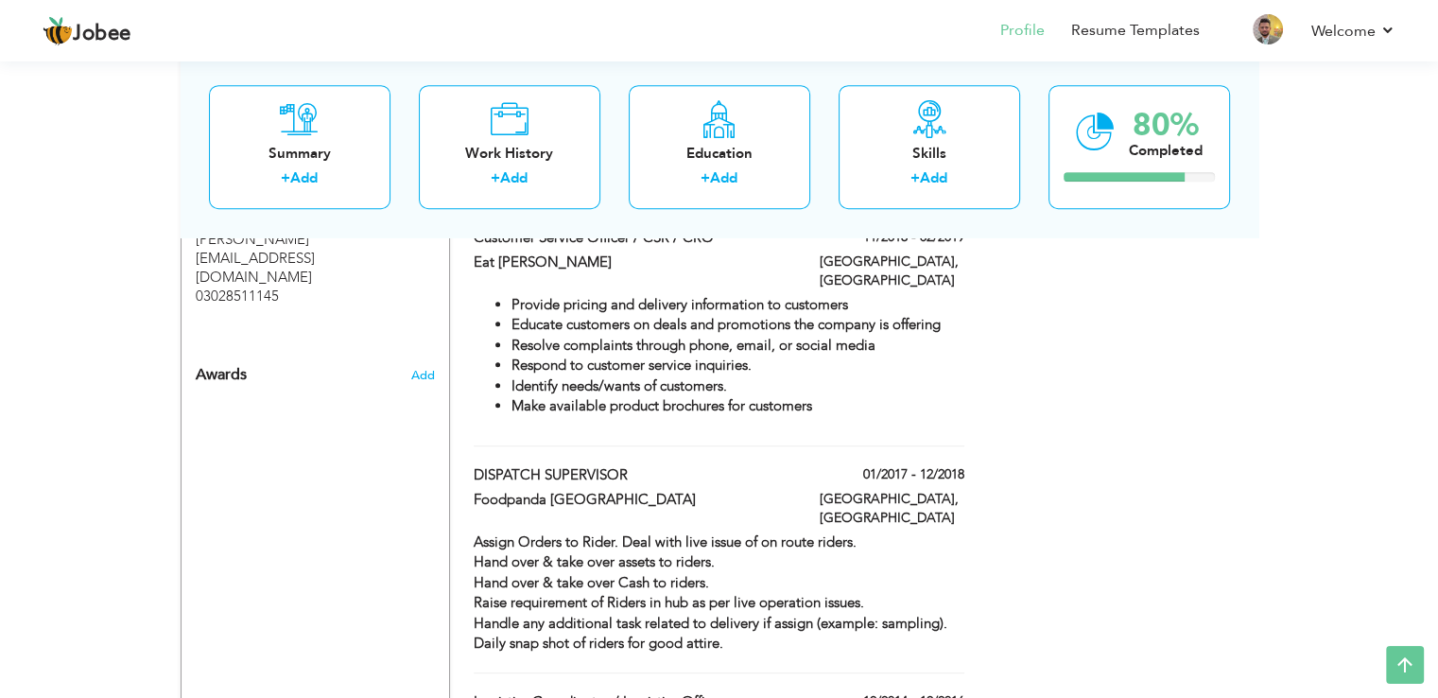
scroll to position [0, 0]
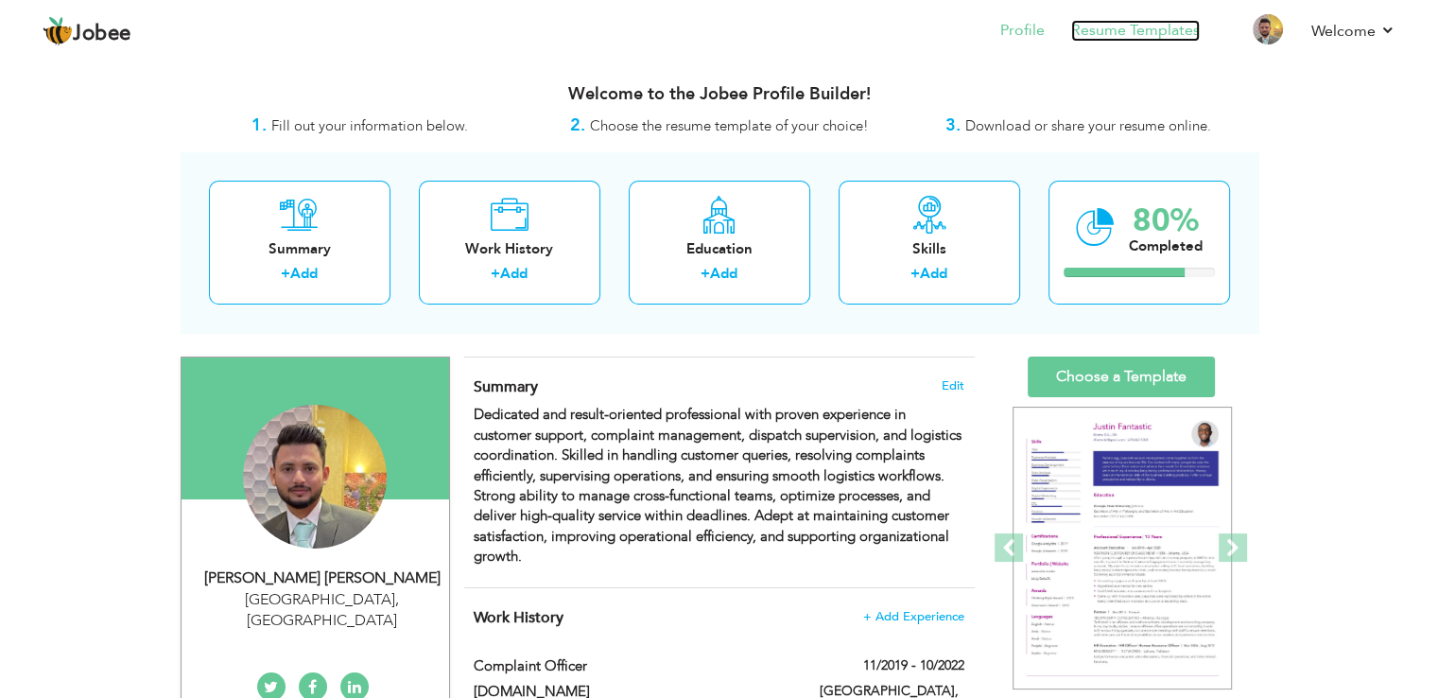
click at [1106, 31] on link "Resume Templates" at bounding box center [1135, 31] width 129 height 22
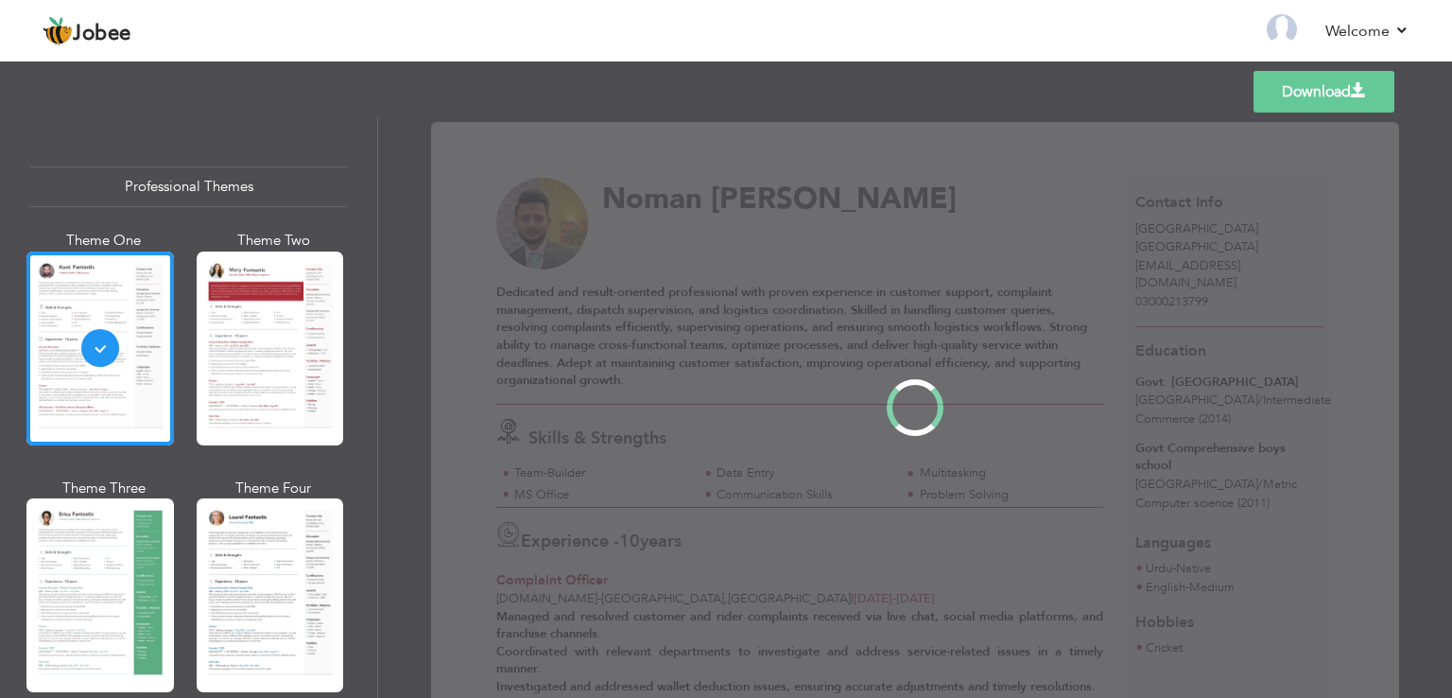
click at [632, 21] on nav "Back to Profile Resume Templates Resume Templates Cover Letters About My Resume…" at bounding box center [726, 32] width 1367 height 51
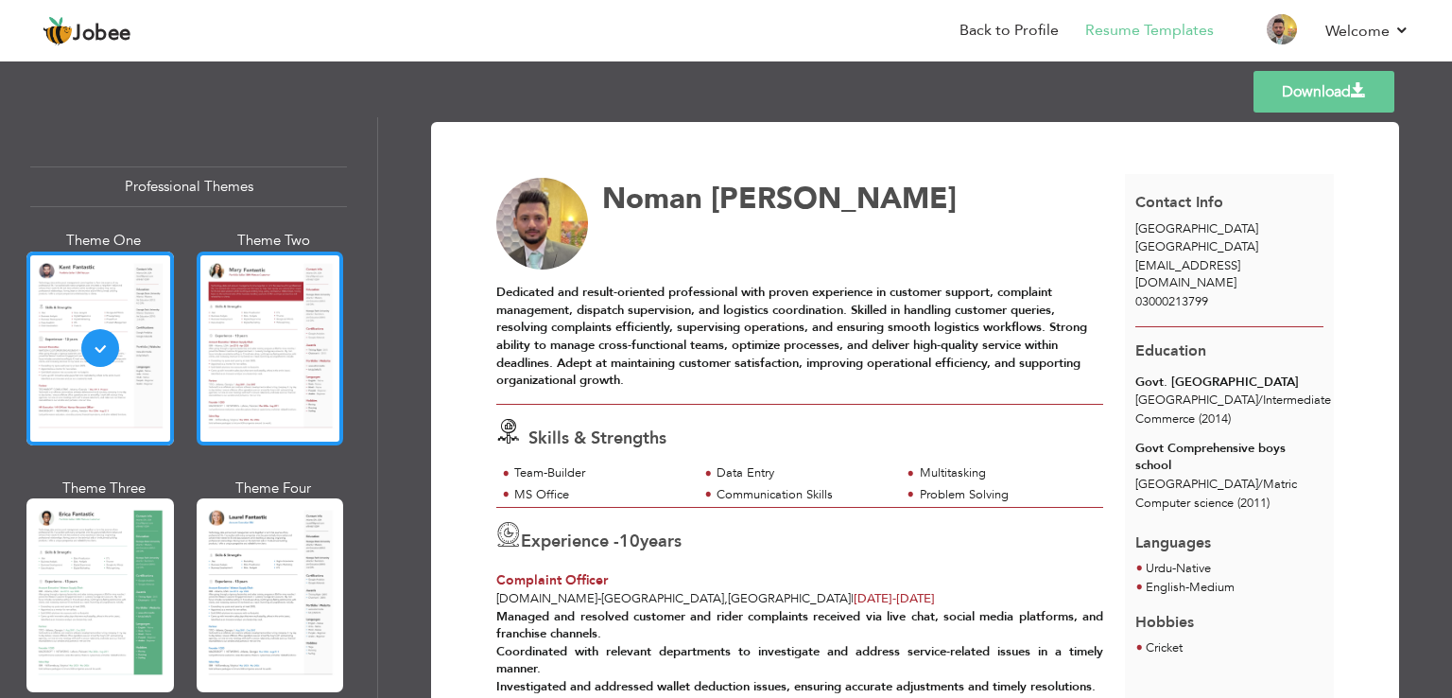
click at [305, 355] on div at bounding box center [270, 348] width 147 height 194
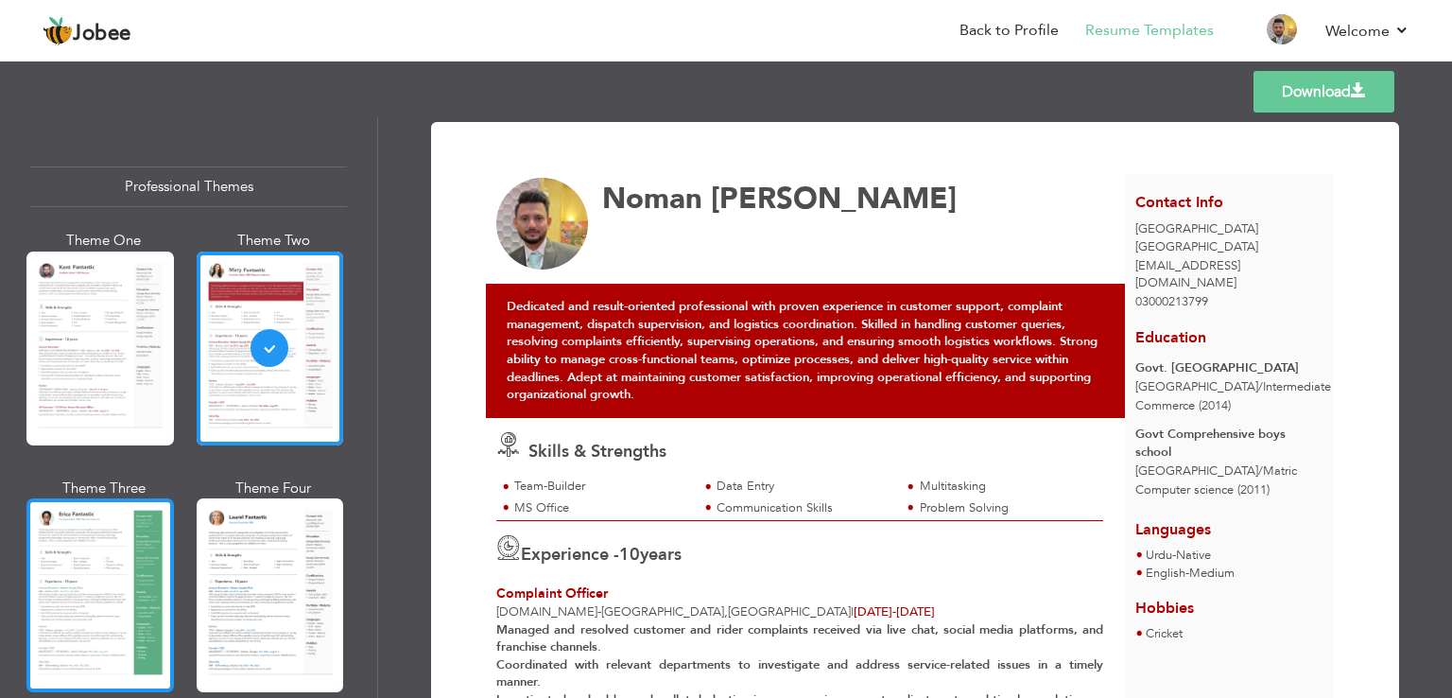
click at [91, 568] on div at bounding box center [99, 595] width 147 height 194
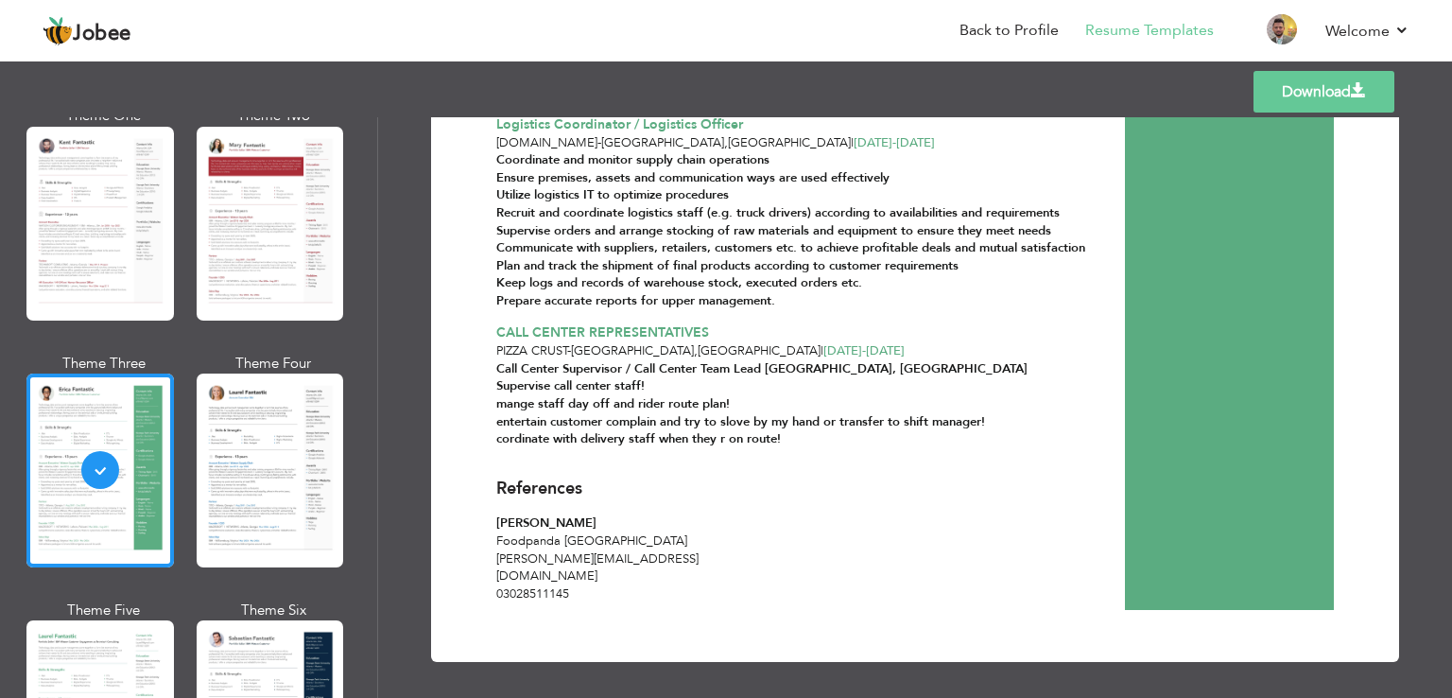
scroll to position [135, 0]
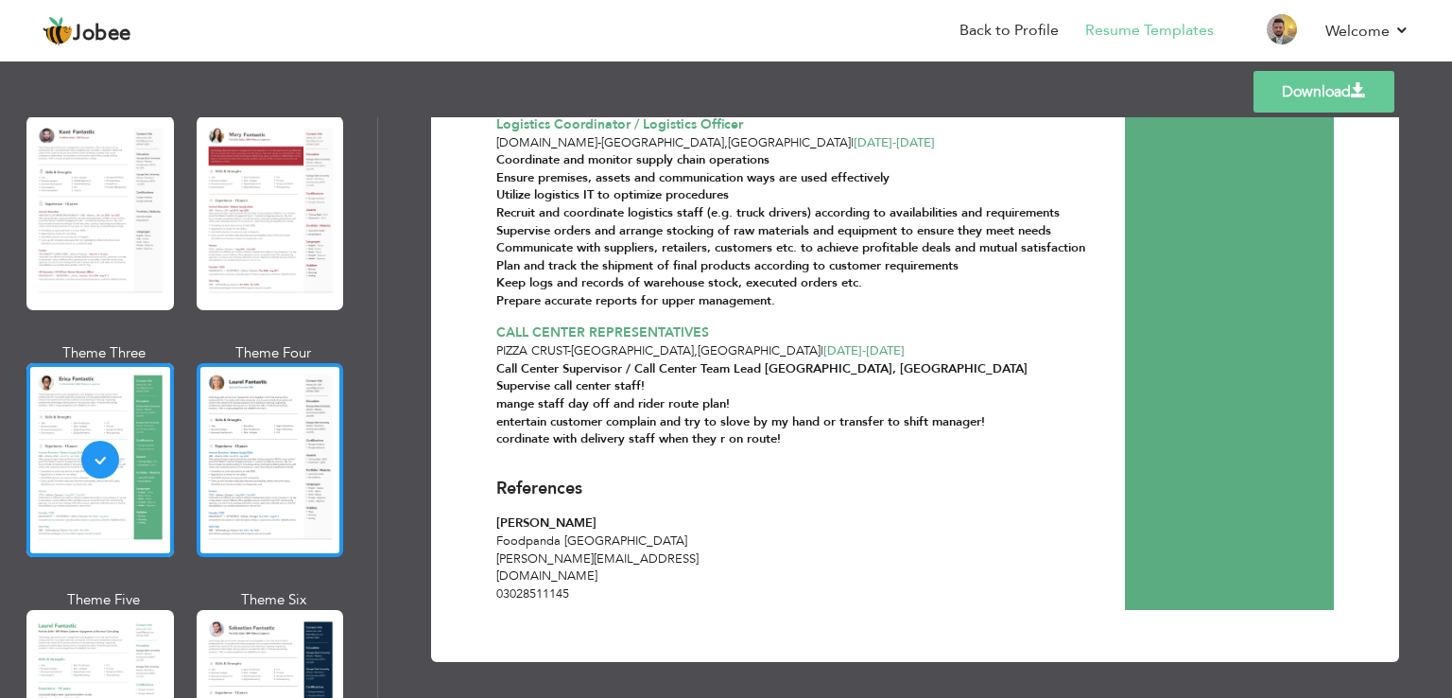
click at [219, 424] on div at bounding box center [270, 460] width 147 height 194
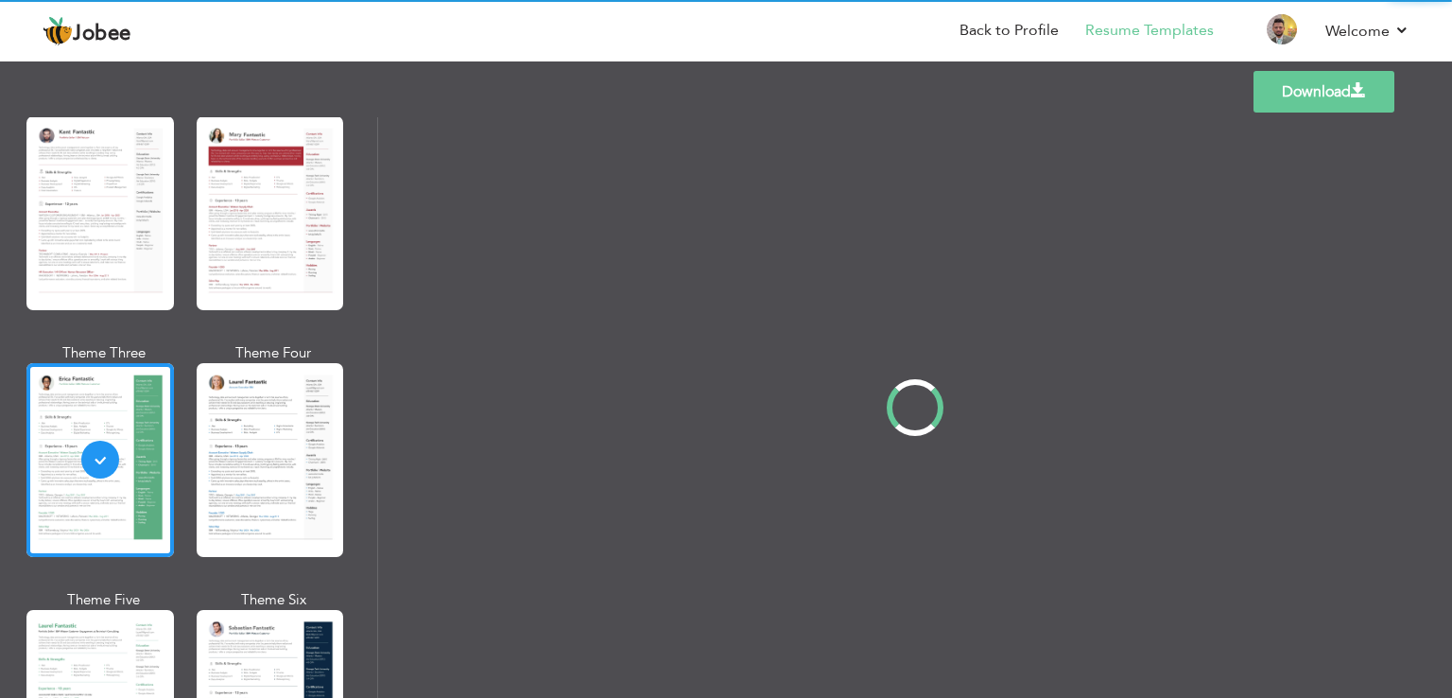
scroll to position [0, 0]
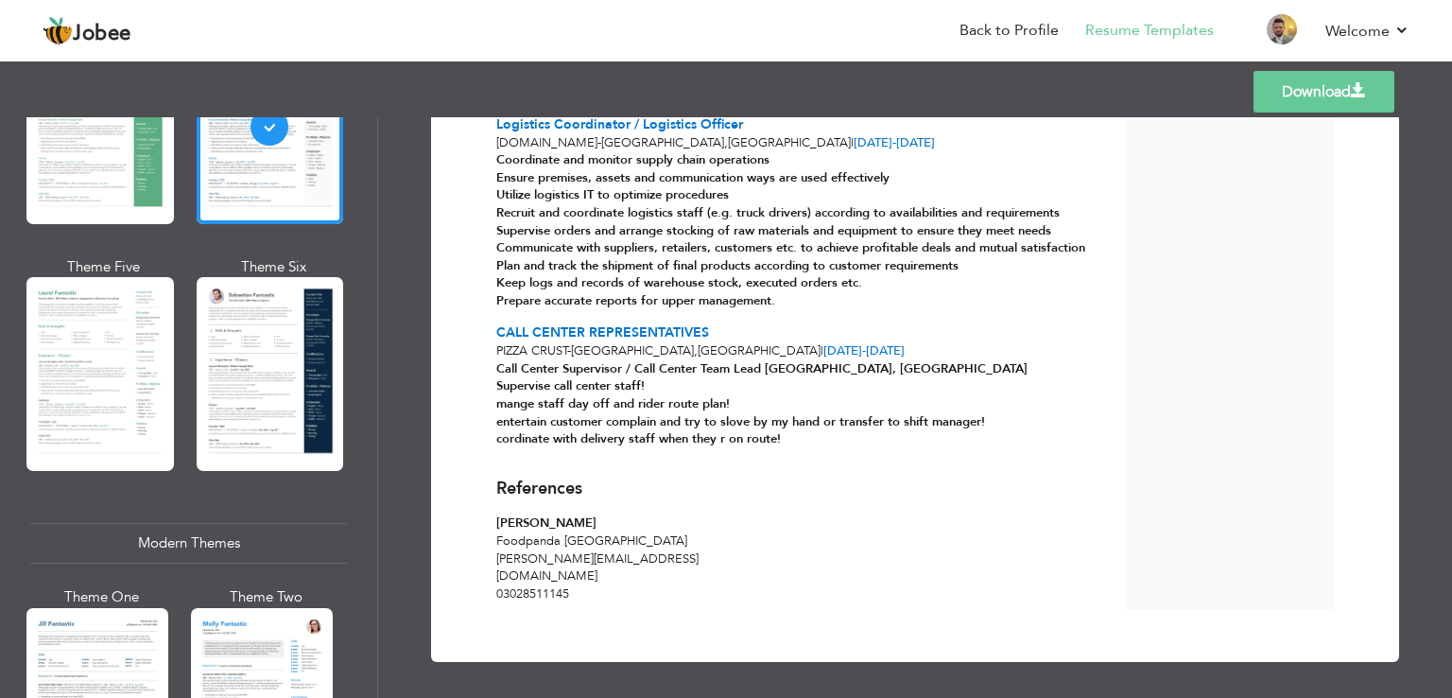
scroll to position [507, 0]
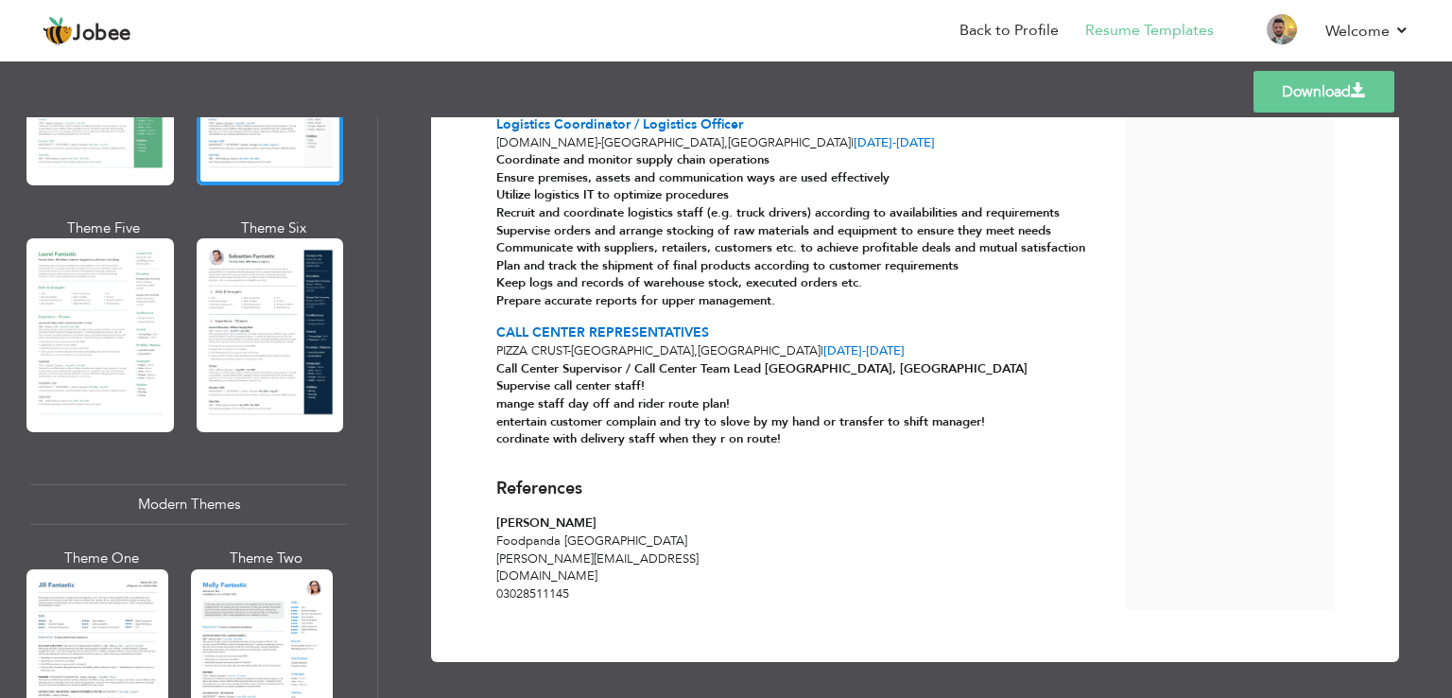
click at [1397, 345] on div "Download Noman Naseeb Khan Skills & Strengths" at bounding box center [915, 407] width 1074 height 580
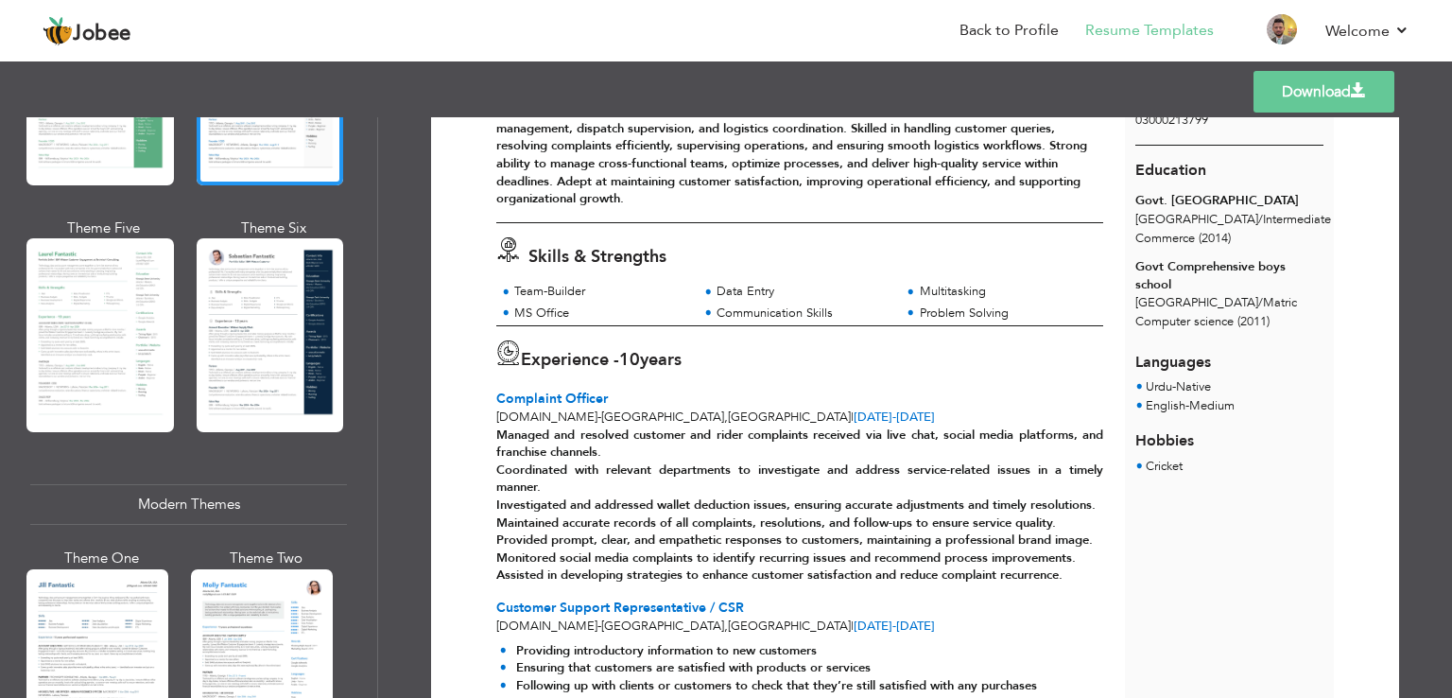
scroll to position [0, 0]
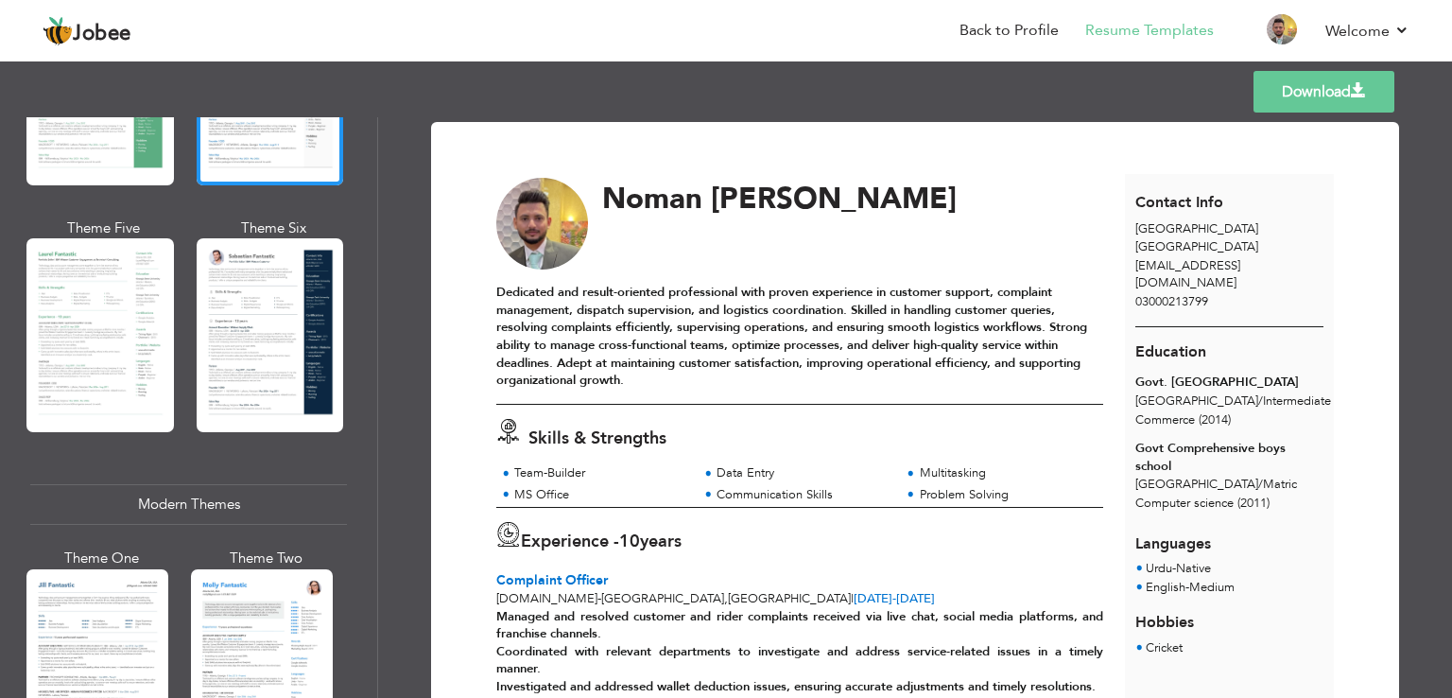
click at [1358, 91] on span at bounding box center [1358, 90] width 15 height 15
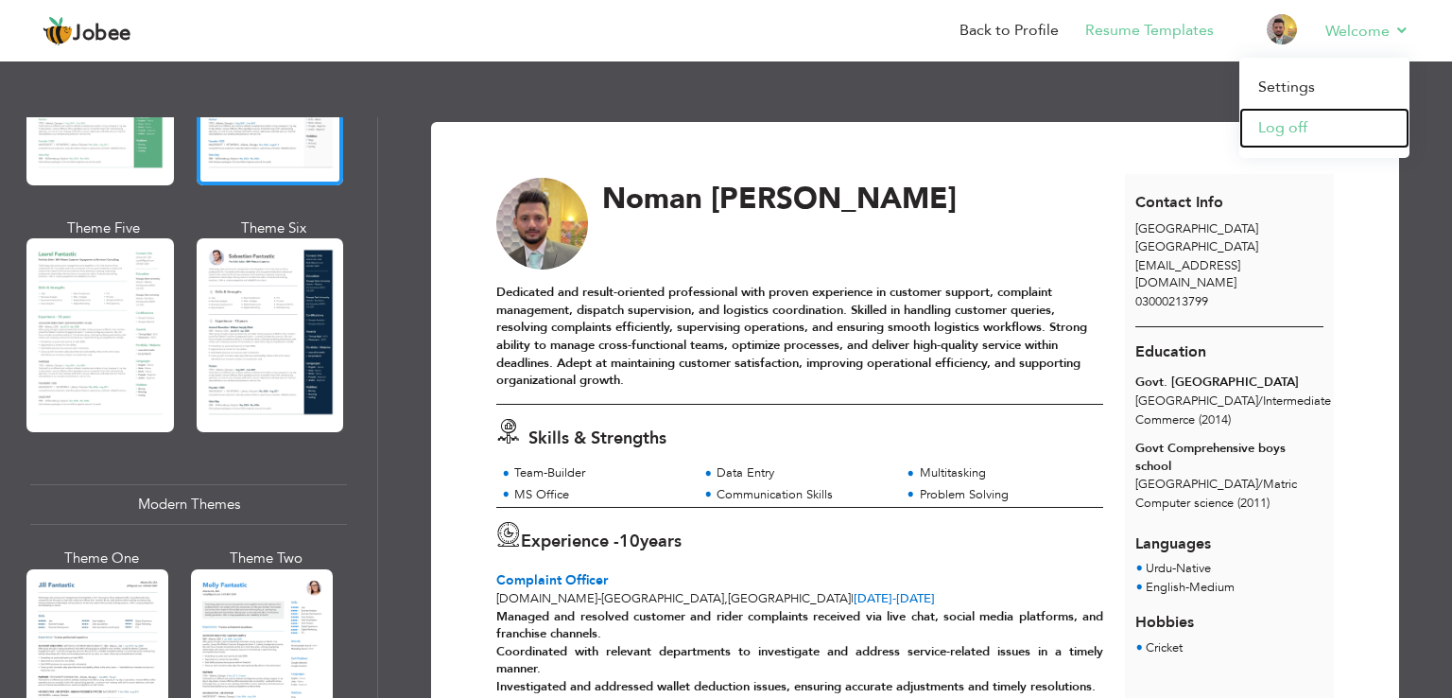
click at [1305, 125] on link "Log off" at bounding box center [1324, 128] width 170 height 41
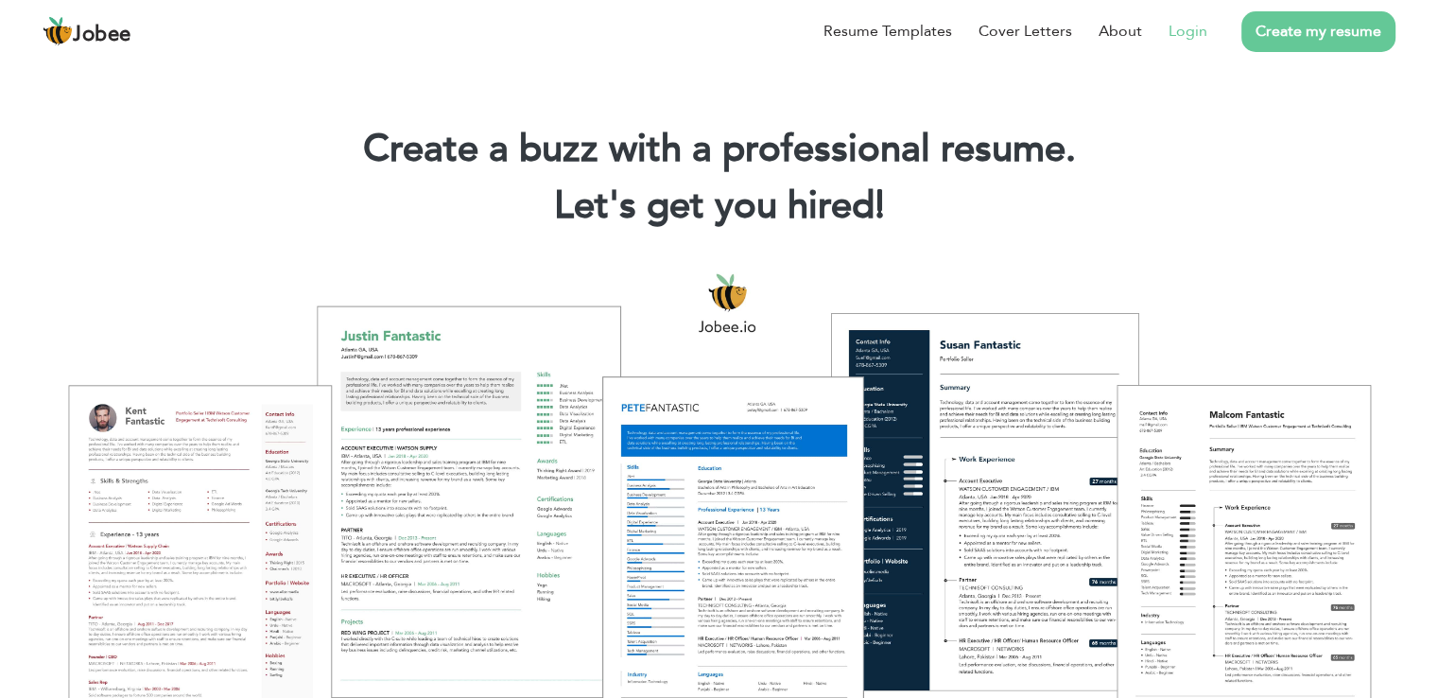
click at [1199, 38] on link "Login" at bounding box center [1188, 31] width 39 height 23
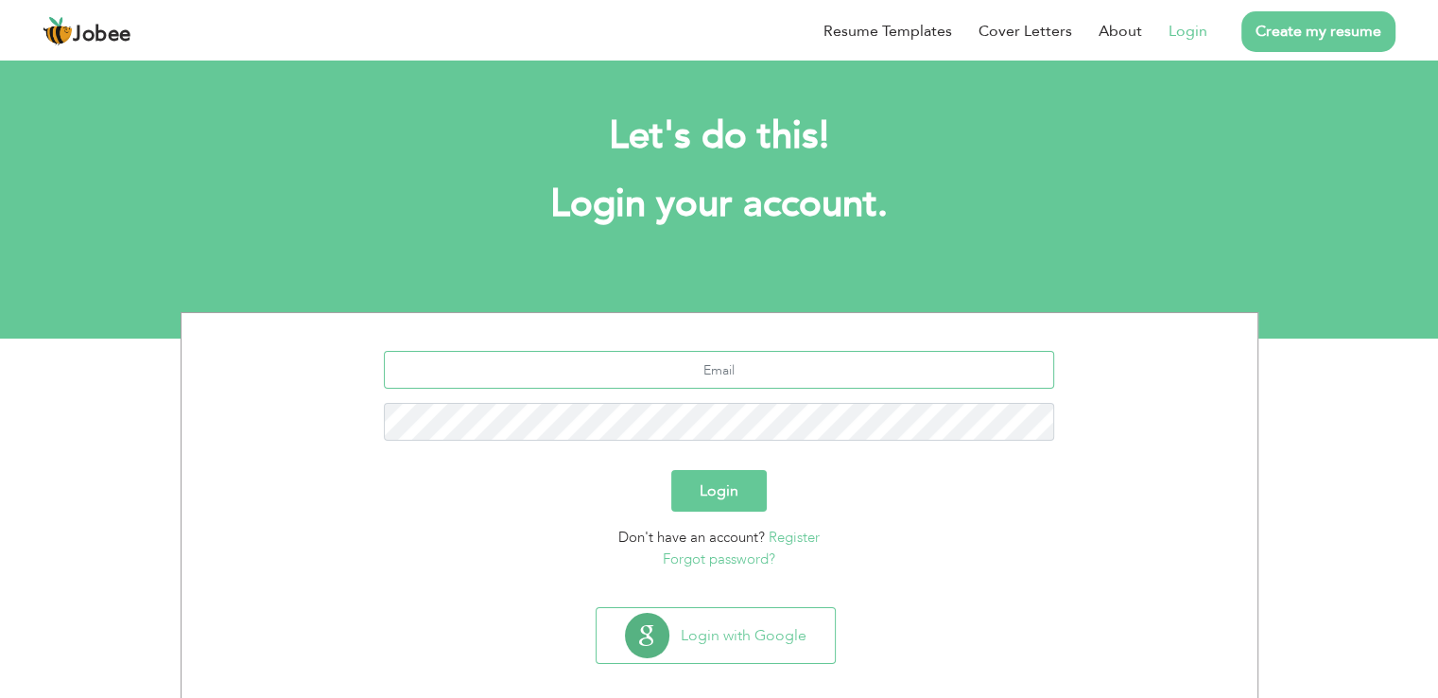
click at [744, 383] on input "text" at bounding box center [719, 370] width 670 height 38
type input "[EMAIL_ADDRESS][DOMAIN_NAME]"
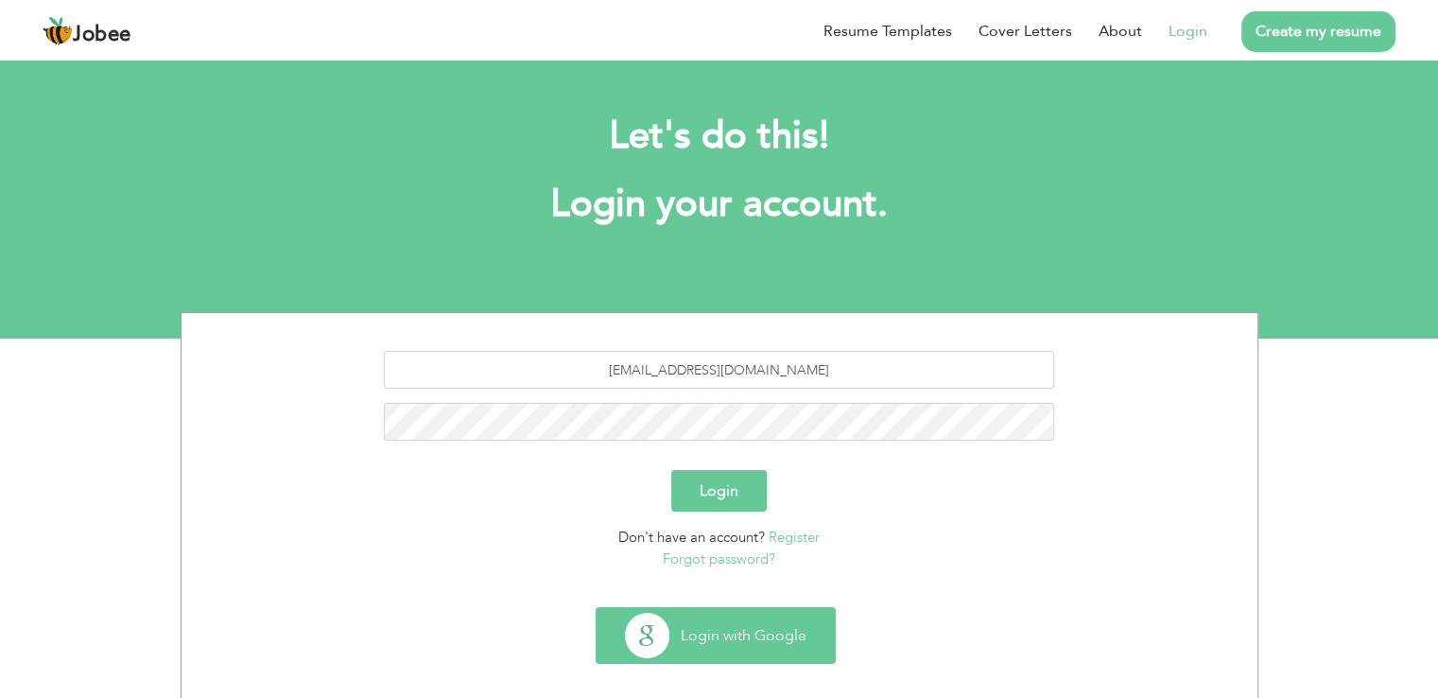
click at [805, 639] on button "Login with Google" at bounding box center [716, 635] width 238 height 55
